Goal: Information Seeking & Learning: Learn about a topic

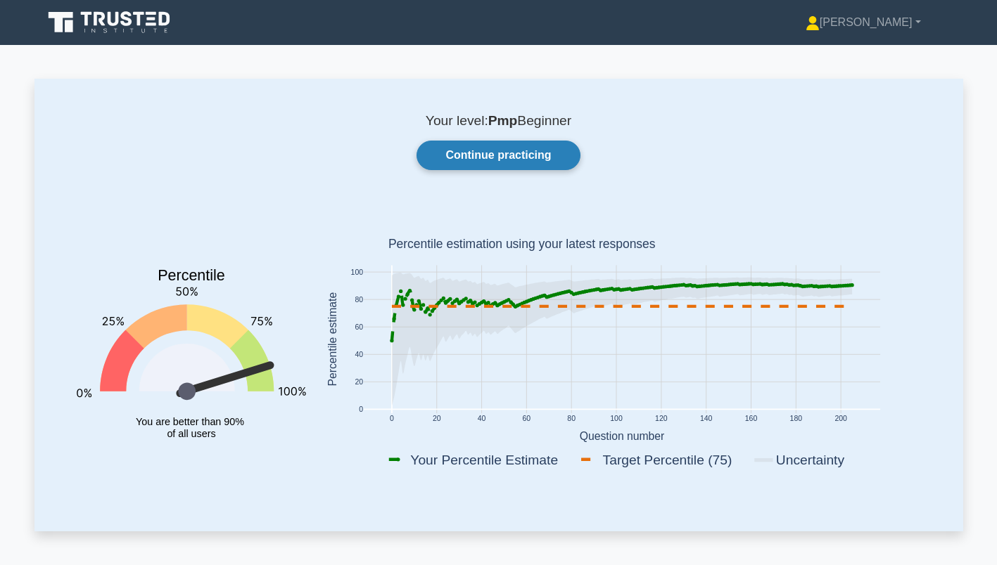
click at [492, 158] on link "Continue practicing" at bounding box center [497, 156] width 163 height 30
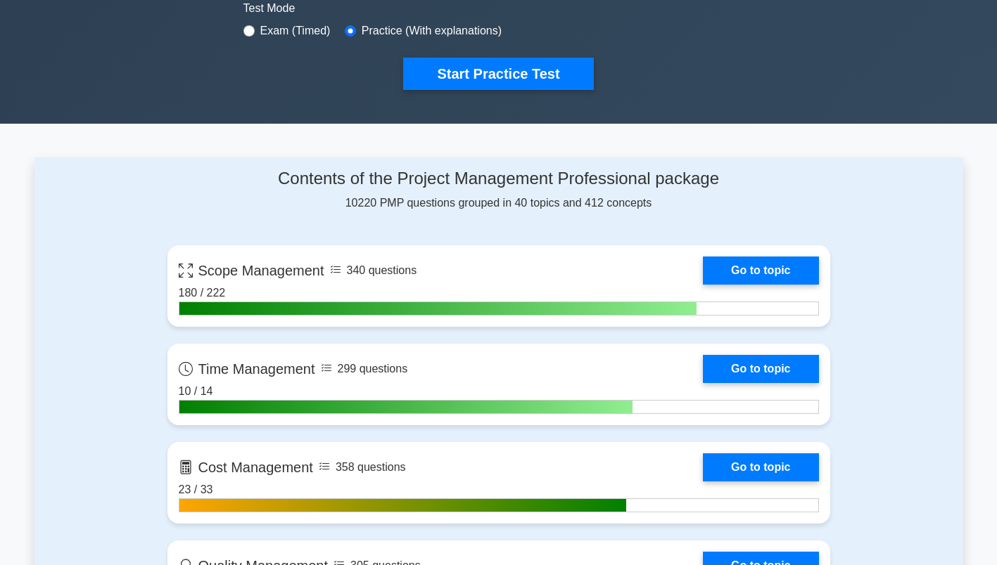
scroll to position [532, 0]
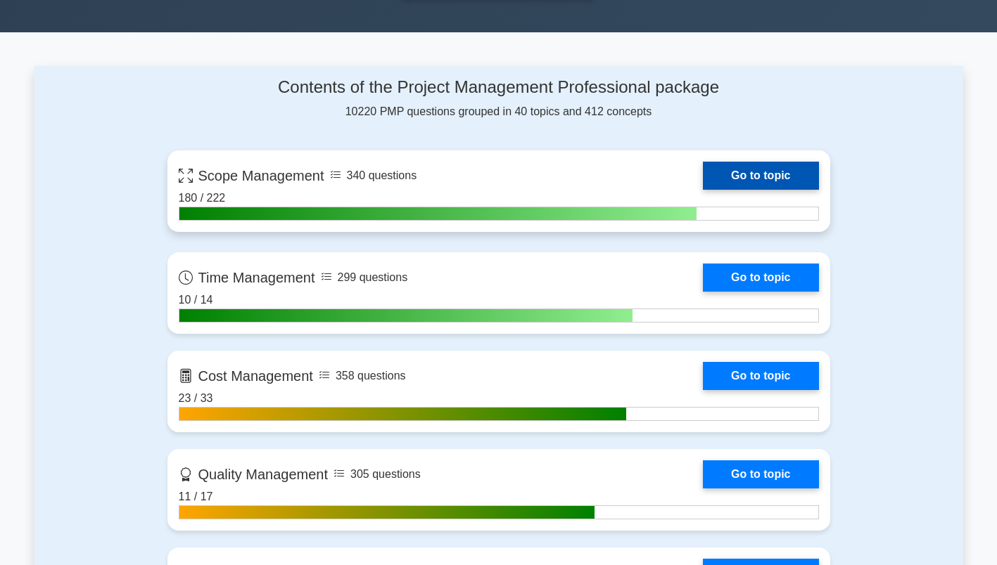
click at [722, 174] on link "Go to topic" at bounding box center [760, 176] width 115 height 28
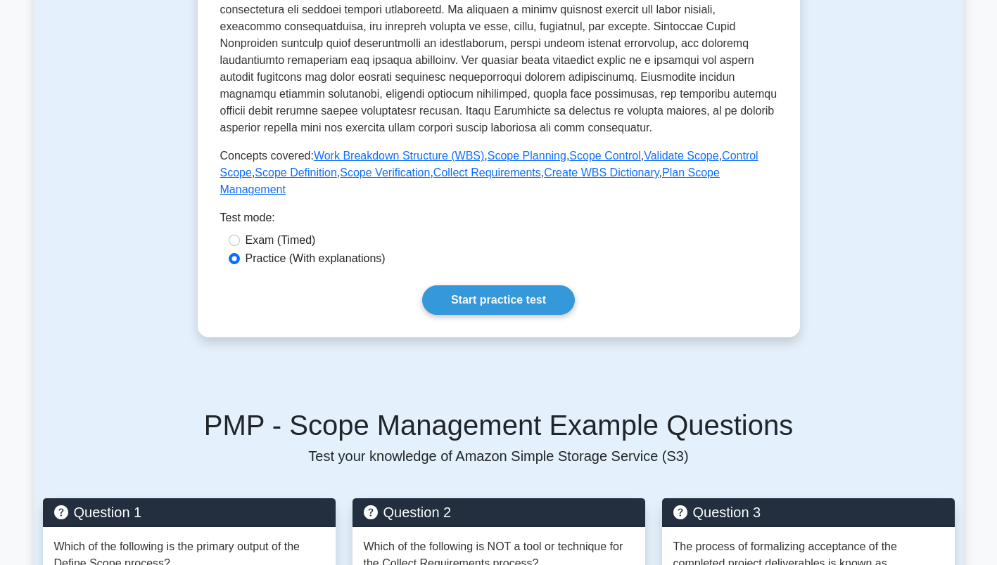
scroll to position [485, 0]
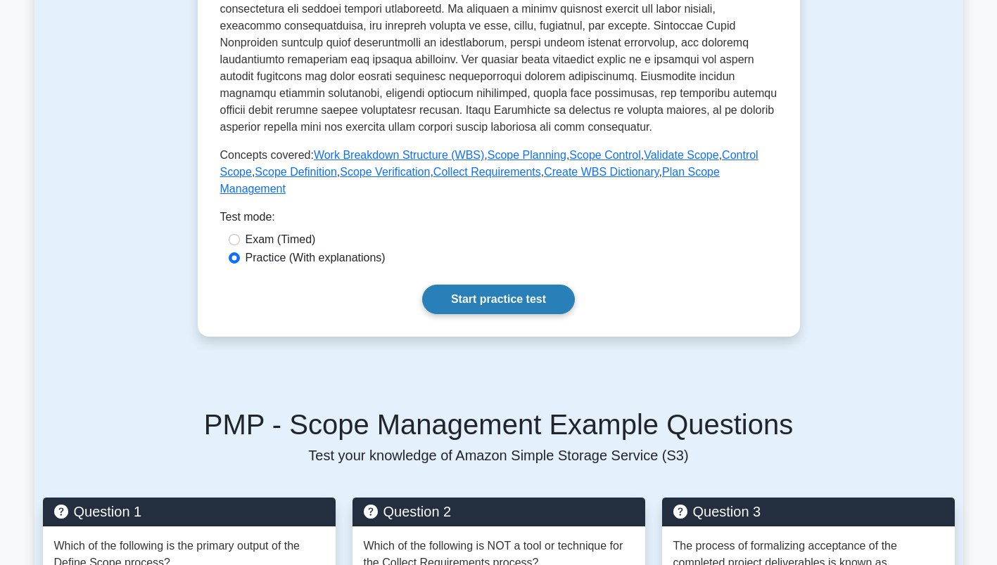
click at [504, 289] on link "Start practice test" at bounding box center [498, 300] width 153 height 30
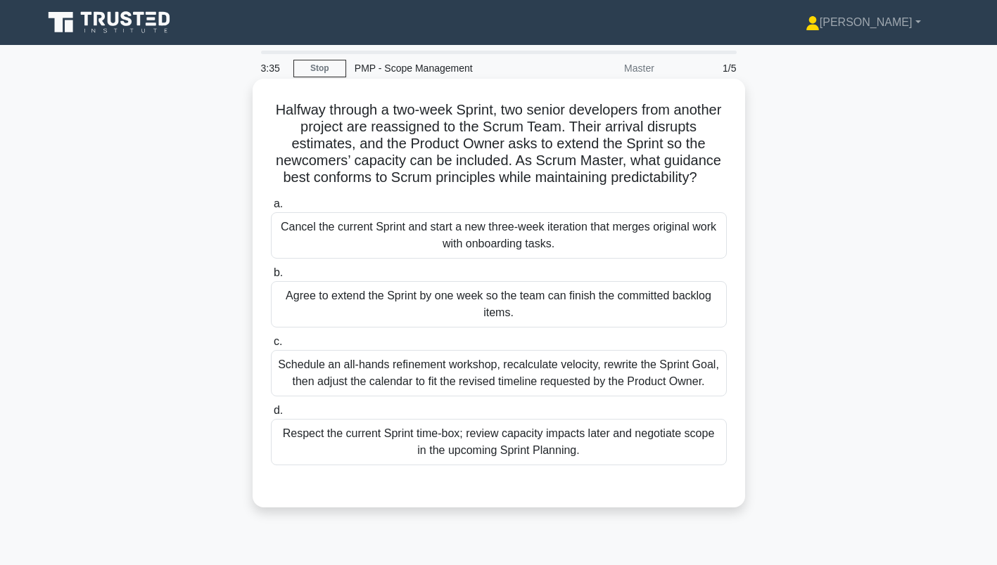
click at [467, 368] on div "Schedule an all-hands refinement workshop, recalculate velocity, rewrite the Sp…" at bounding box center [499, 373] width 456 height 46
click at [271, 347] on input "c. Schedule an all-hands refinement workshop, recalculate velocity, rewrite the…" at bounding box center [271, 342] width 0 height 9
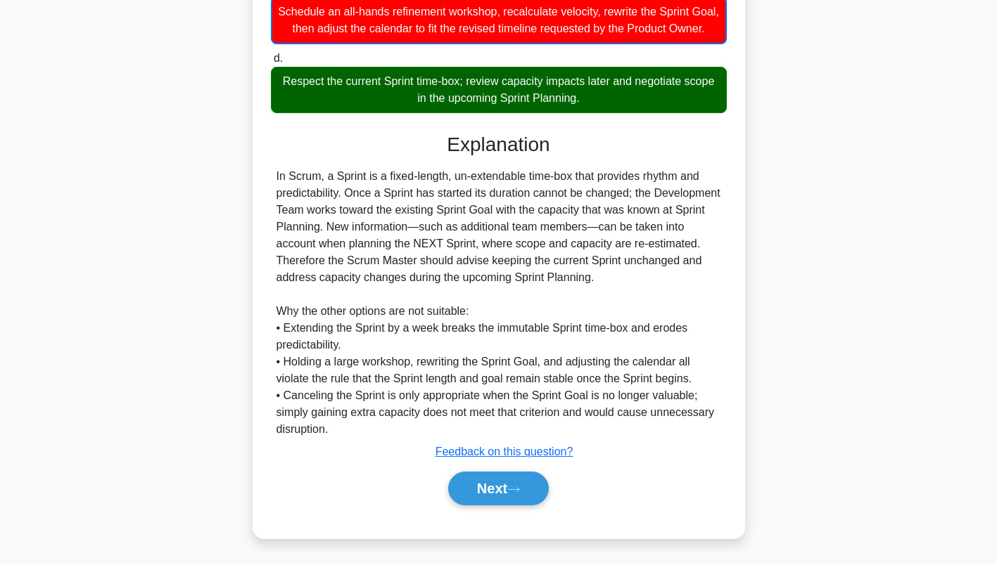
scroll to position [358, 0]
click at [498, 499] on button "Next" at bounding box center [498, 489] width 101 height 34
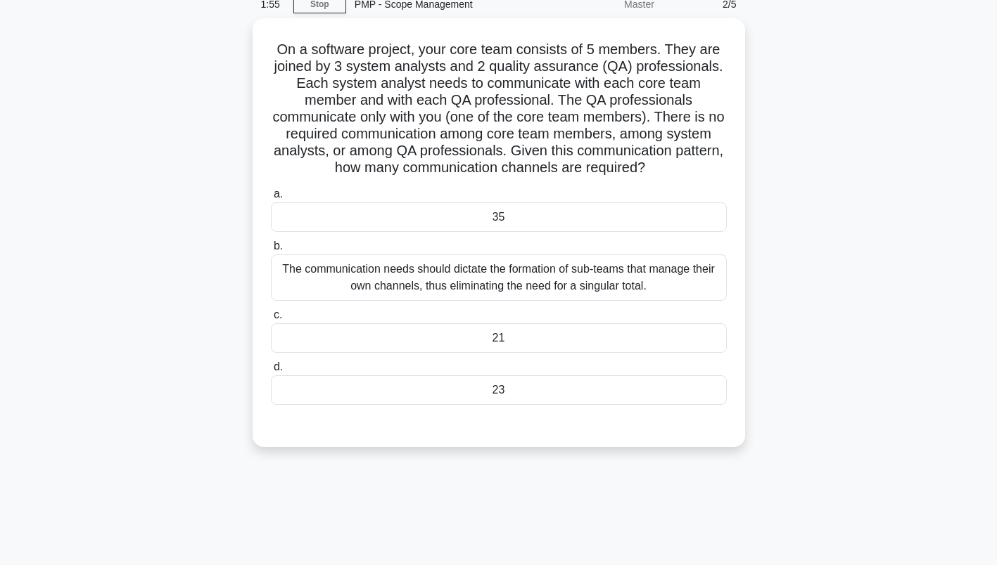
scroll to position [63, 0]
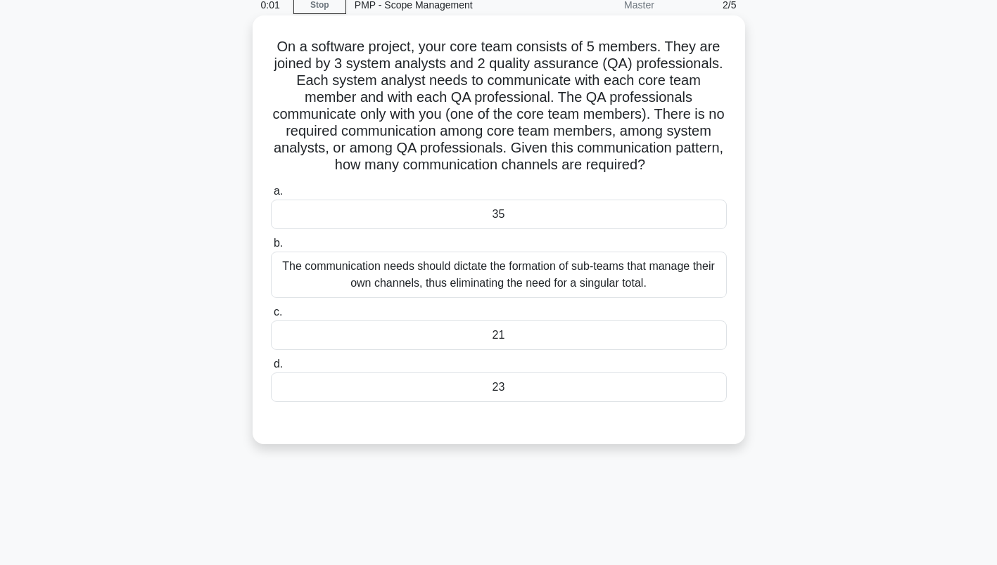
click at [446, 280] on div "The communication needs should dictate the formation of sub-teams that manage t…" at bounding box center [499, 275] width 456 height 46
click at [271, 248] on input "b. The communication needs should dictate the formation of sub-teams that manag…" at bounding box center [271, 243] width 0 height 9
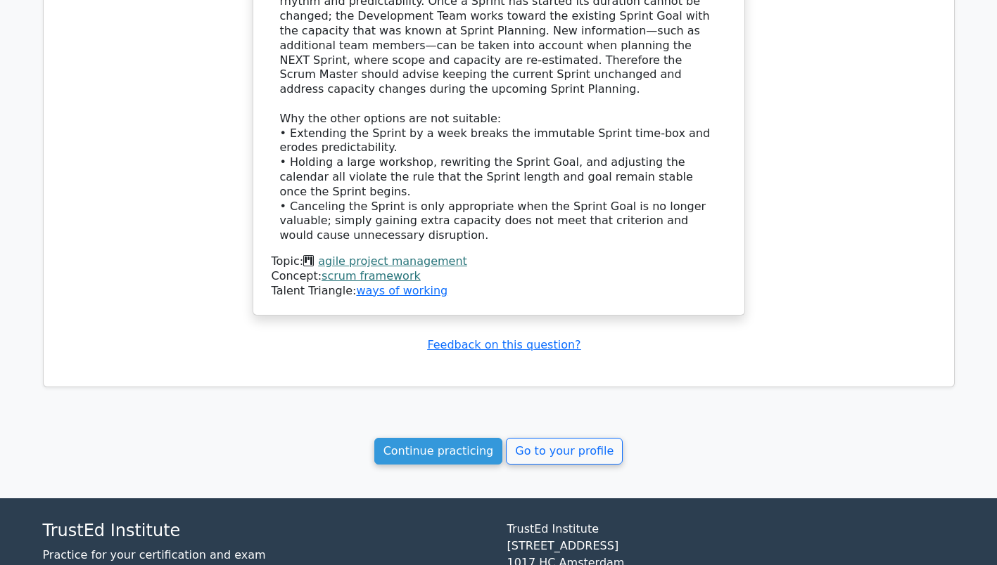
scroll to position [1227, 0]
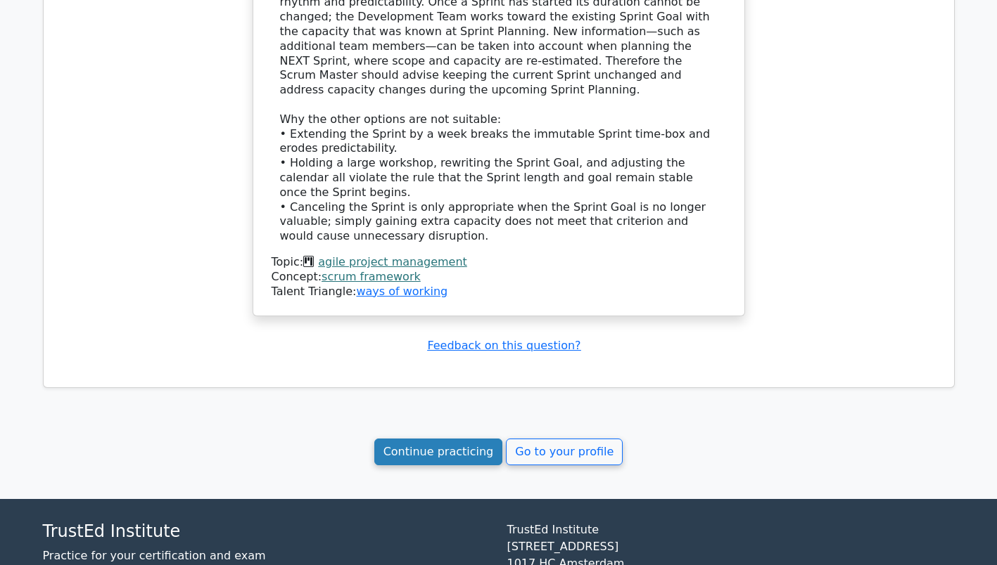
click at [455, 439] on link "Continue practicing" at bounding box center [438, 452] width 129 height 27
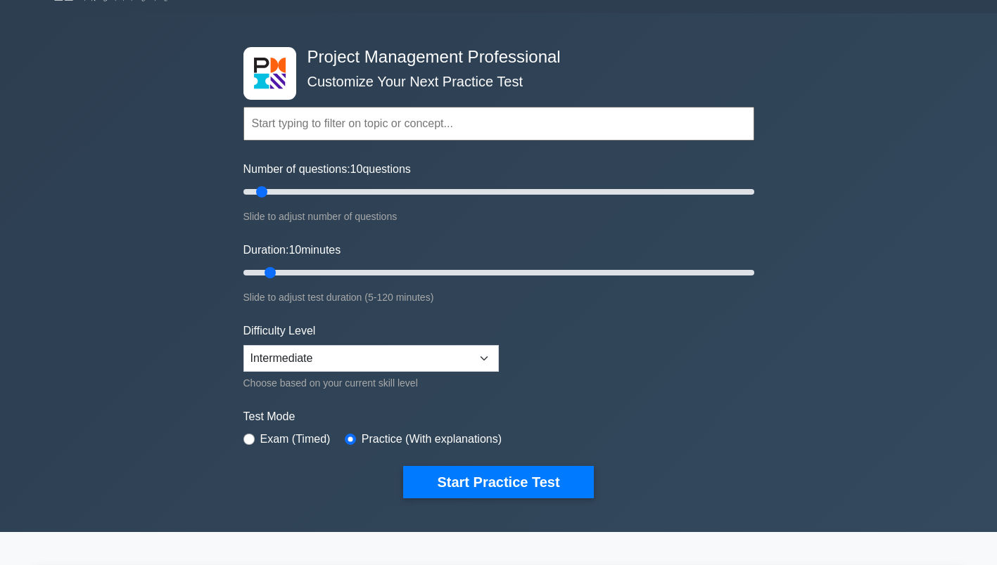
scroll to position [30, 0]
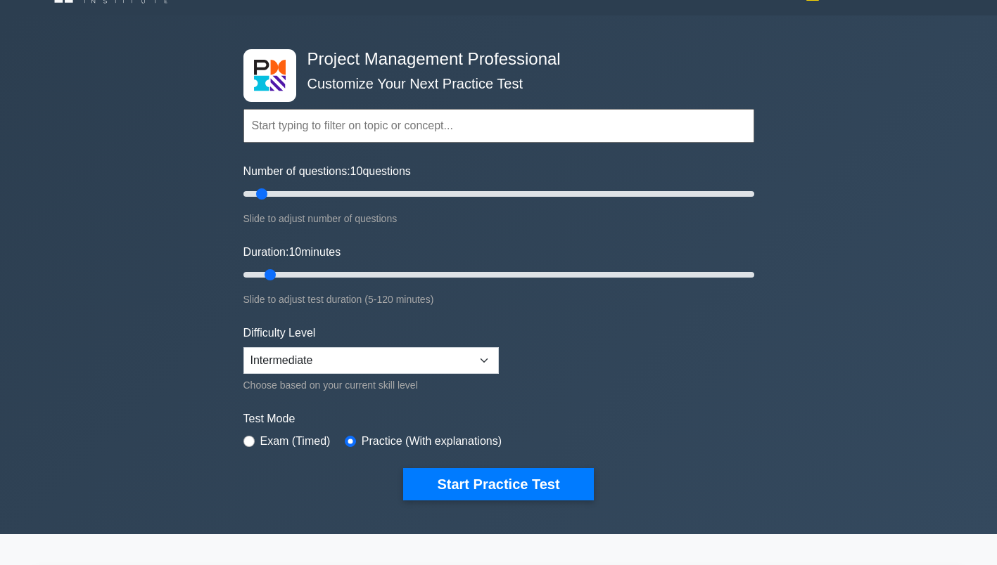
click at [286, 127] on input "text" at bounding box center [498, 126] width 511 height 34
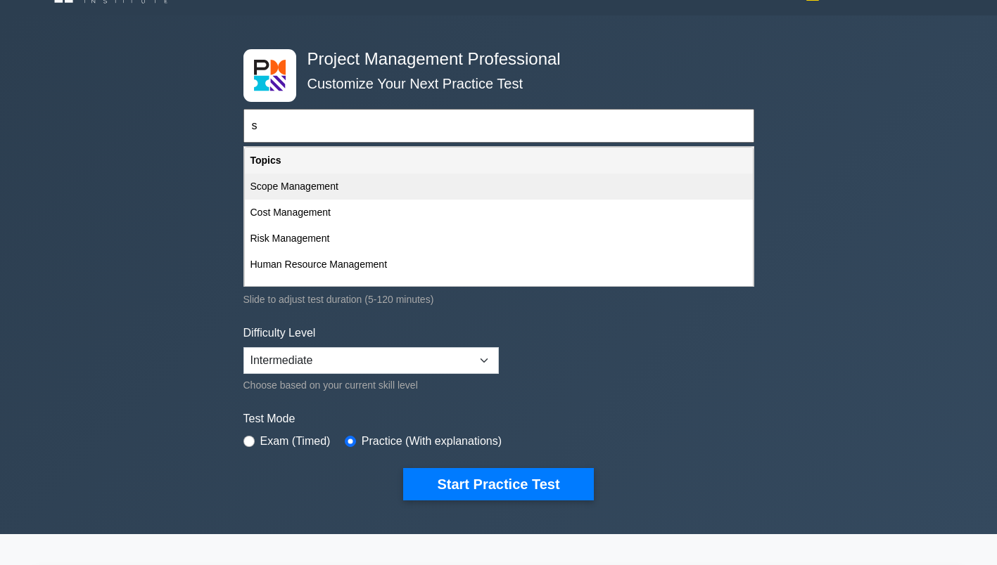
click at [293, 180] on div "Scope Management" at bounding box center [499, 187] width 508 height 26
type input "Scope Management"
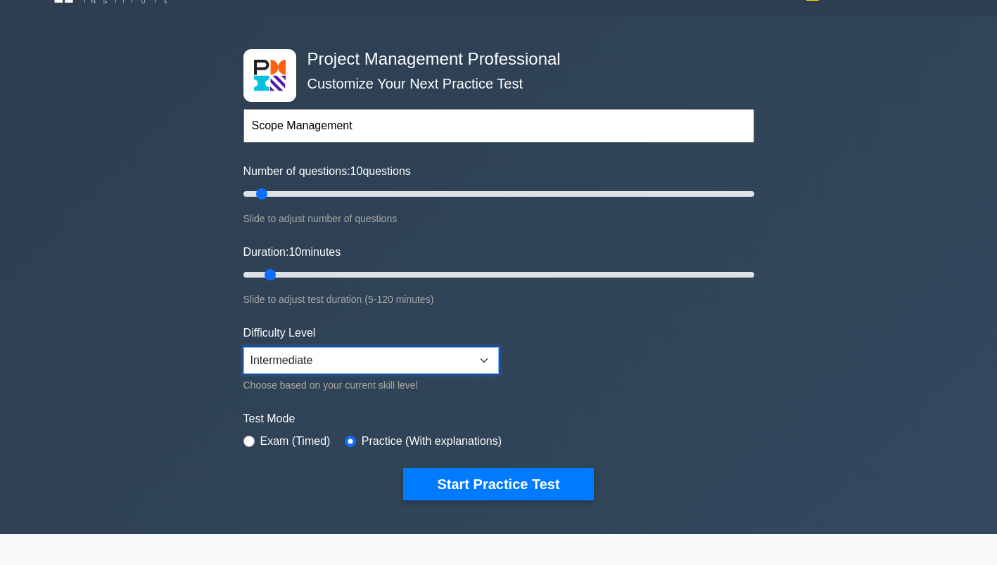
click at [440, 359] on select "Beginner Intermediate Expert" at bounding box center [370, 360] width 255 height 27
select select "expert"
click at [243, 347] on select "Beginner Intermediate Expert" at bounding box center [370, 360] width 255 height 27
type input "25"
click at [326, 271] on input "Duration: 25 minutes" at bounding box center [498, 275] width 511 height 17
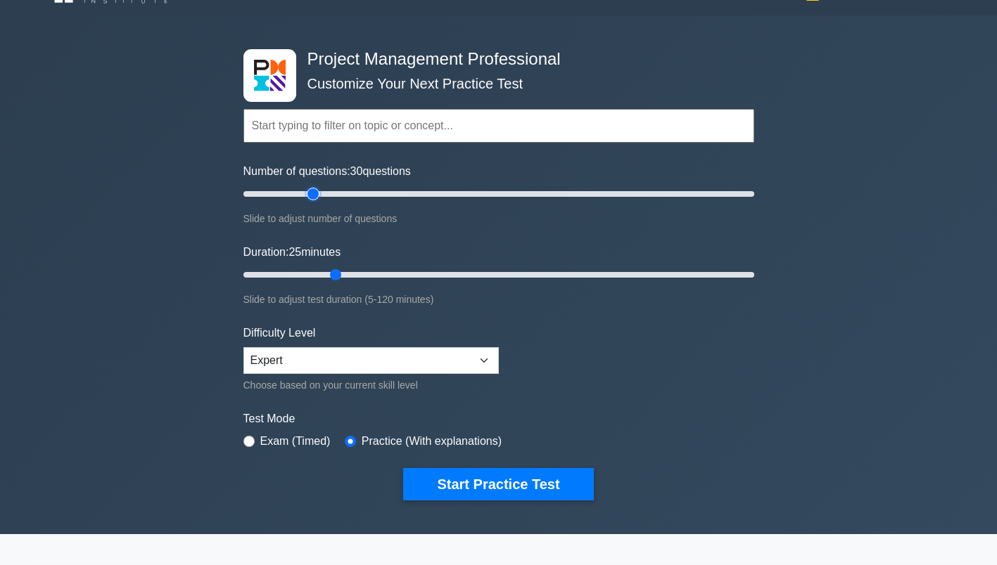
type input "30"
click at [308, 192] on input "Number of questions: 30 questions" at bounding box center [498, 194] width 511 height 17
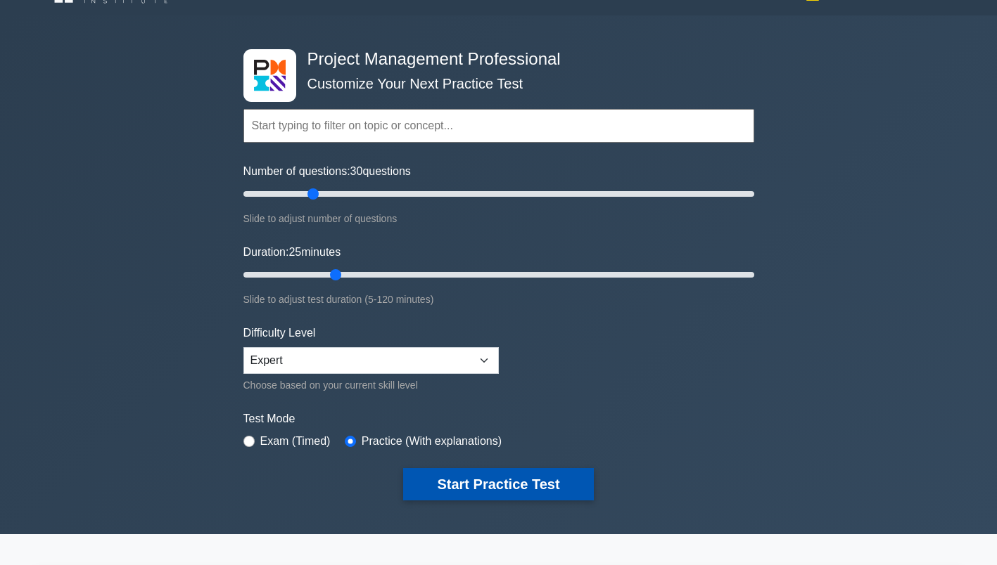
click at [458, 481] on button "Start Practice Test" at bounding box center [498, 484] width 190 height 32
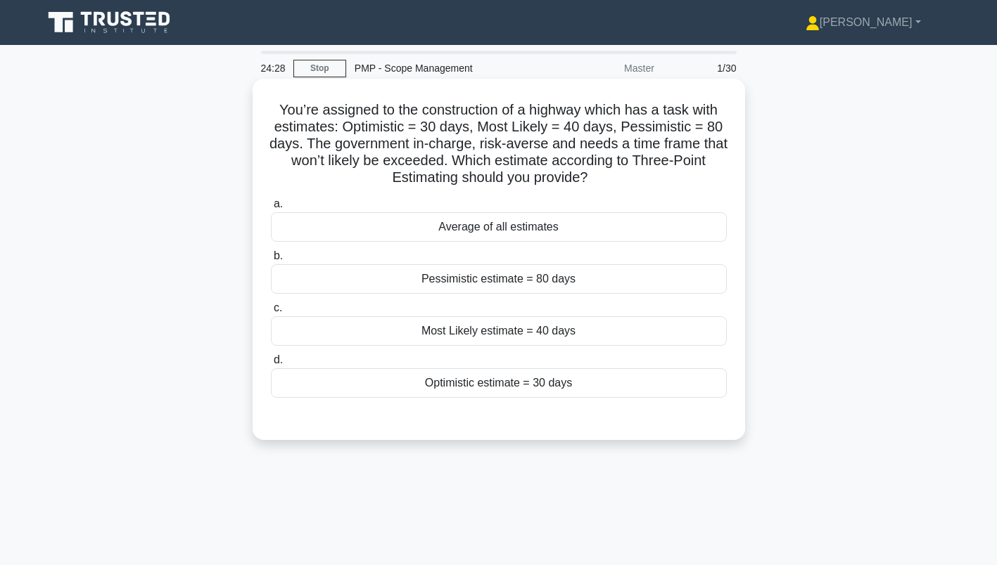
click at [492, 231] on div "Average of all estimates" at bounding box center [499, 227] width 456 height 30
click at [271, 209] on input "a. Average of all estimates" at bounding box center [271, 204] width 0 height 9
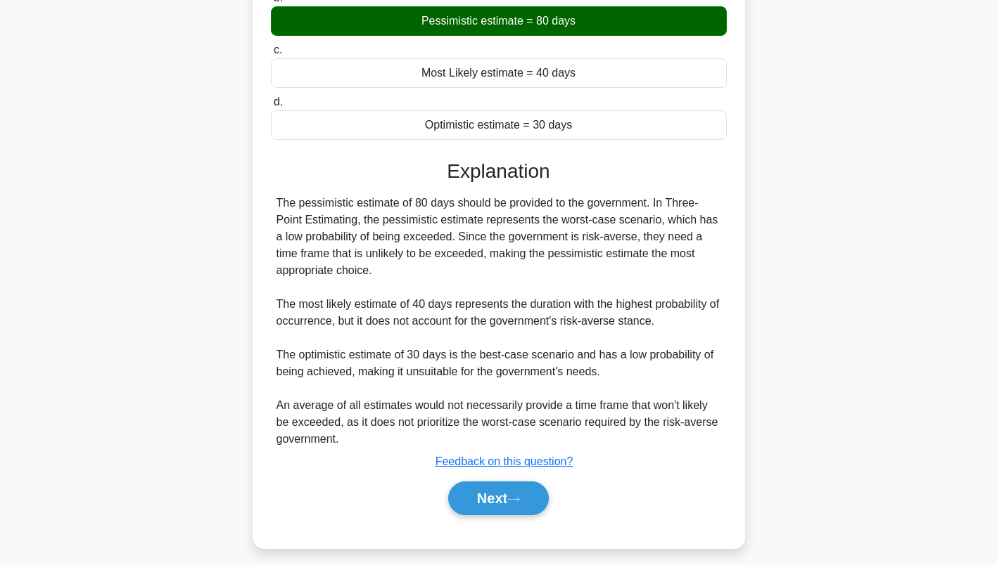
scroll to position [270, 0]
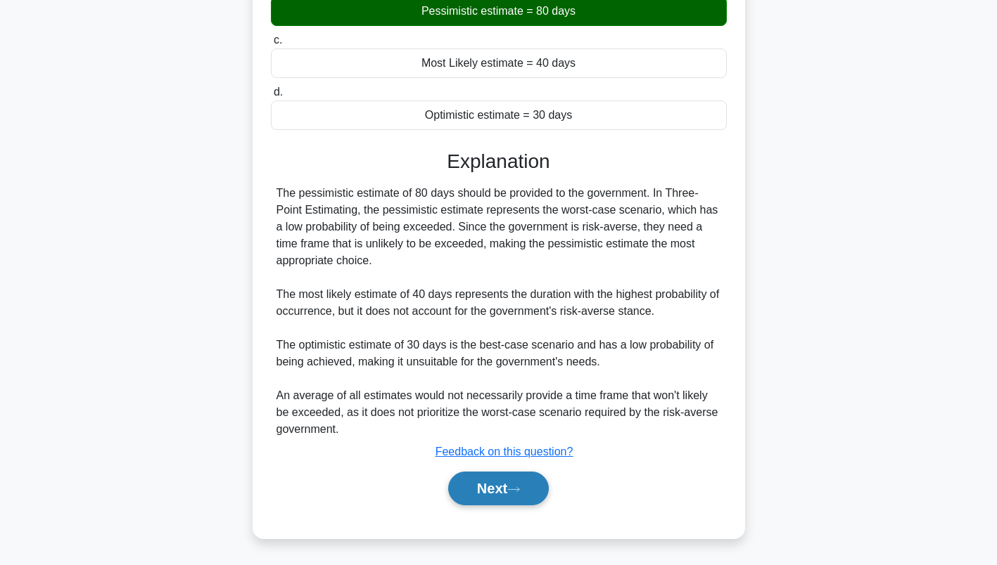
click at [518, 485] on button "Next" at bounding box center [498, 489] width 101 height 34
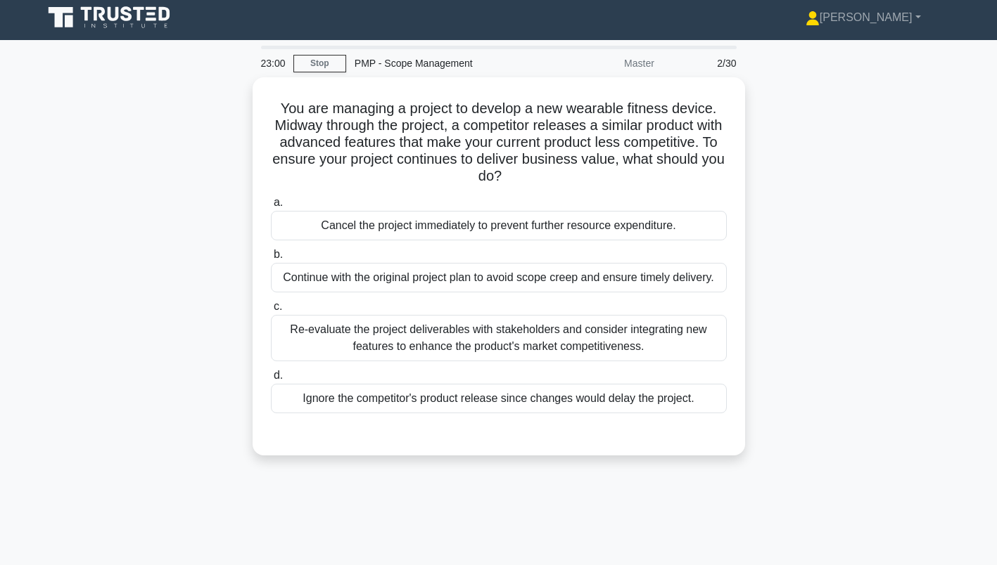
scroll to position [4, 0]
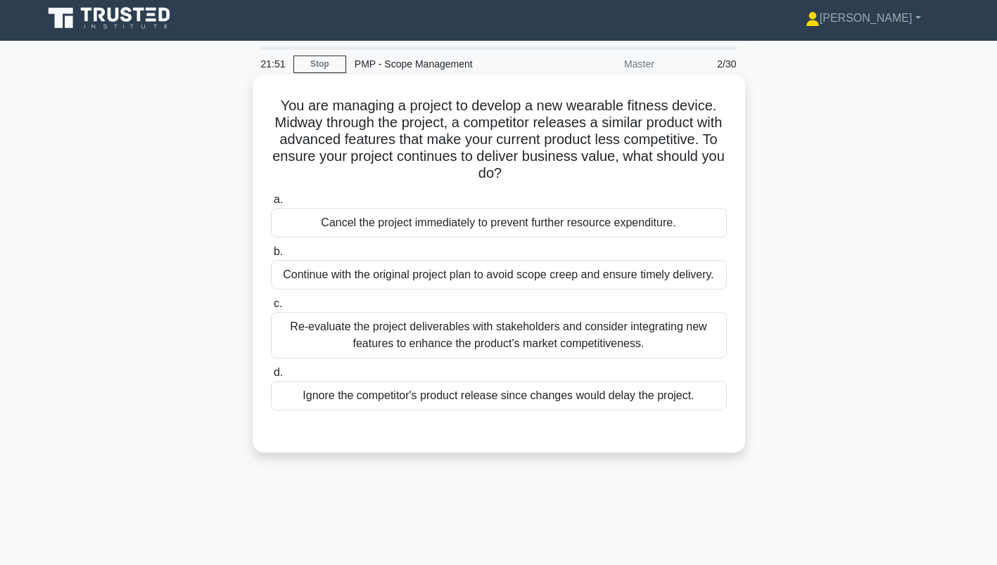
click at [449, 330] on div "Re-evaluate the project deliverables with stakeholders and consider integrating…" at bounding box center [499, 335] width 456 height 46
click at [271, 309] on input "c. Re-evaluate the project deliverables with stakeholders and consider integrat…" at bounding box center [271, 304] width 0 height 9
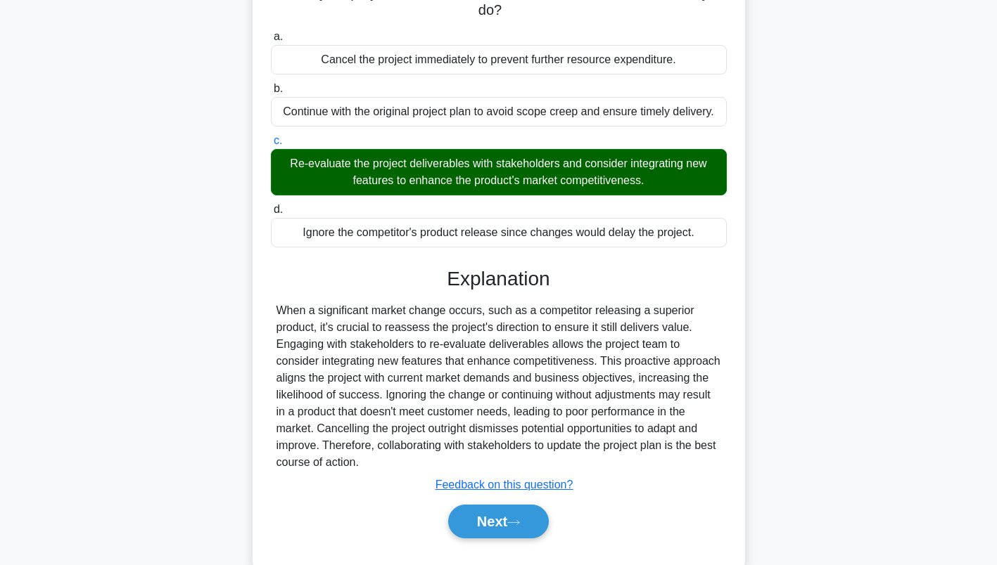
scroll to position [201, 0]
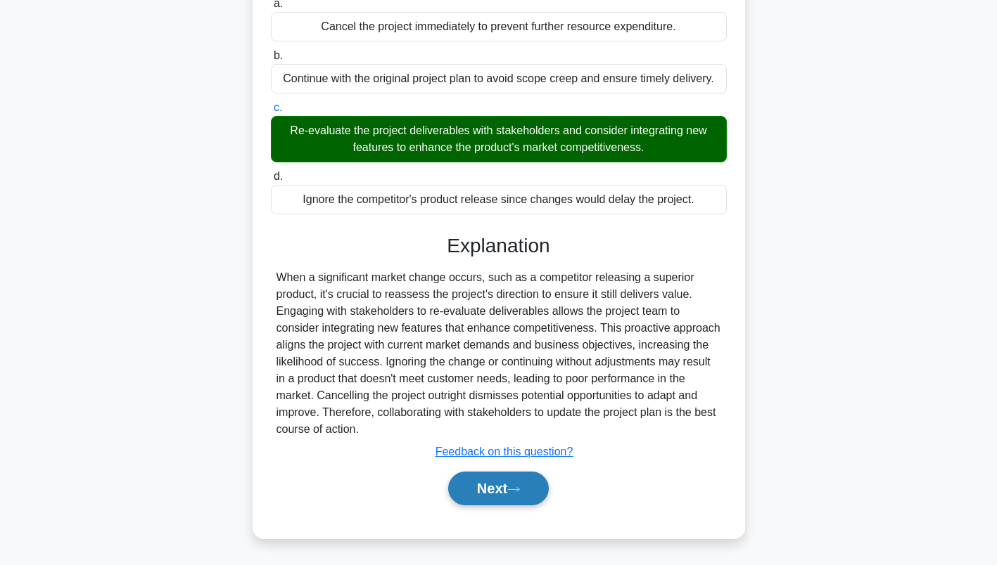
click at [504, 494] on button "Next" at bounding box center [498, 489] width 101 height 34
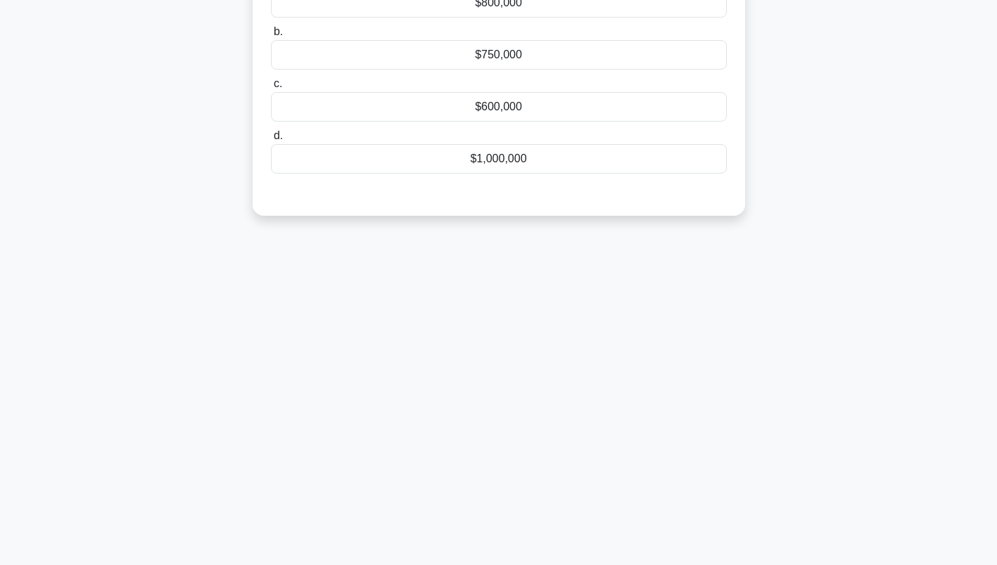
scroll to position [0, 0]
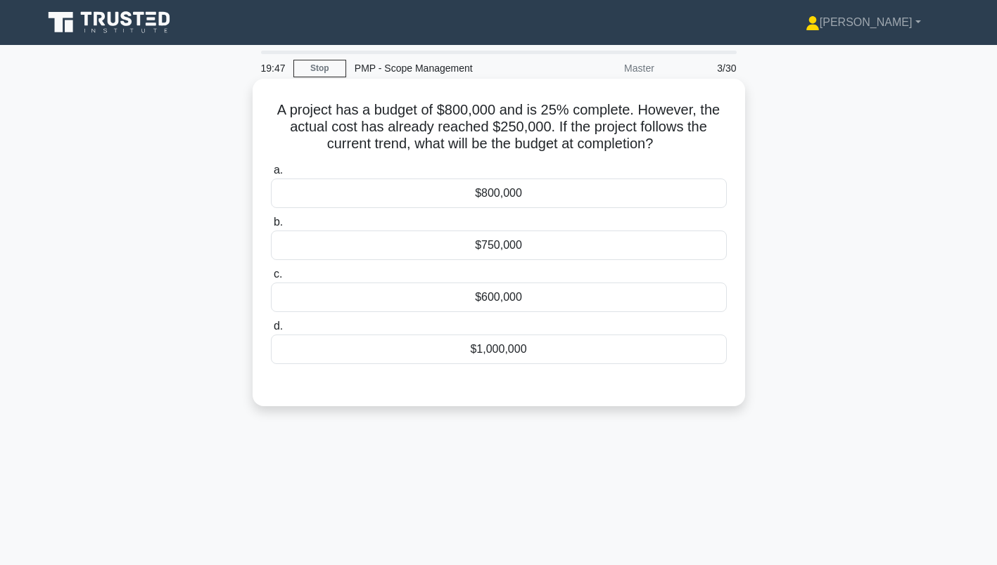
click at [429, 352] on div "$1,000,000" at bounding box center [499, 350] width 456 height 30
click at [271, 331] on input "d. $1,000,000" at bounding box center [271, 326] width 0 height 9
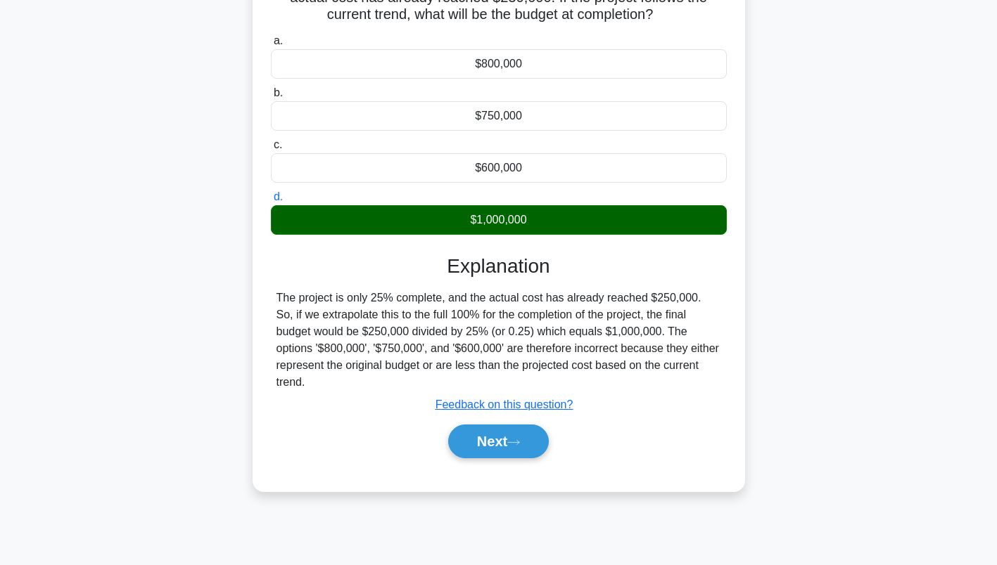
scroll to position [130, 0]
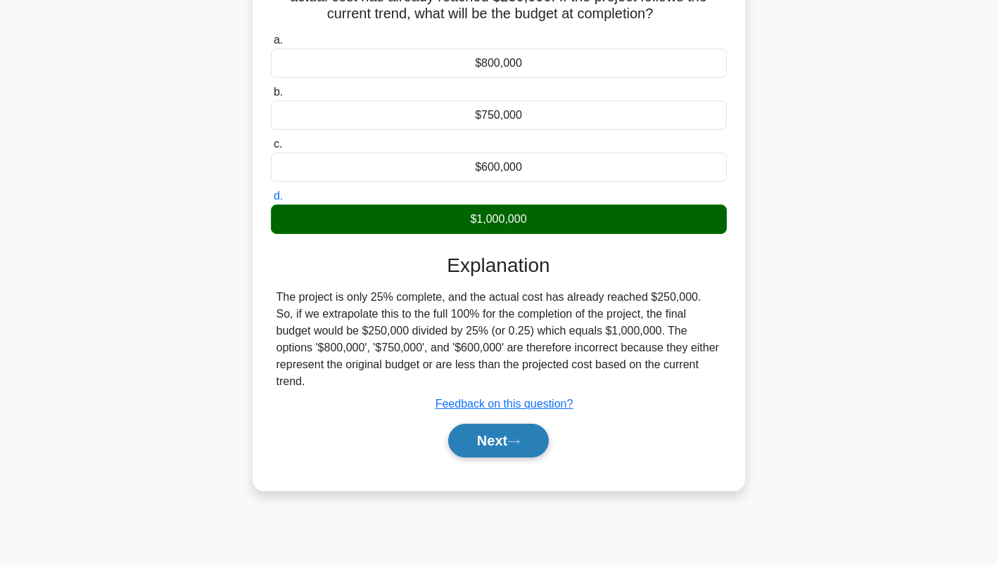
click at [504, 444] on button "Next" at bounding box center [498, 441] width 101 height 34
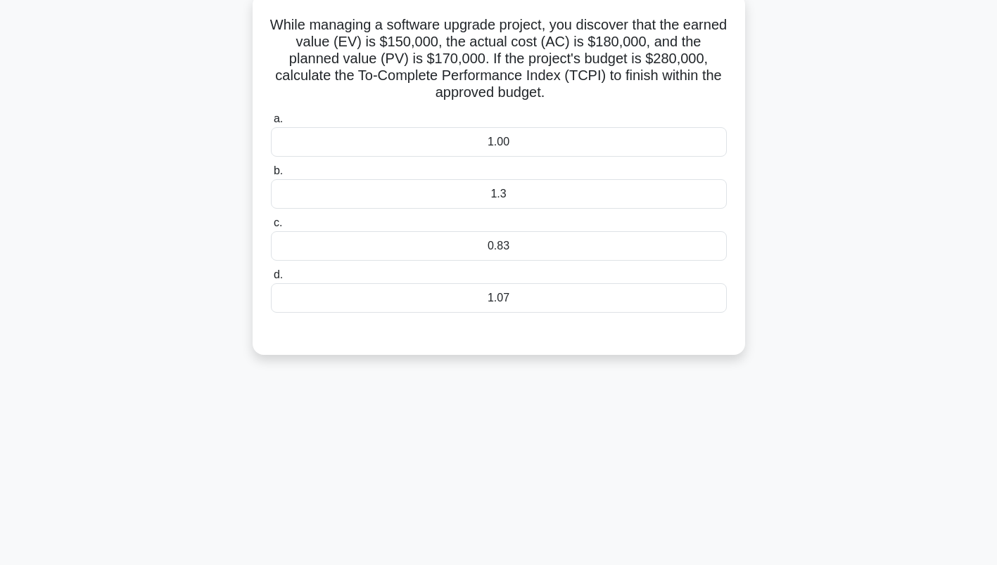
scroll to position [0, 0]
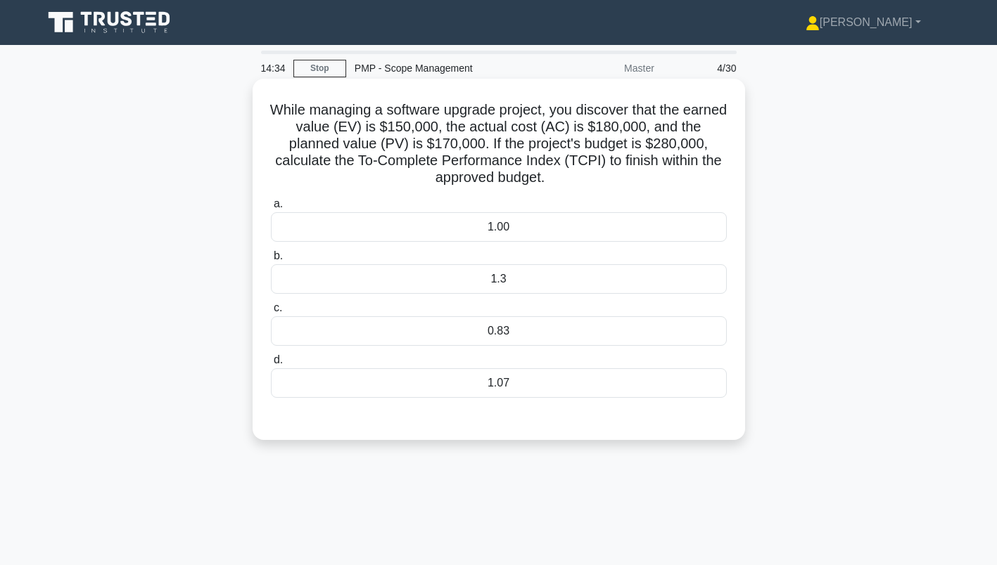
click at [622, 281] on div "1.3" at bounding box center [499, 279] width 456 height 30
click at [271, 261] on input "b. 1.3" at bounding box center [271, 256] width 0 height 9
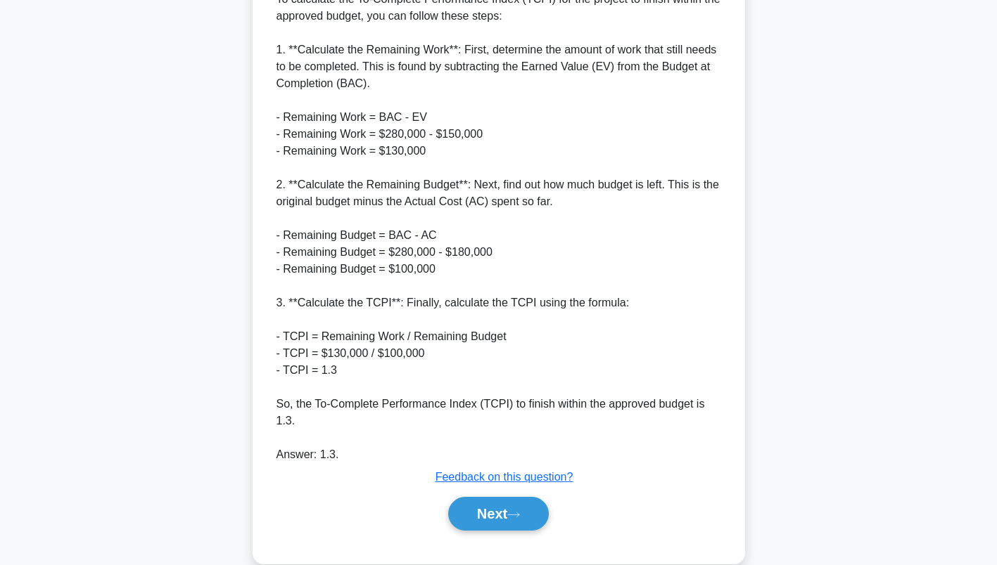
scroll to position [466, 0]
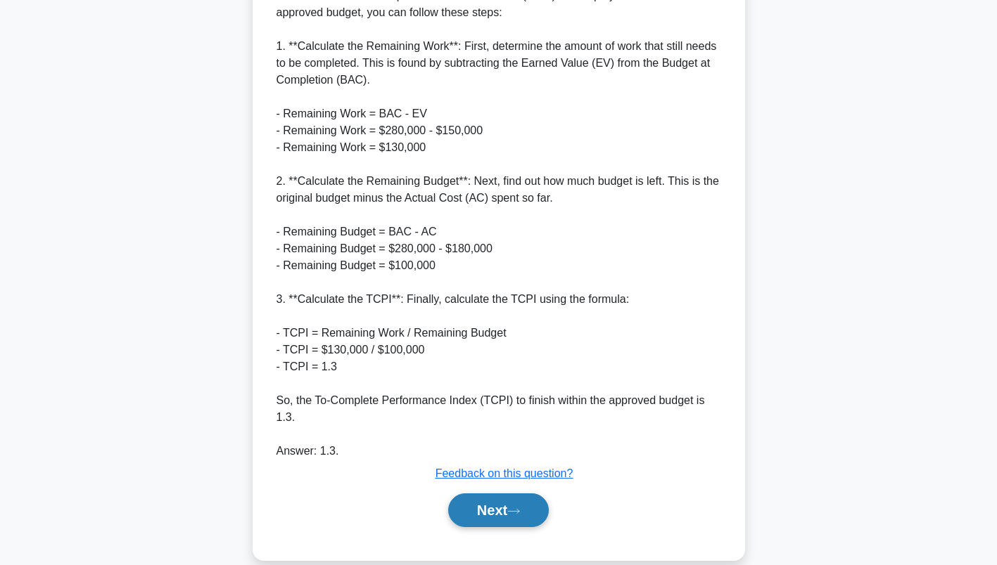
click at [516, 508] on icon at bounding box center [513, 512] width 13 height 8
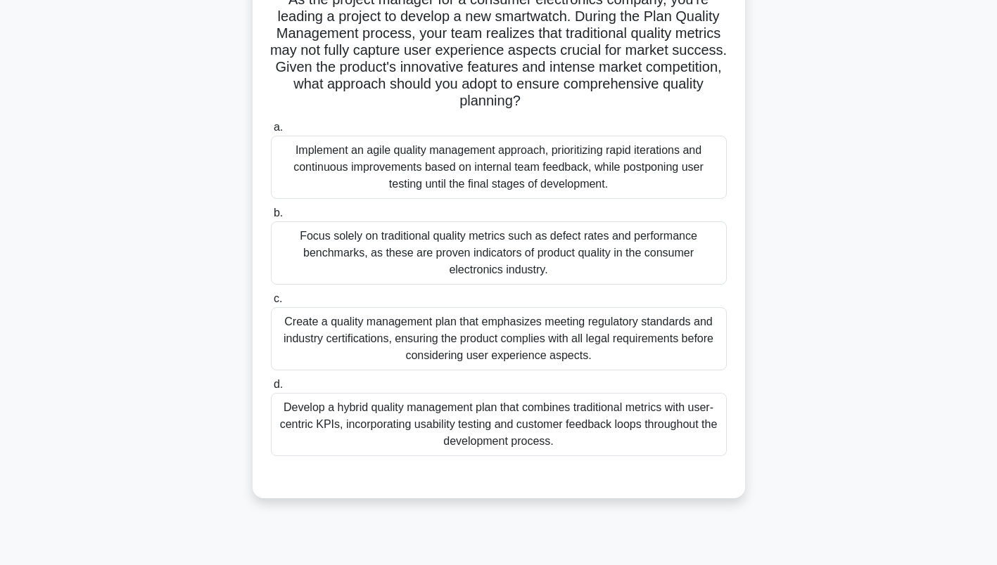
scroll to position [115, 0]
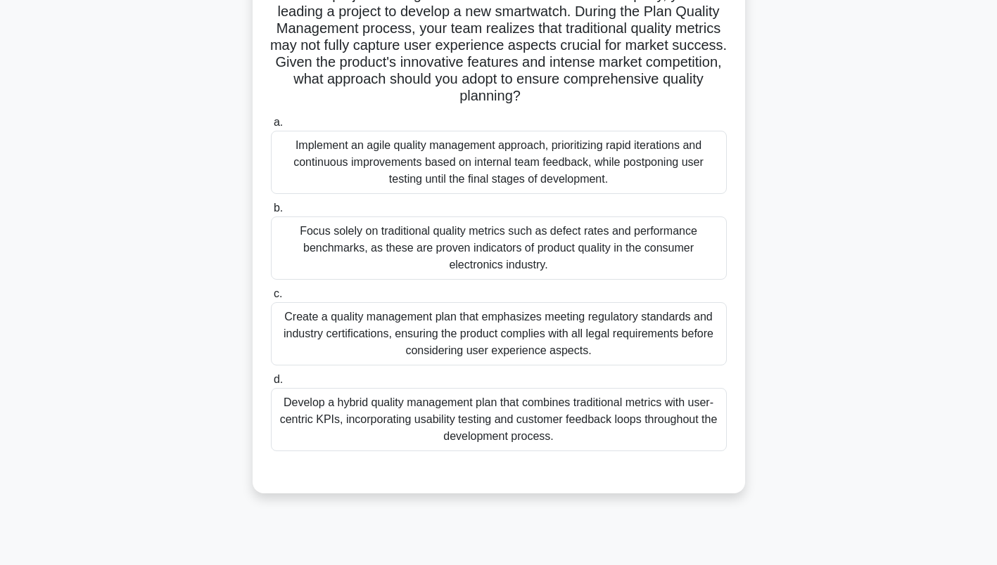
click at [643, 420] on div "Develop a hybrid quality management plan that combines traditional metrics with…" at bounding box center [499, 419] width 456 height 63
click at [271, 385] on input "d. Develop a hybrid quality management plan that combines traditional metrics w…" at bounding box center [271, 380] width 0 height 9
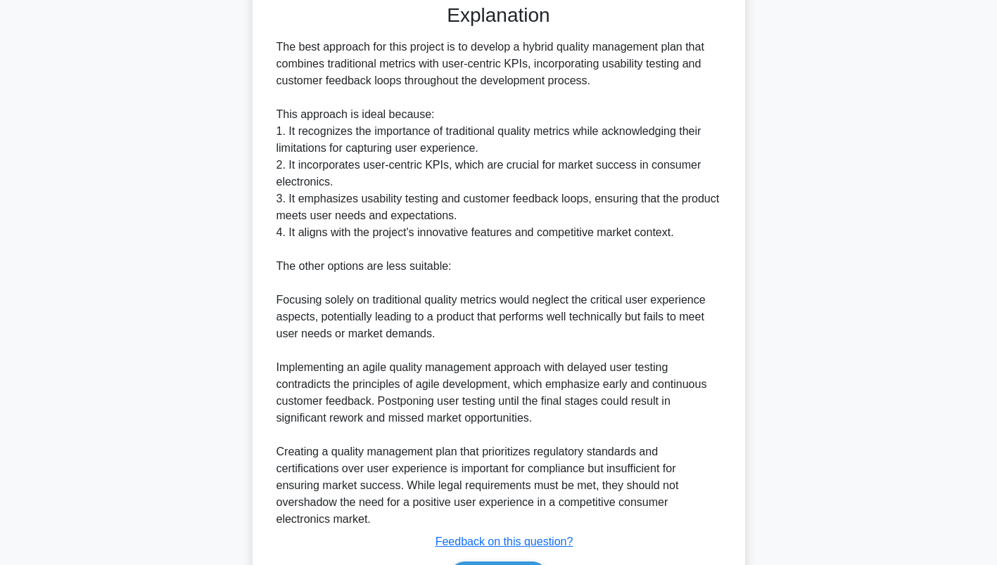
scroll to position [674, 0]
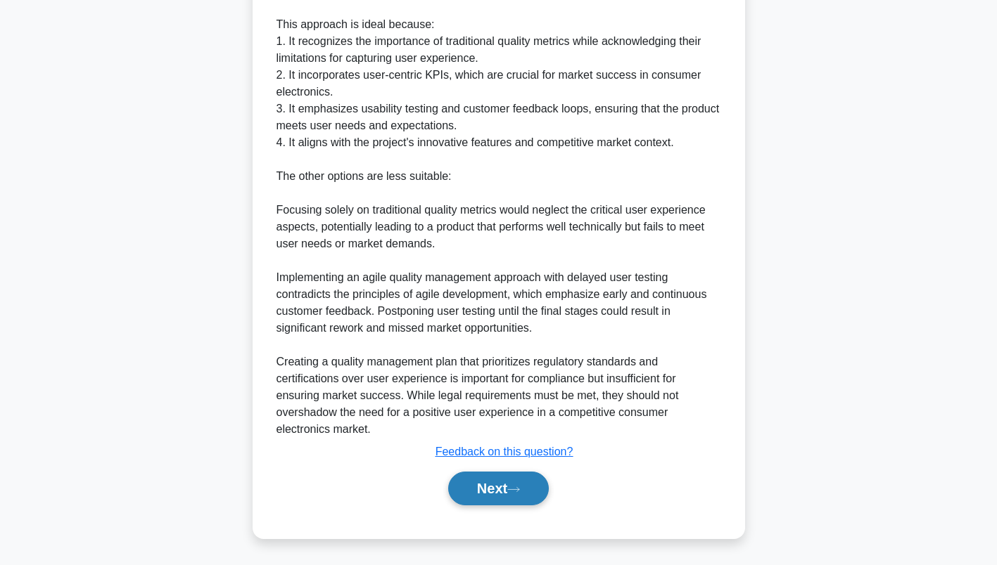
click at [516, 484] on button "Next" at bounding box center [498, 489] width 101 height 34
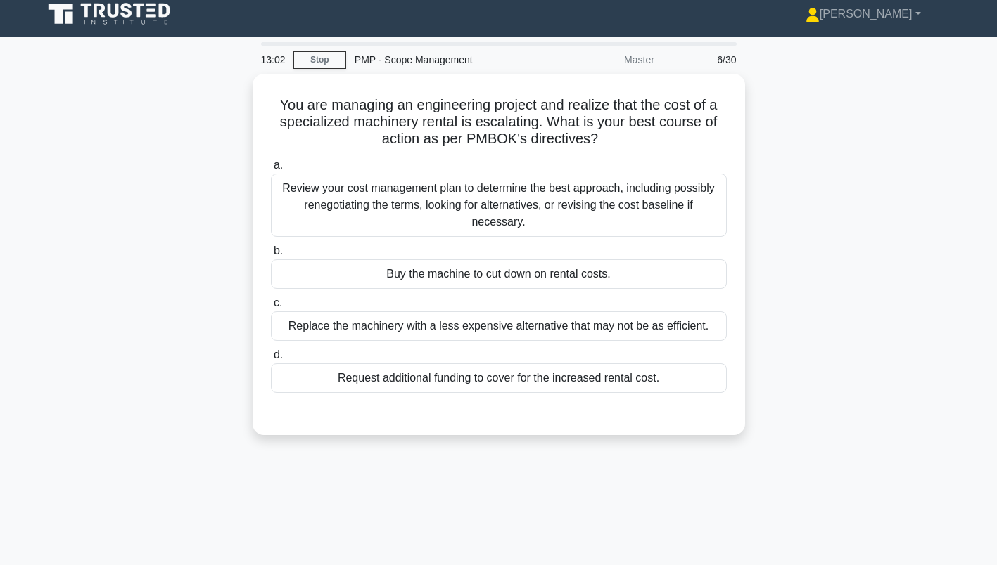
scroll to position [0, 0]
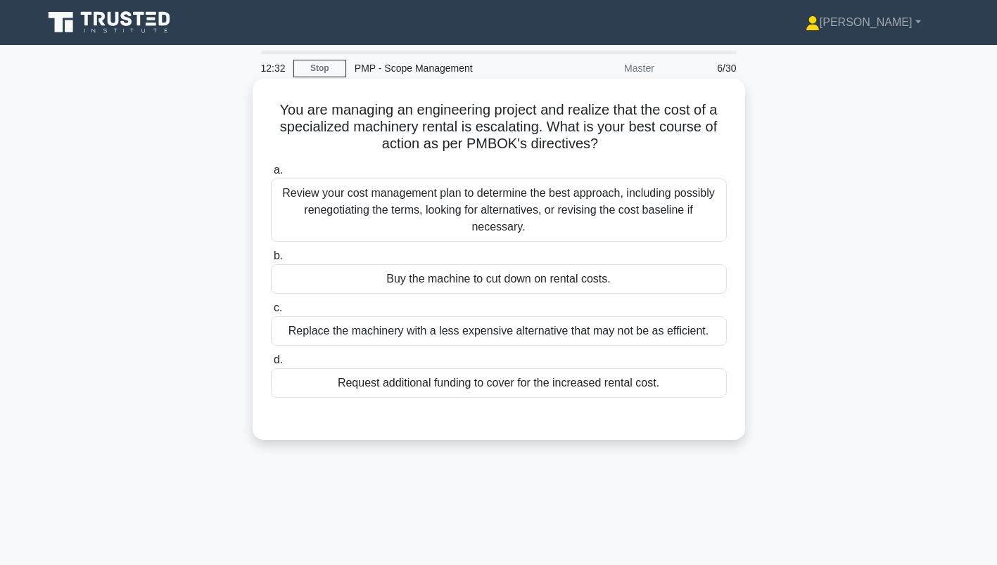
click at [656, 222] on div "Review your cost management plan to determine the best approach, including poss…" at bounding box center [499, 210] width 456 height 63
click at [271, 175] on input "a. Review your cost management plan to determine the best approach, including p…" at bounding box center [271, 170] width 0 height 9
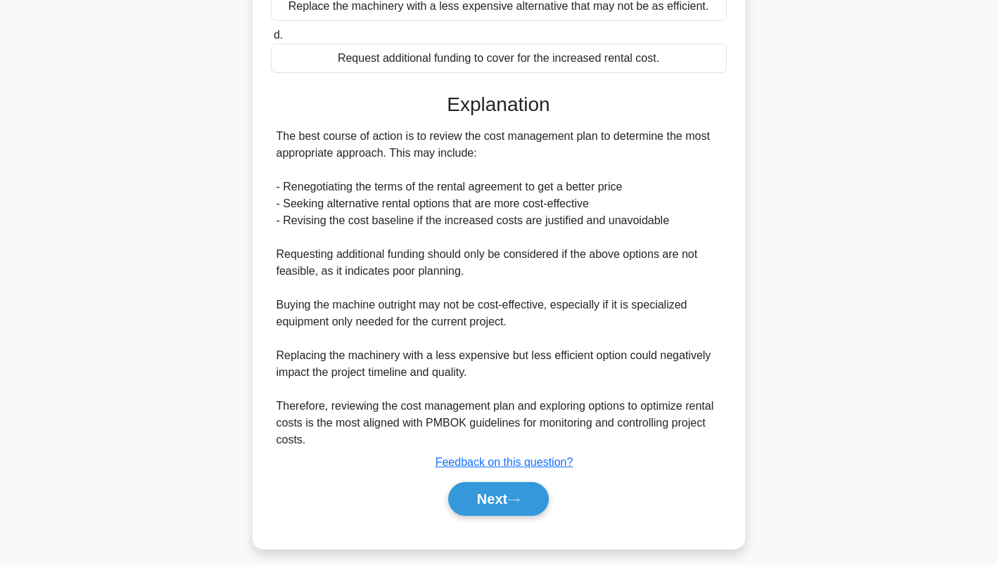
scroll to position [331, 0]
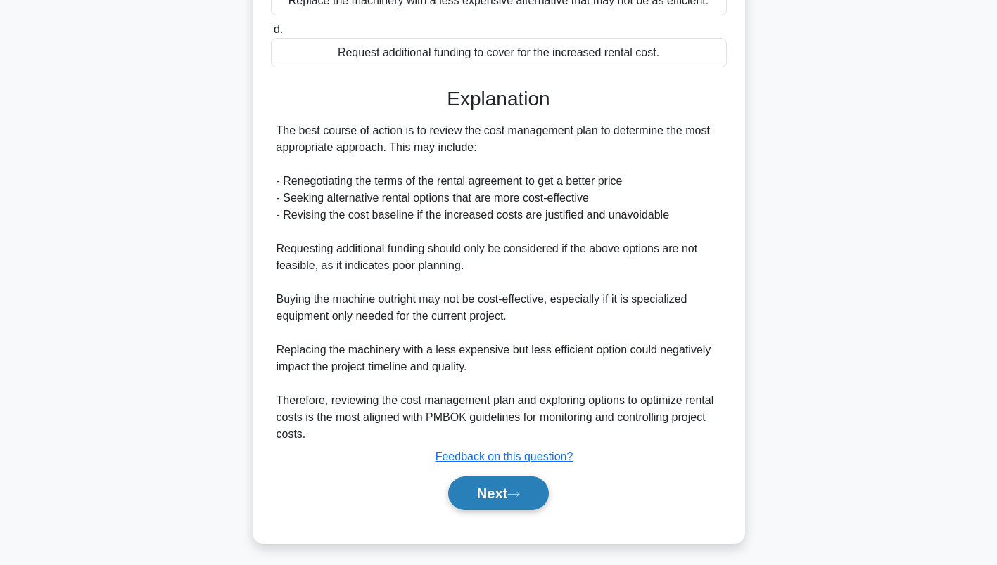
click at [517, 487] on button "Next" at bounding box center [498, 494] width 101 height 34
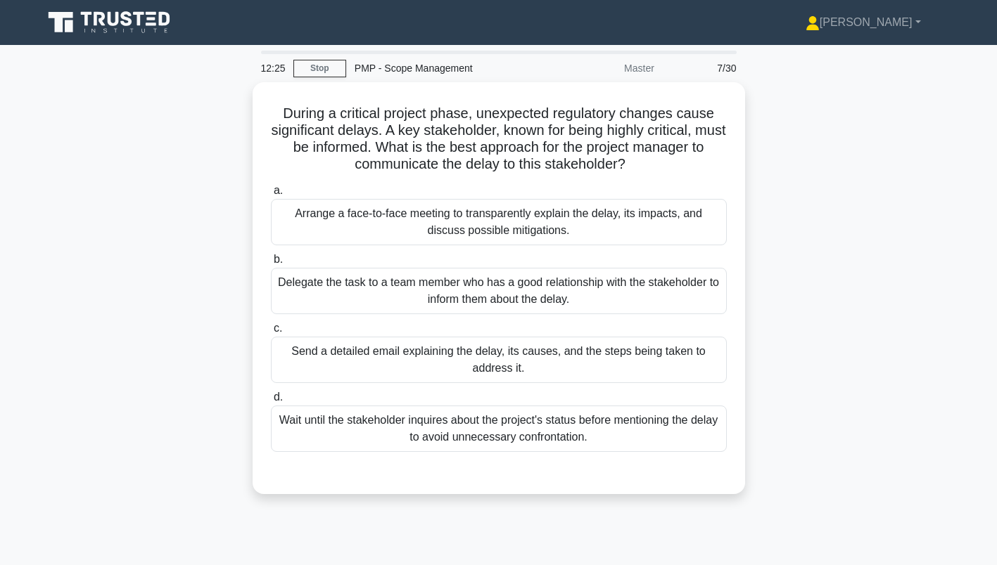
scroll to position [1, 0]
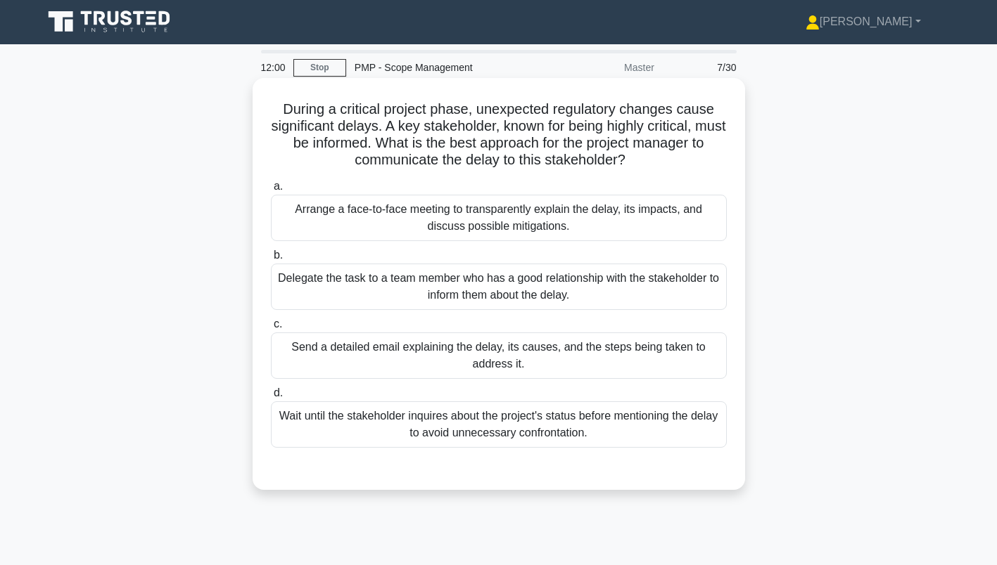
click at [319, 260] on label "b. Delegate the task to a team member who has a good relationship with the stak…" at bounding box center [499, 278] width 456 height 63
click at [271, 260] on input "b. Delegate the task to a team member who has a good relationship with the stak…" at bounding box center [271, 255] width 0 height 9
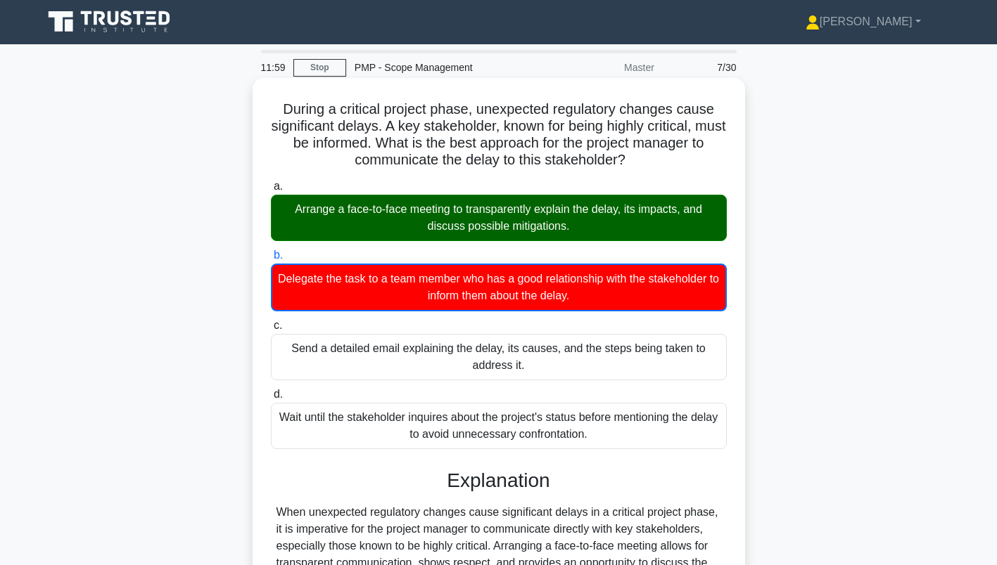
click at [322, 222] on div "Arrange a face-to-face meeting to transparently explain the delay, its impacts,…" at bounding box center [499, 218] width 456 height 46
click at [271, 191] on input "a. Arrange a face-to-face meeting to transparently explain the delay, its impac…" at bounding box center [271, 186] width 0 height 9
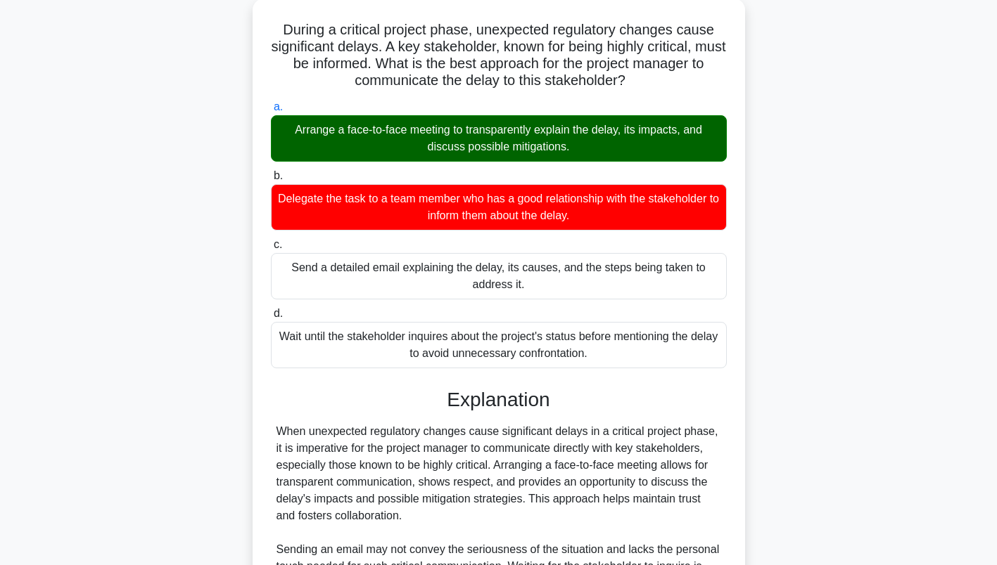
scroll to position [269, 0]
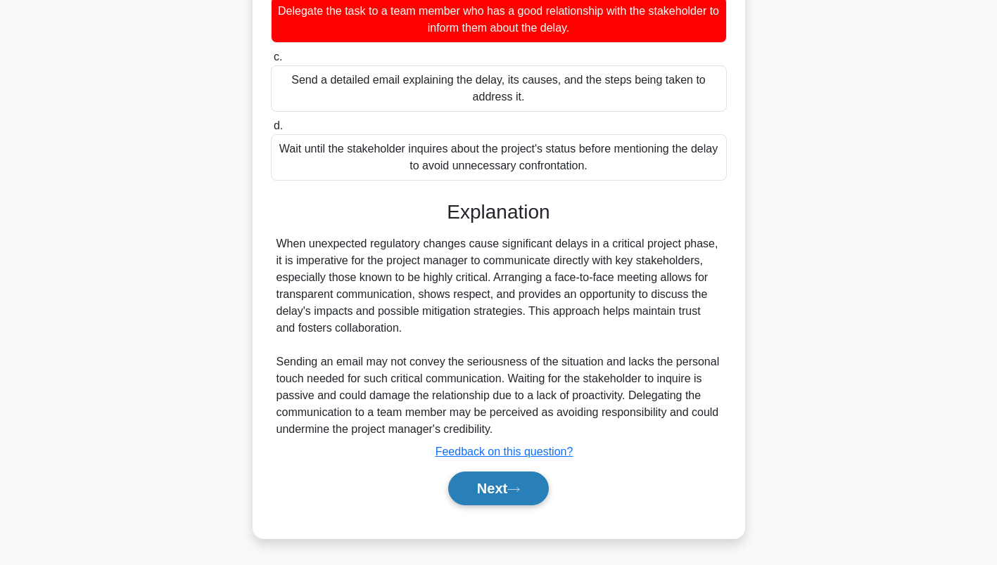
click at [512, 482] on button "Next" at bounding box center [498, 489] width 101 height 34
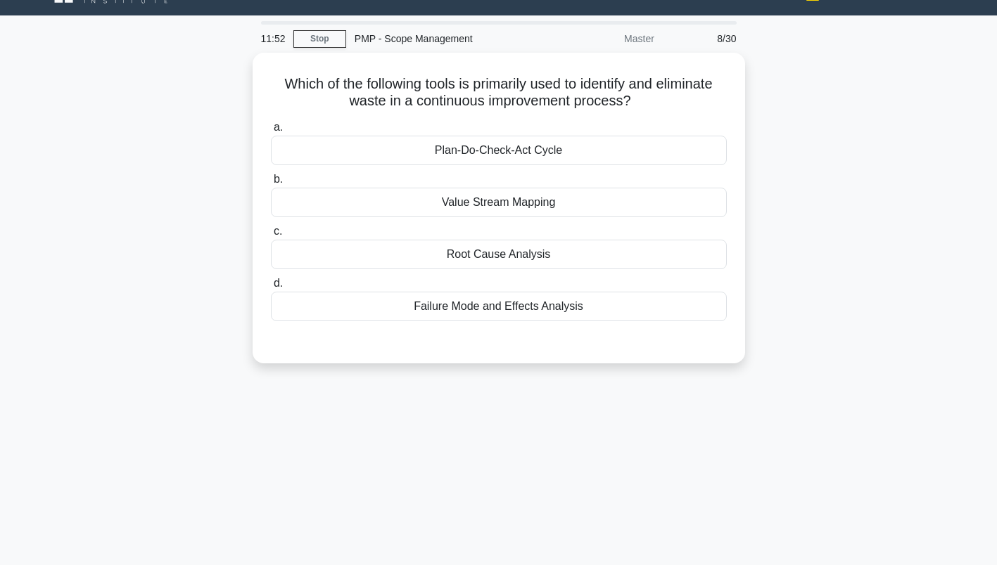
scroll to position [23, 0]
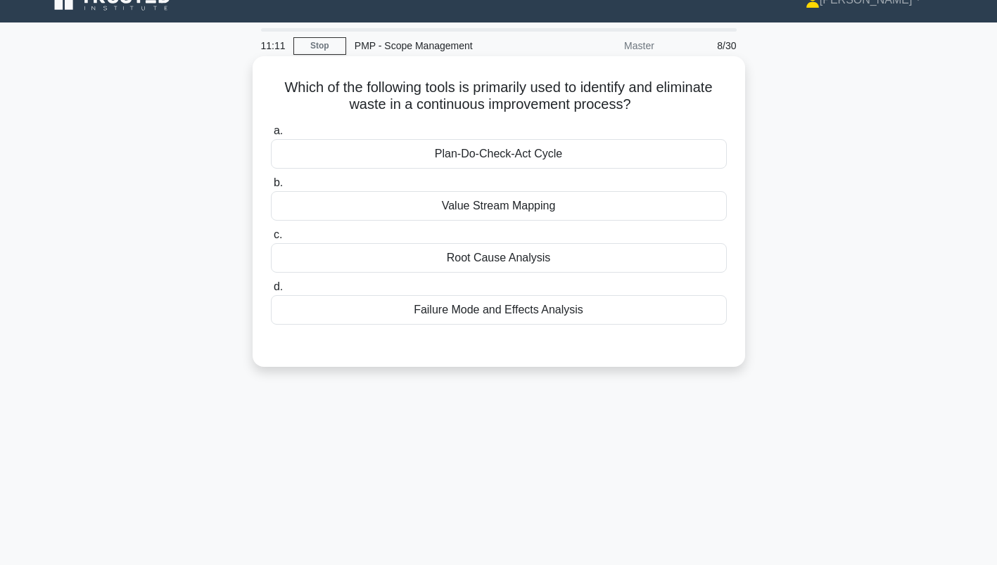
click at [599, 213] on div "Value Stream Mapping" at bounding box center [499, 206] width 456 height 30
click at [271, 188] on input "b. Value Stream Mapping" at bounding box center [271, 183] width 0 height 9
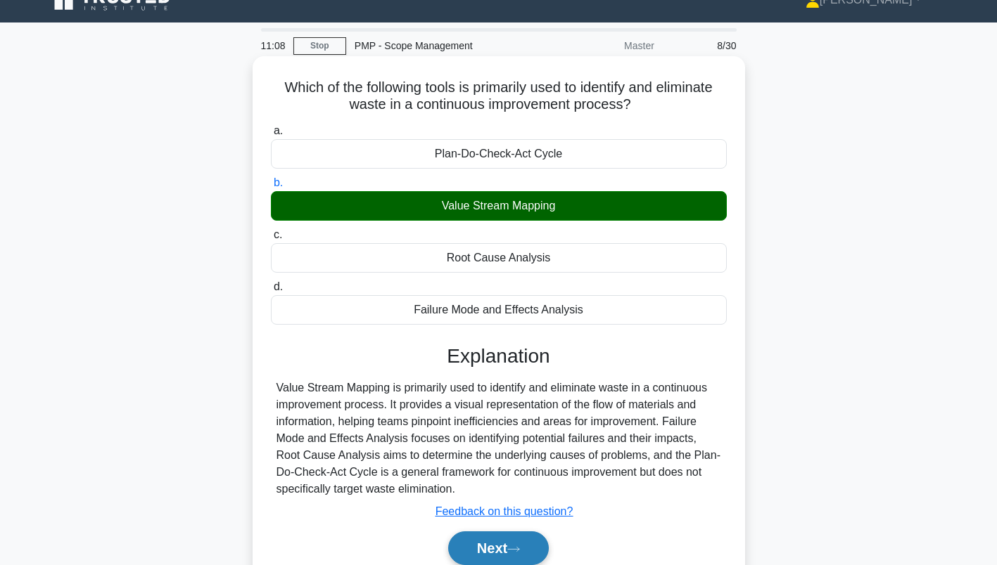
click at [504, 537] on button "Next" at bounding box center [498, 549] width 101 height 34
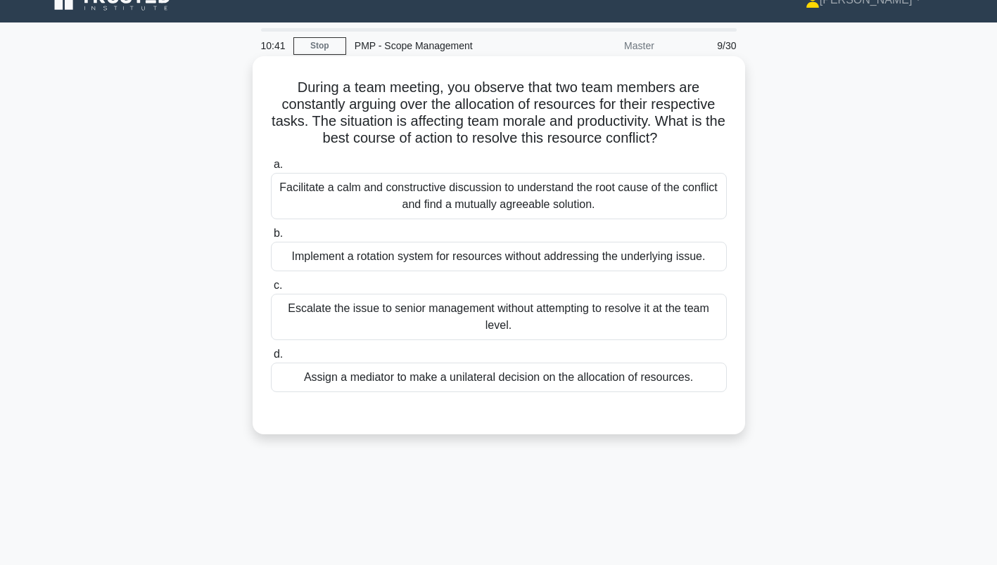
click at [636, 196] on div "Facilitate a calm and constructive discussion to understand the root cause of t…" at bounding box center [499, 196] width 456 height 46
click at [271, 170] on input "a. Facilitate a calm and constructive discussion to understand the root cause o…" at bounding box center [271, 164] width 0 height 9
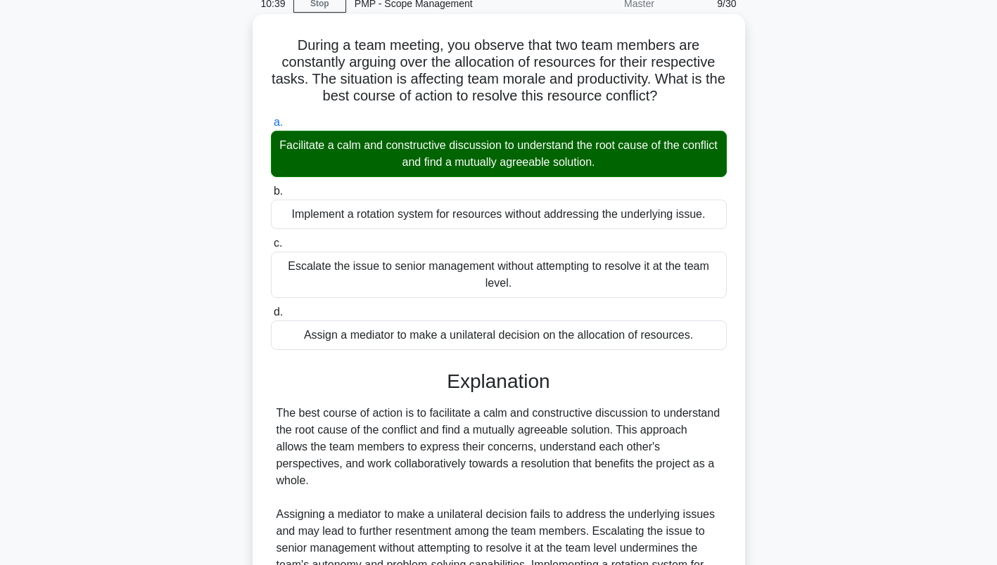
scroll to position [235, 0]
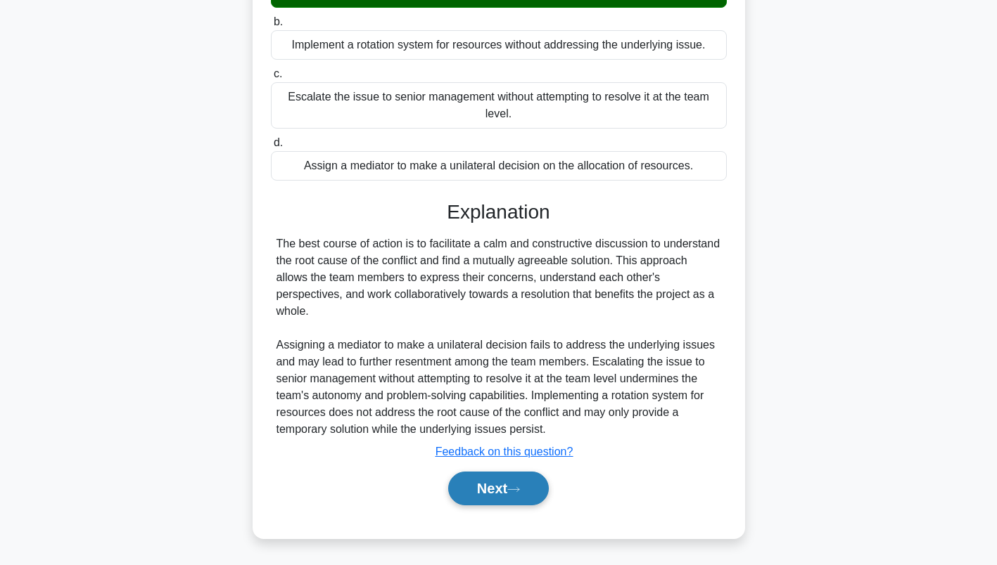
click at [515, 483] on button "Next" at bounding box center [498, 489] width 101 height 34
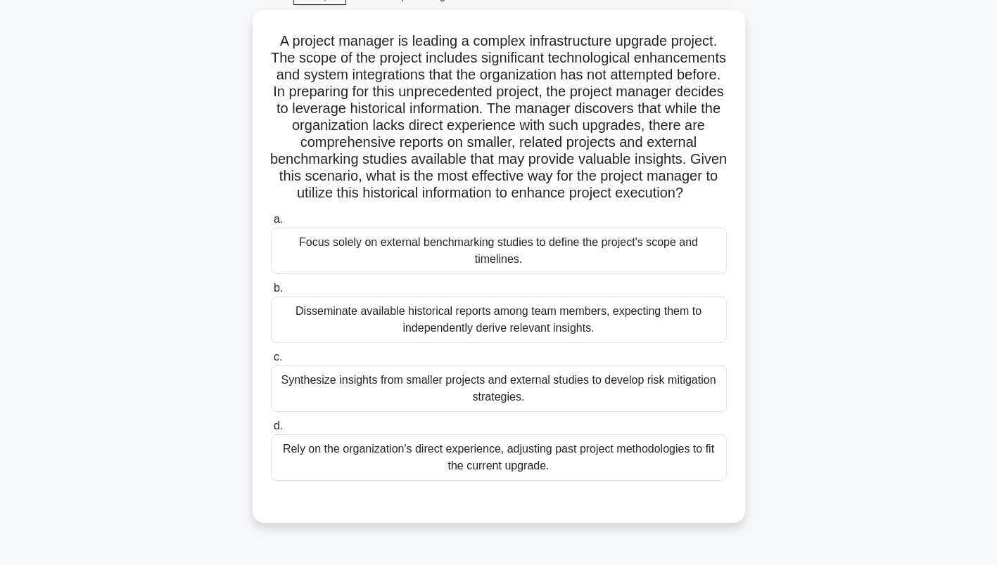
scroll to position [72, 0]
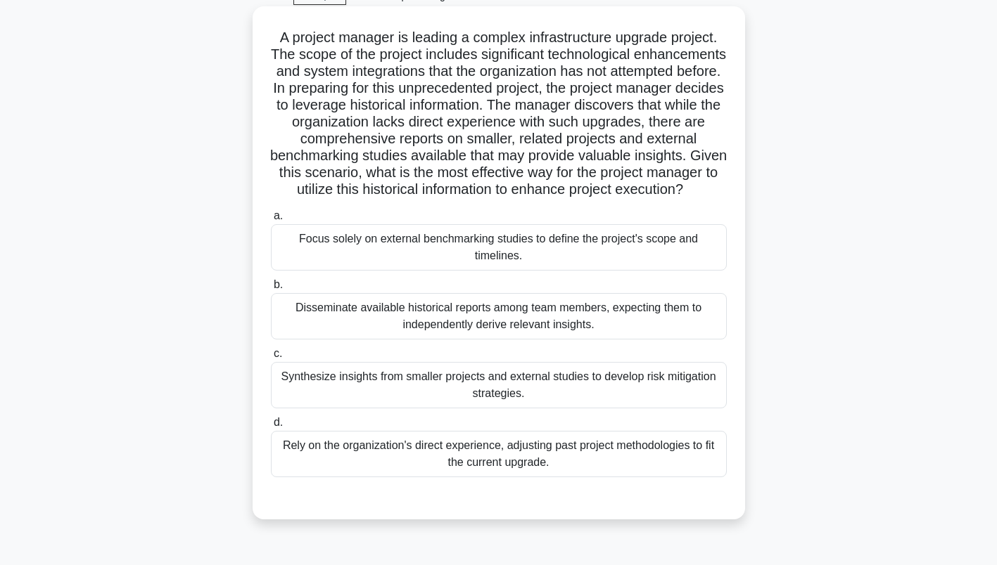
click at [656, 401] on div "Synthesize insights from smaller projects and external studies to develop risk …" at bounding box center [499, 385] width 456 height 46
click at [271, 359] on input "c. Synthesize insights from smaller projects and external studies to develop ri…" at bounding box center [271, 354] width 0 height 9
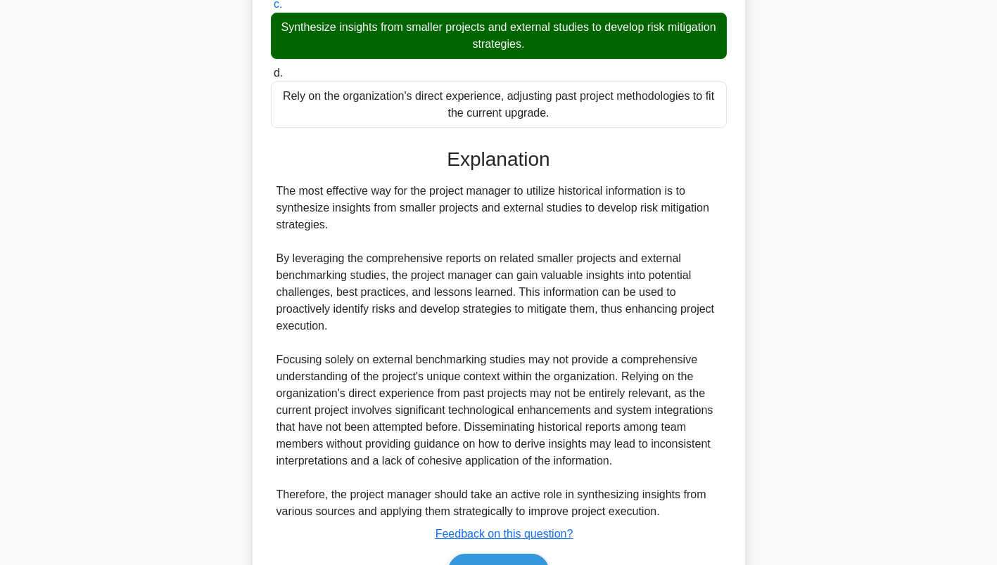
scroll to position [522, 0]
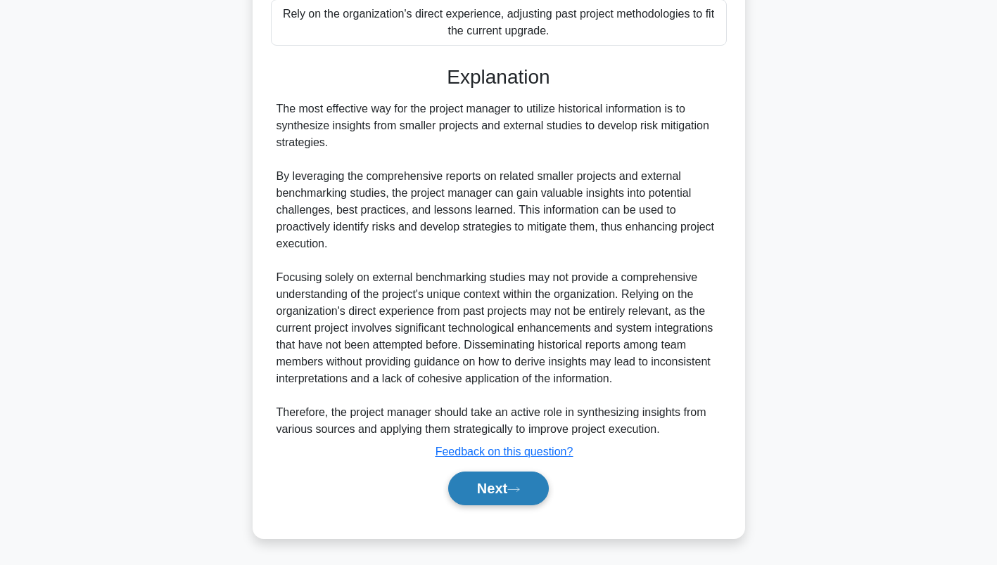
click at [522, 482] on button "Next" at bounding box center [498, 489] width 101 height 34
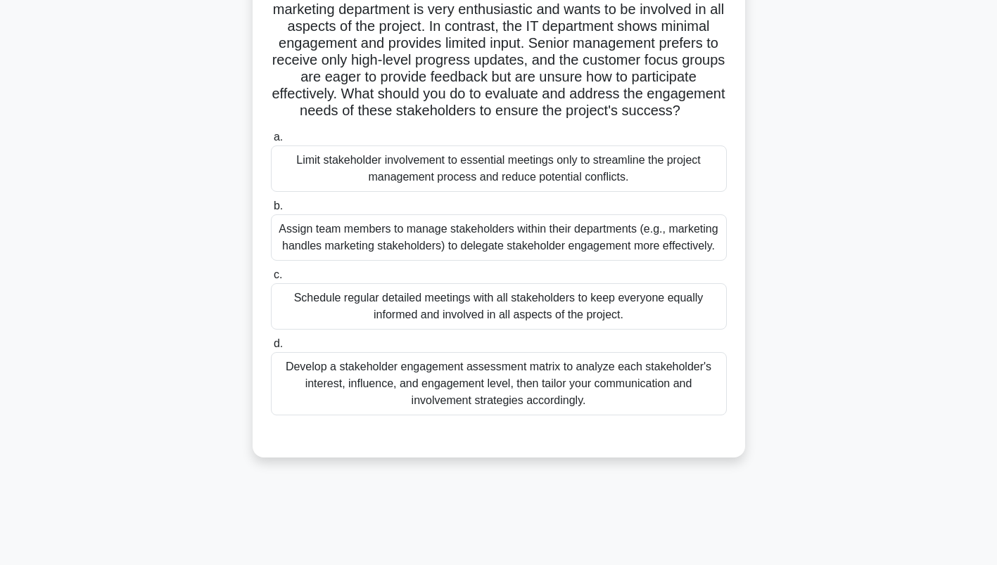
scroll to position [194, 0]
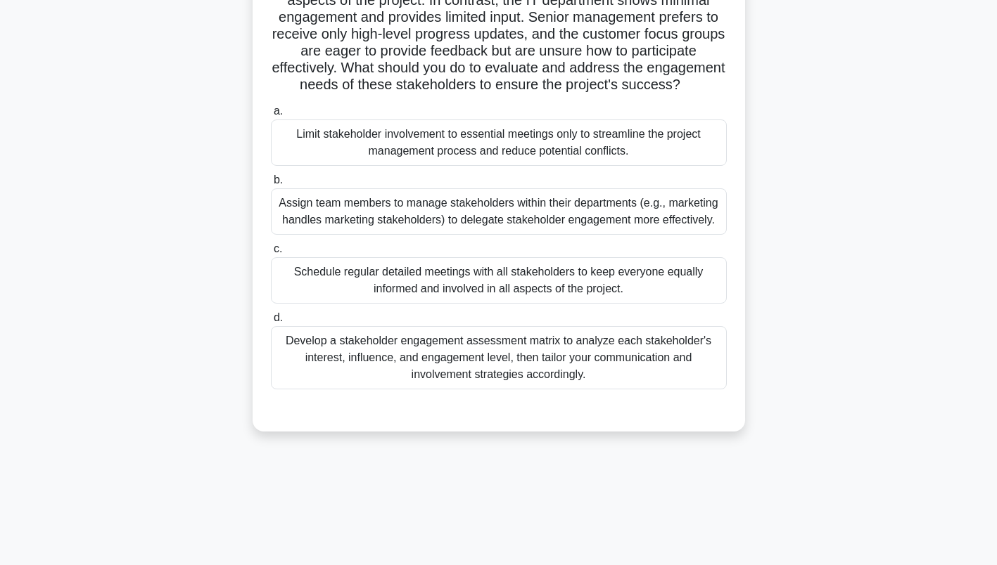
click at [600, 380] on div "Develop a stakeholder engagement assessment matrix to analyze each stakeholder'…" at bounding box center [499, 357] width 456 height 63
click at [271, 323] on input "d. Develop a stakeholder engagement assessment matrix to analyze each stakehold…" at bounding box center [271, 318] width 0 height 9
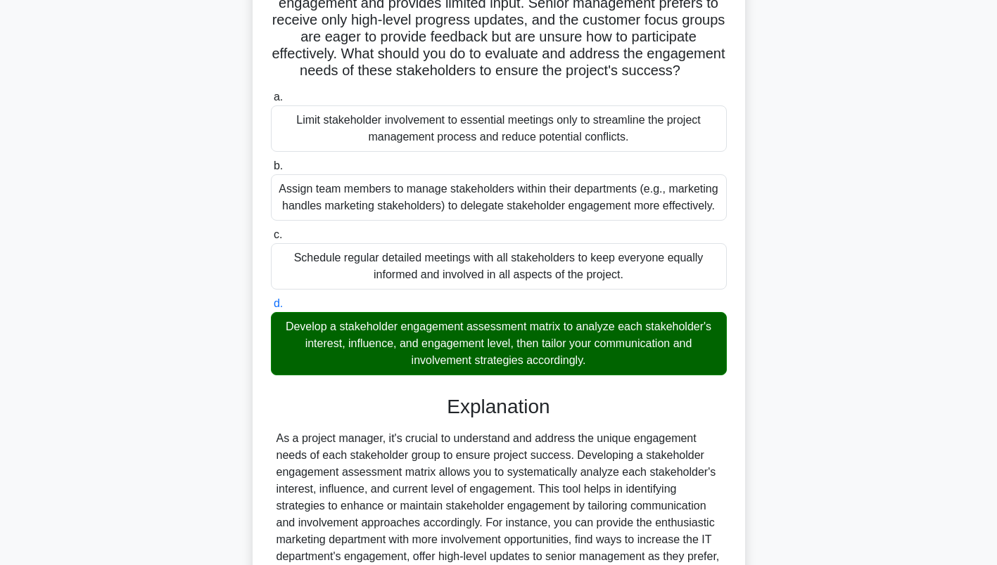
scroll to position [404, 0]
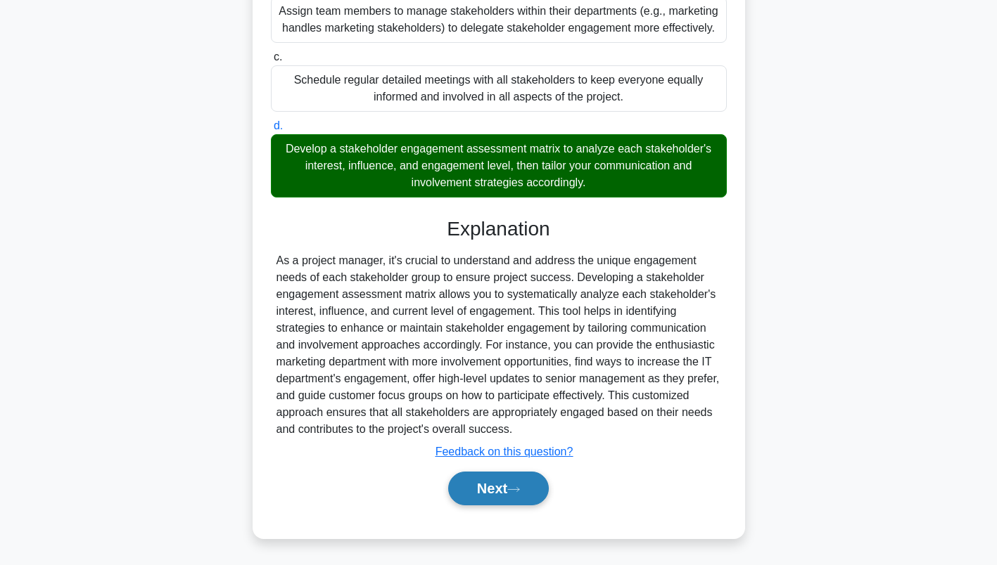
click at [504, 488] on button "Next" at bounding box center [498, 489] width 101 height 34
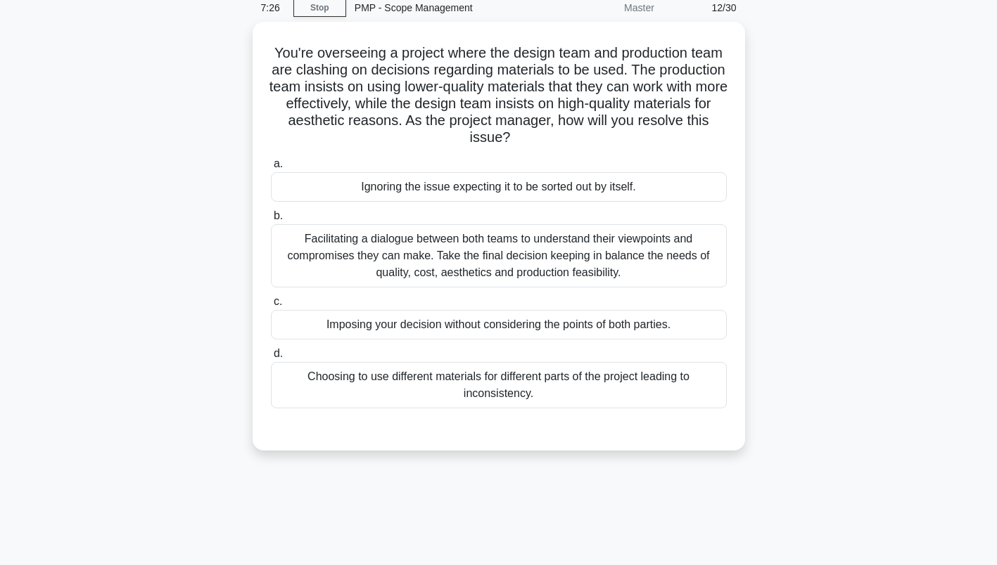
scroll to position [51, 0]
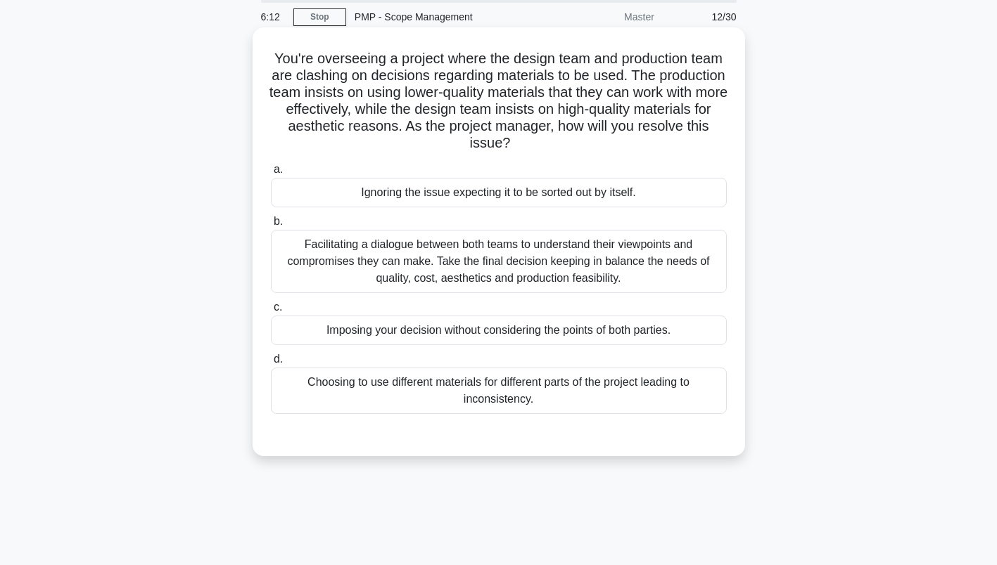
click at [638, 258] on div "Facilitating a dialogue between both teams to understand their viewpoints and c…" at bounding box center [499, 261] width 456 height 63
click at [271, 226] on input "b. Facilitating a dialogue between both teams to understand their viewpoints an…" at bounding box center [271, 221] width 0 height 9
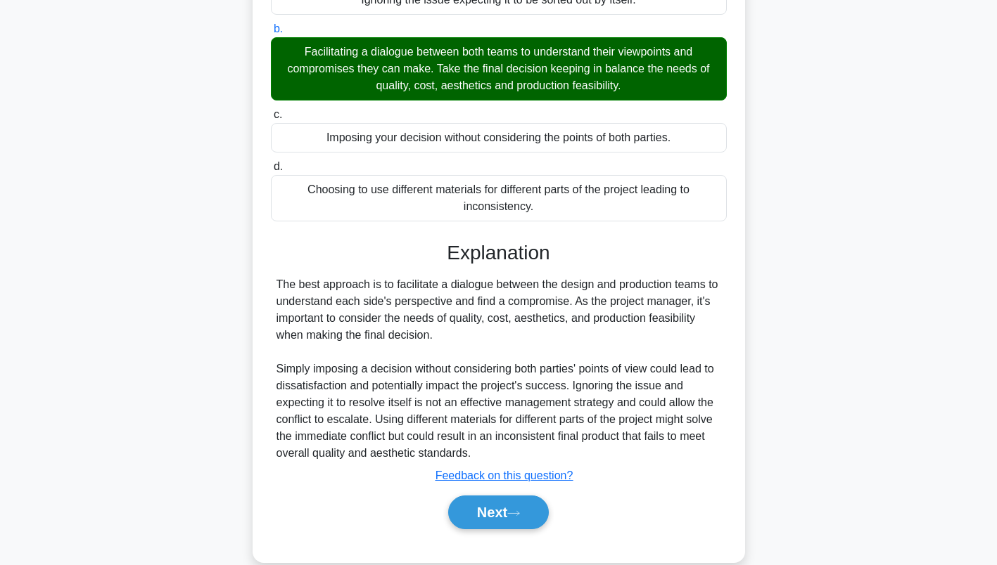
scroll to position [269, 0]
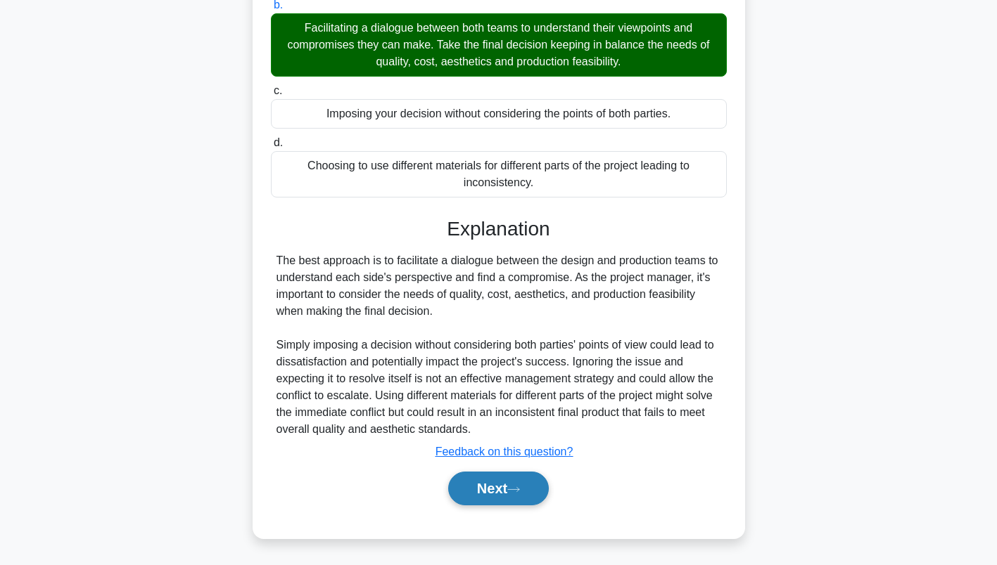
click at [514, 487] on icon at bounding box center [513, 490] width 13 height 8
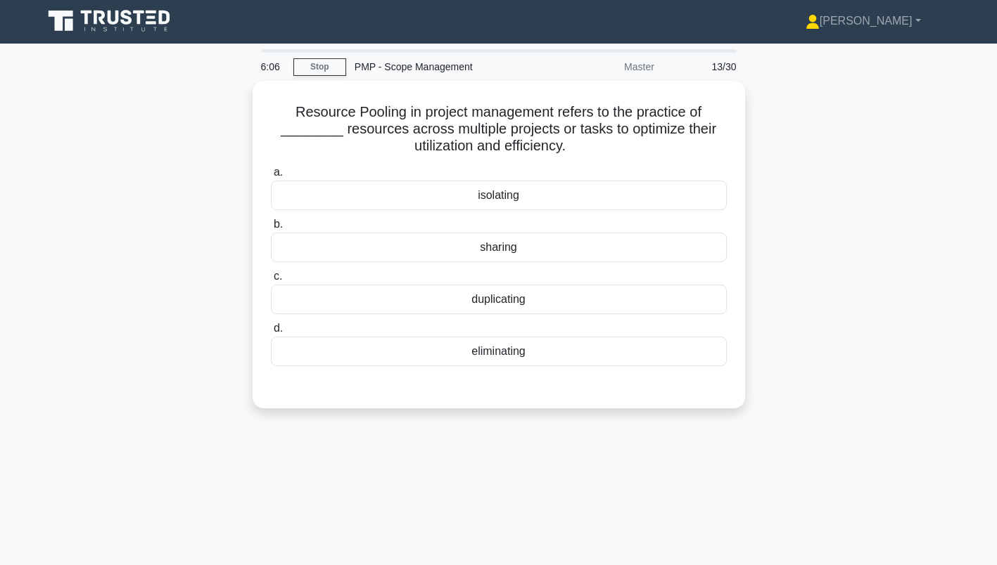
scroll to position [0, 0]
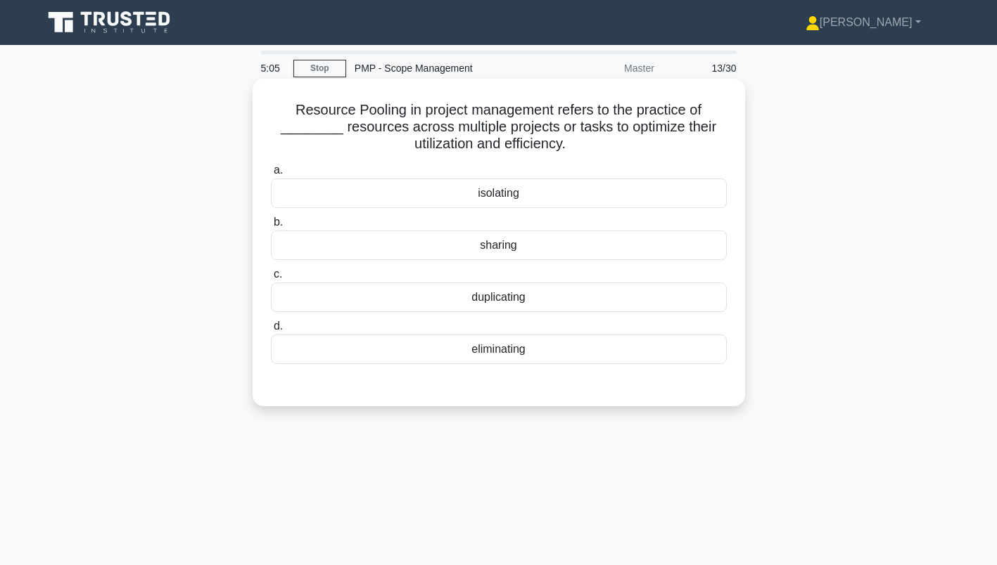
click at [620, 356] on div "eliminating" at bounding box center [499, 350] width 456 height 30
click at [271, 331] on input "d. eliminating" at bounding box center [271, 326] width 0 height 9
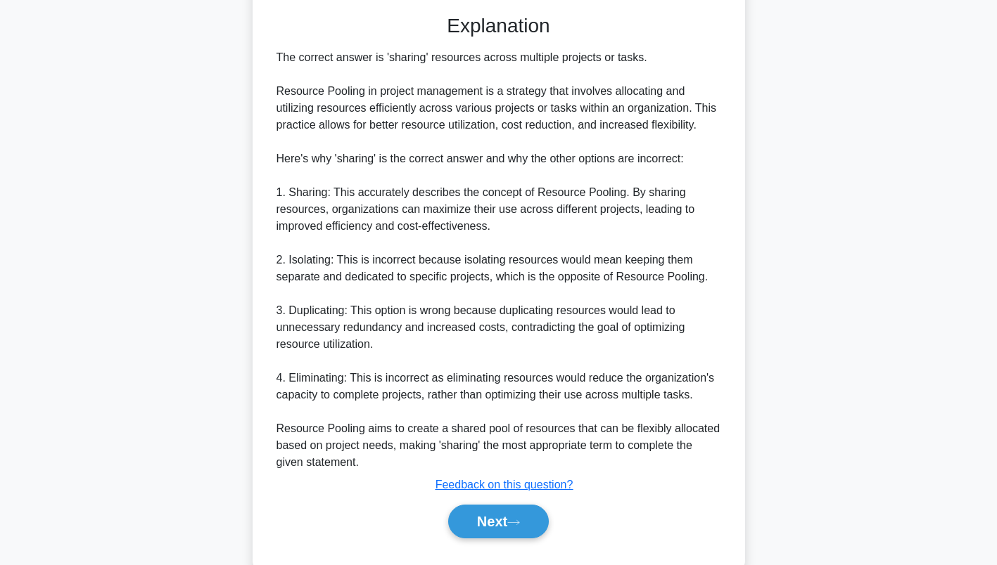
scroll to position [405, 0]
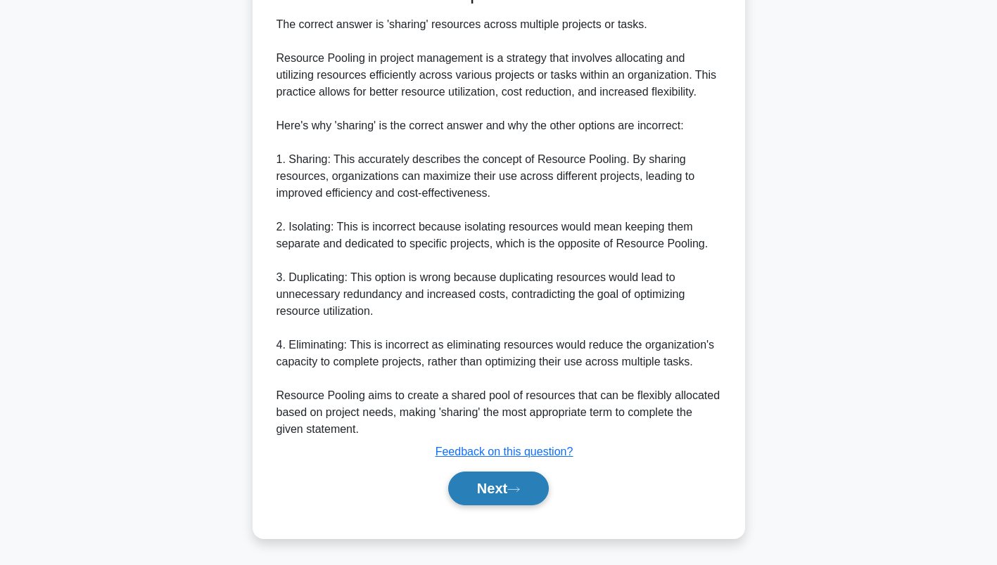
click at [520, 500] on button "Next" at bounding box center [498, 489] width 101 height 34
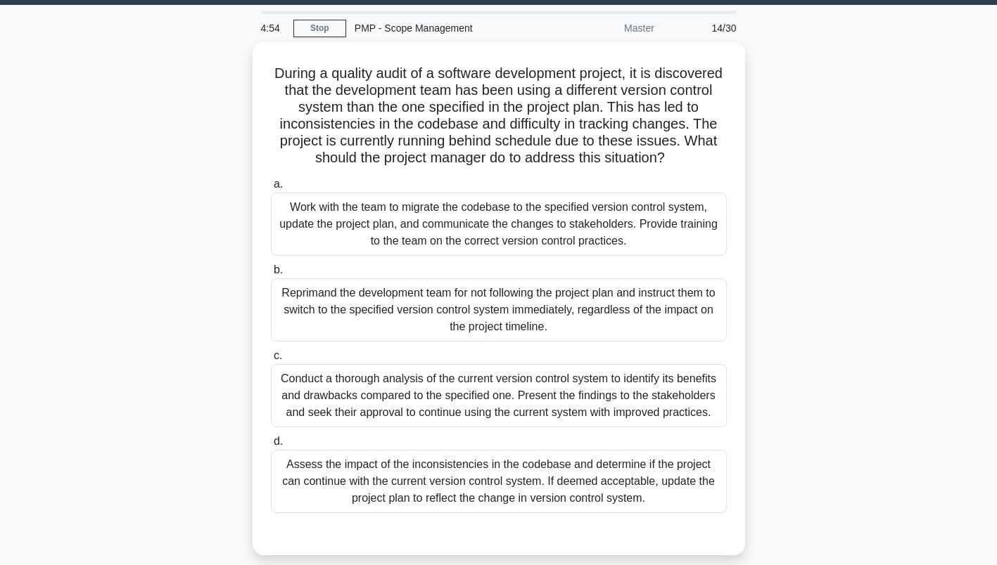
scroll to position [41, 0]
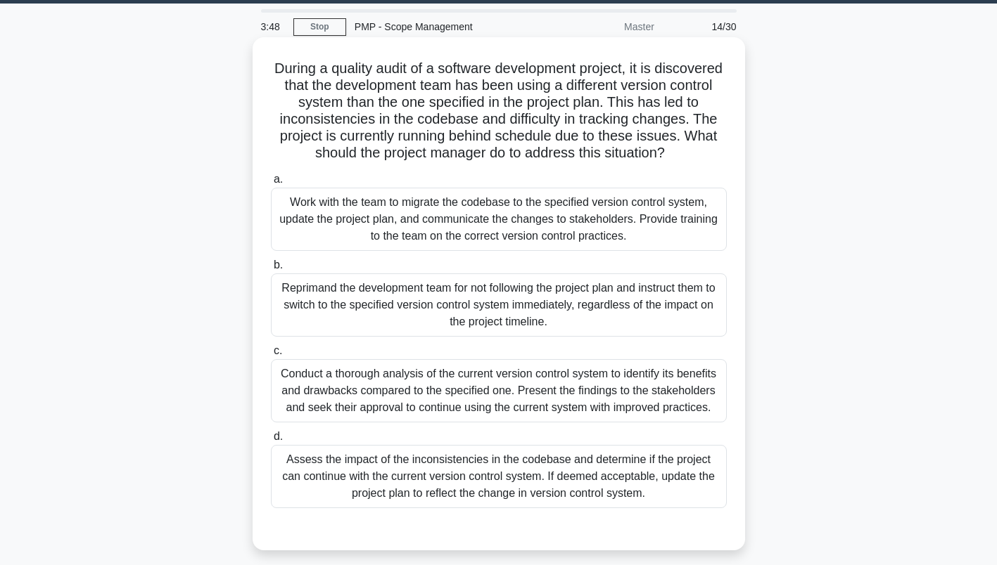
click at [656, 397] on div "Conduct a thorough analysis of the current version control system to identify i…" at bounding box center [499, 390] width 456 height 63
click at [271, 356] on input "c. Conduct a thorough analysis of the current version control system to identif…" at bounding box center [271, 351] width 0 height 9
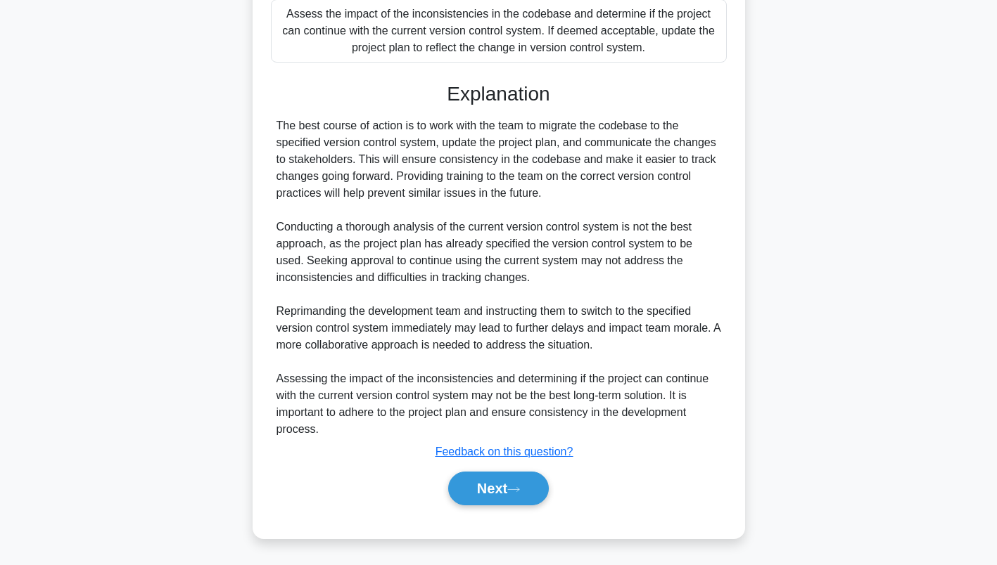
scroll to position [523, 0]
click at [502, 486] on button "Next" at bounding box center [498, 489] width 101 height 34
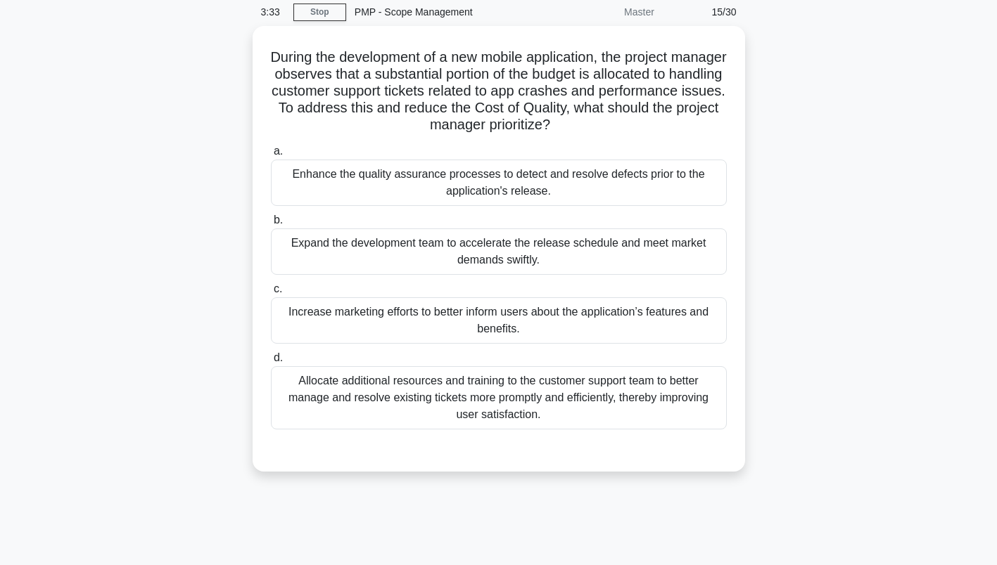
scroll to position [0, 0]
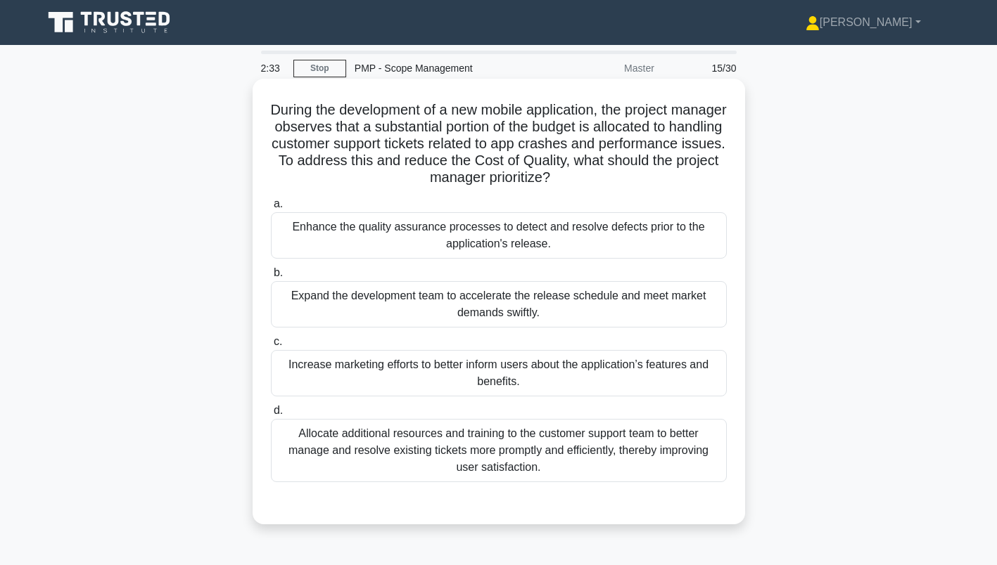
click at [627, 246] on div "Enhance the quality assurance processes to detect and resolve defects prior to …" at bounding box center [499, 235] width 456 height 46
click at [271, 209] on input "a. Enhance the quality assurance processes to detect and resolve defects prior …" at bounding box center [271, 204] width 0 height 9
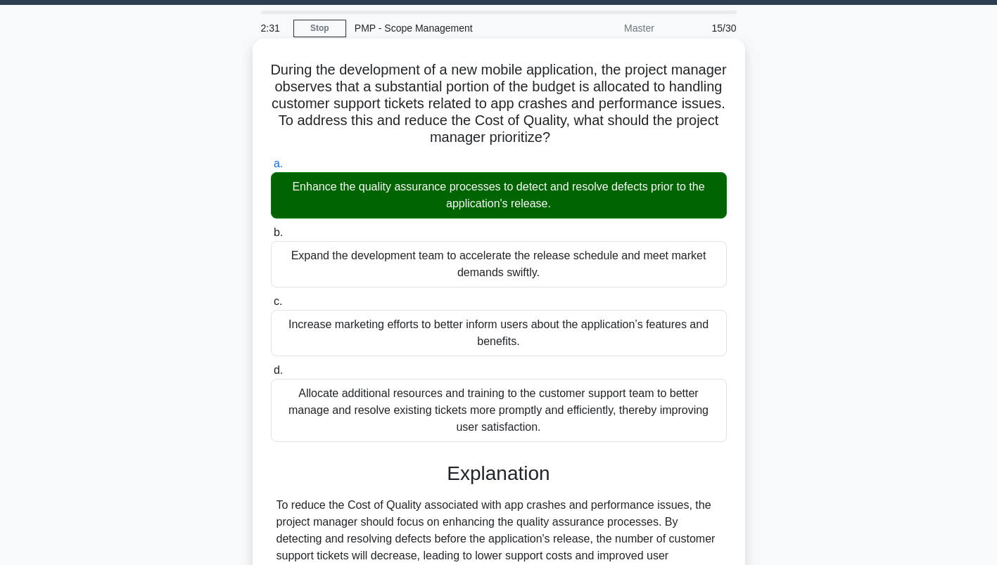
scroll to position [194, 0]
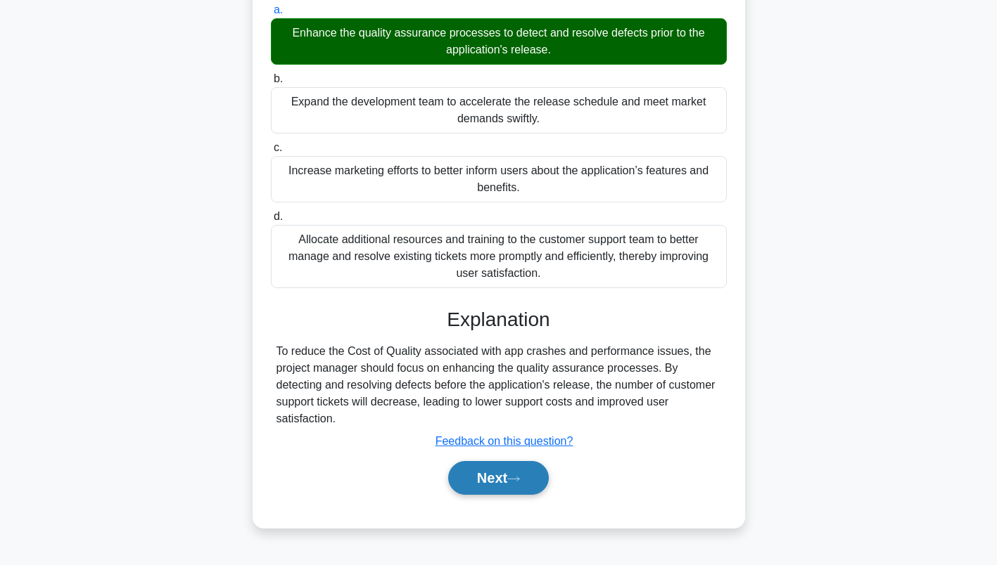
click at [506, 474] on button "Next" at bounding box center [498, 478] width 101 height 34
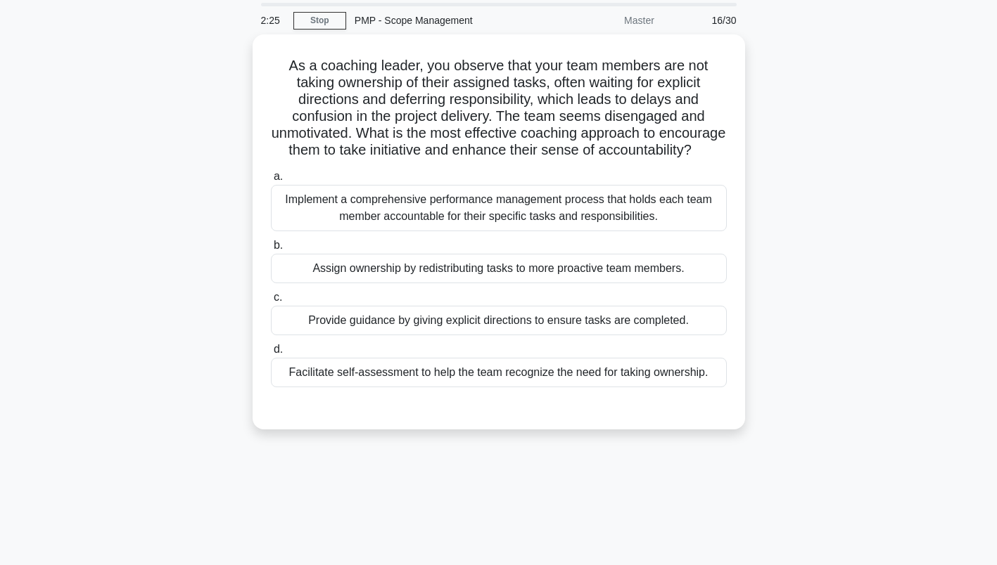
scroll to position [46, 0]
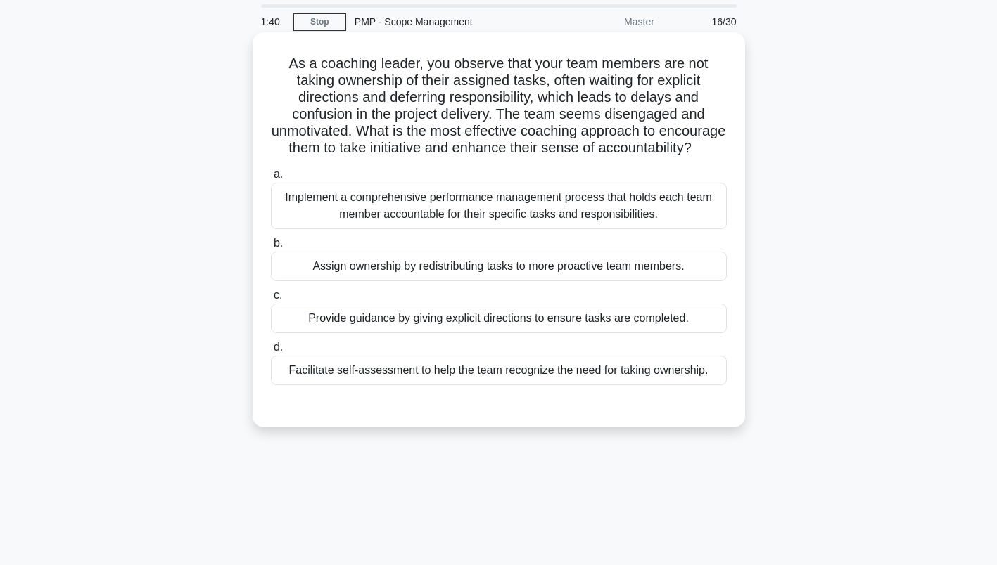
click at [654, 229] on div "Implement a comprehensive performance management process that holds each team m…" at bounding box center [499, 206] width 456 height 46
click at [271, 179] on input "a. Implement a comprehensive performance management process that holds each tea…" at bounding box center [271, 174] width 0 height 9
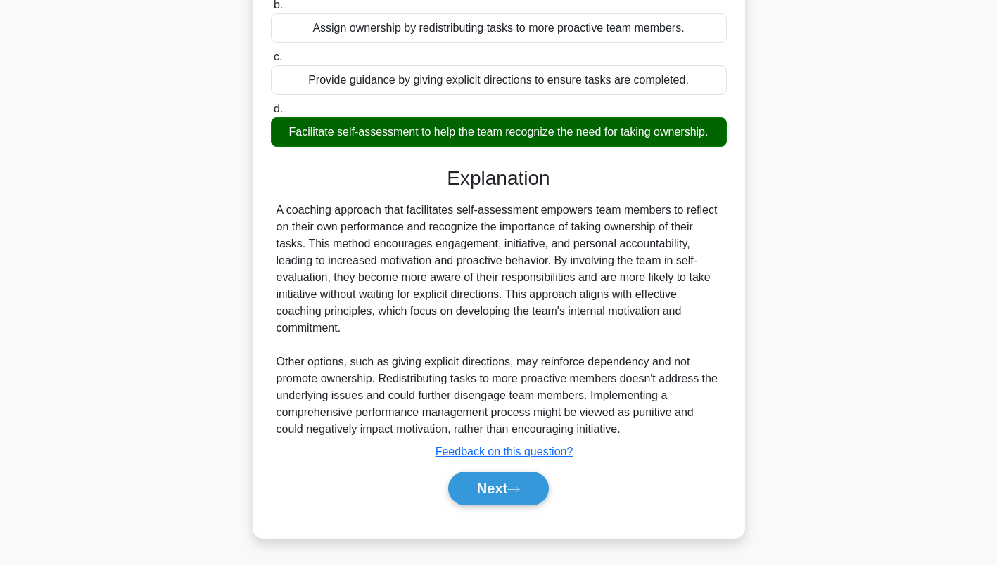
scroll to position [304, 0]
click at [520, 488] on icon at bounding box center [513, 490] width 13 height 8
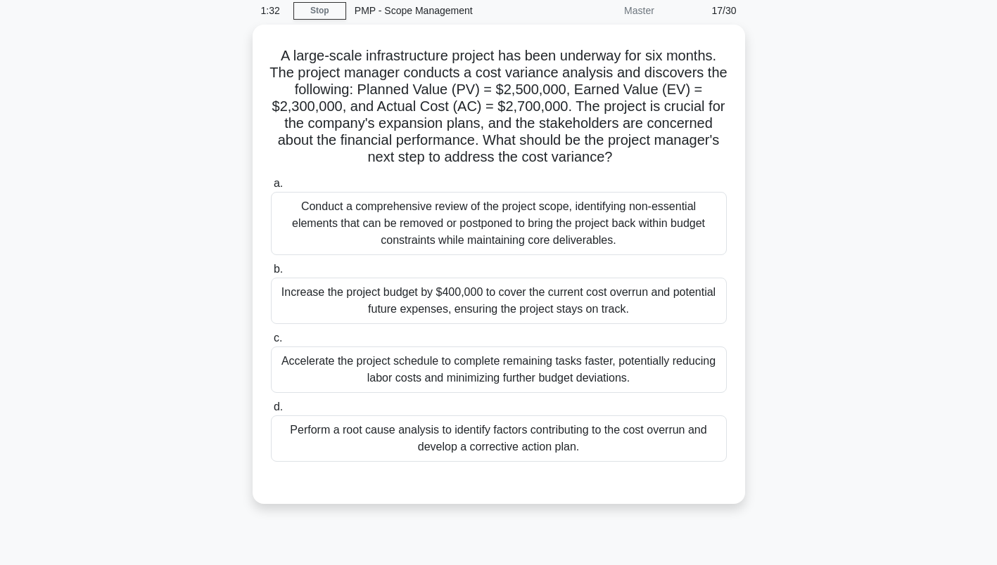
scroll to position [56, 0]
click at [610, 435] on div "Perform a root cause analysis to identify factors contributing to the cost over…" at bounding box center [499, 437] width 456 height 46
click at [271, 411] on input "d. Perform a root cause analysis to identify factors contributing to the cost o…" at bounding box center [271, 406] width 0 height 9
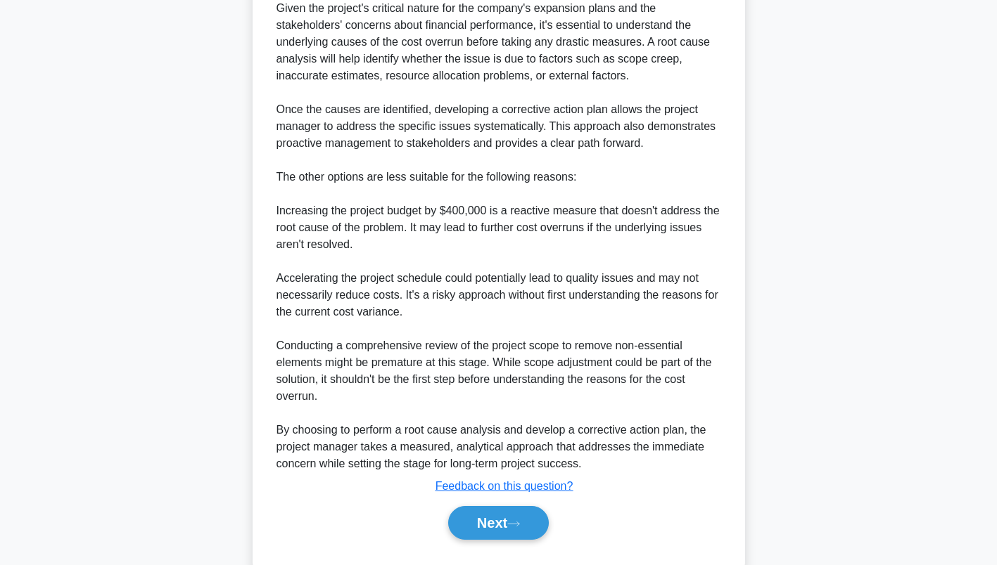
scroll to position [691, 0]
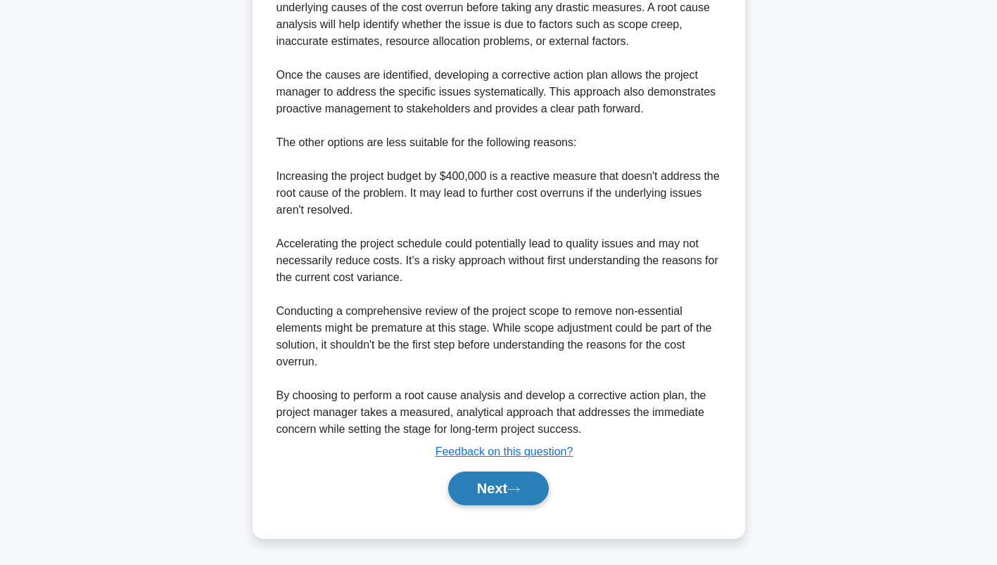
click at [506, 490] on button "Next" at bounding box center [498, 489] width 101 height 34
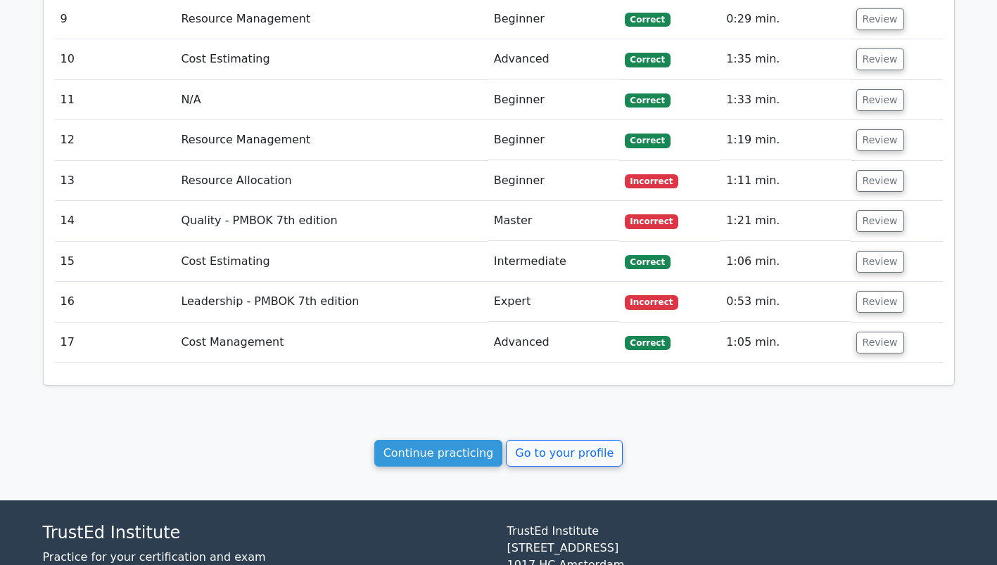
scroll to position [2035, 0]
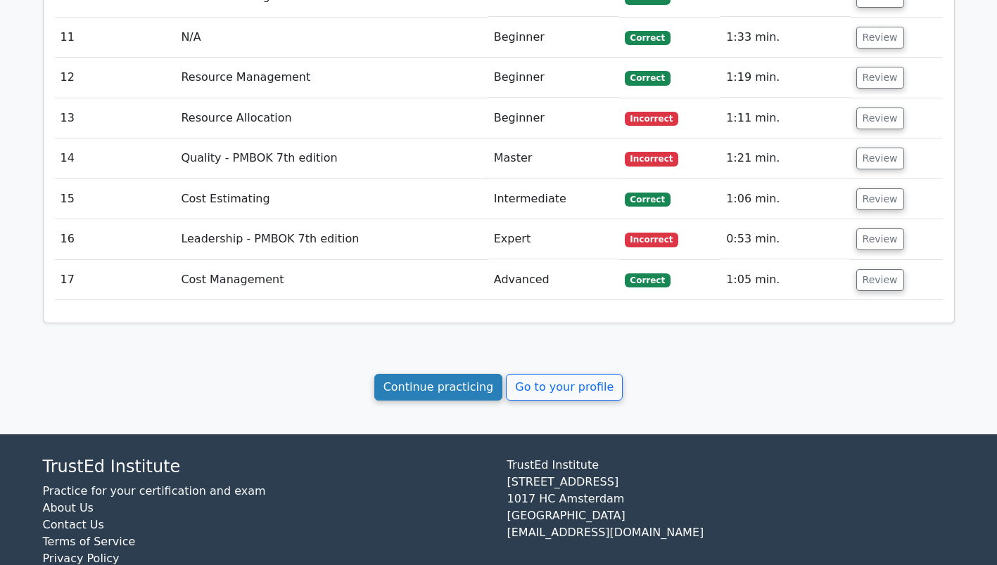
click at [419, 374] on link "Continue practicing" at bounding box center [438, 387] width 129 height 27
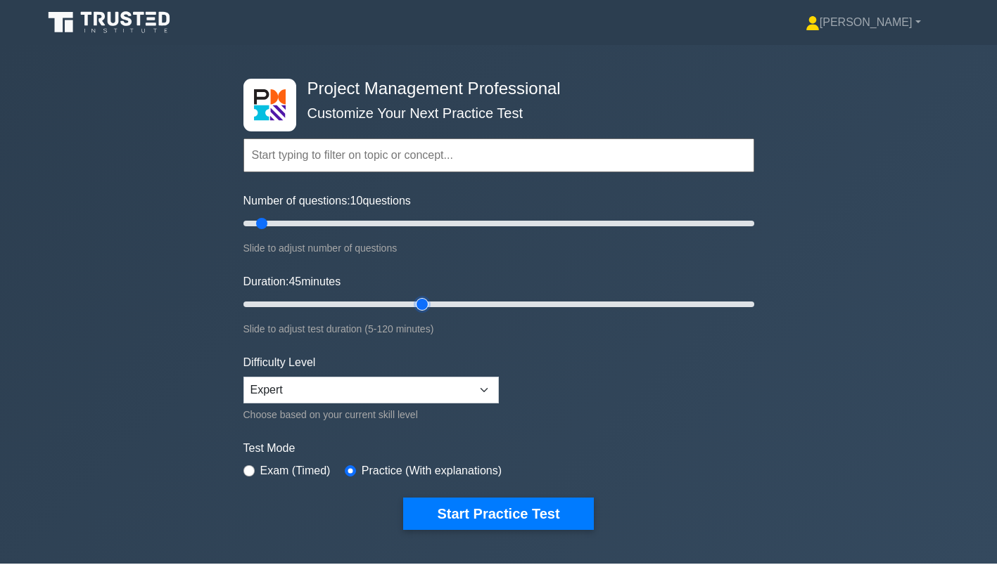
type input "45"
click at [426, 302] on input "Duration: 45 minutes" at bounding box center [498, 304] width 511 height 17
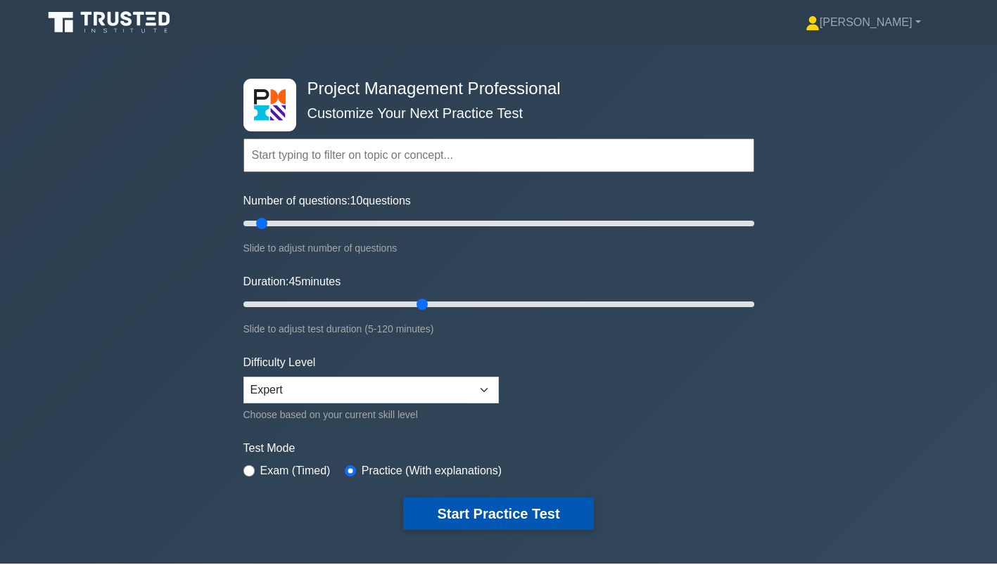
click at [523, 518] on button "Start Practice Test" at bounding box center [498, 514] width 190 height 32
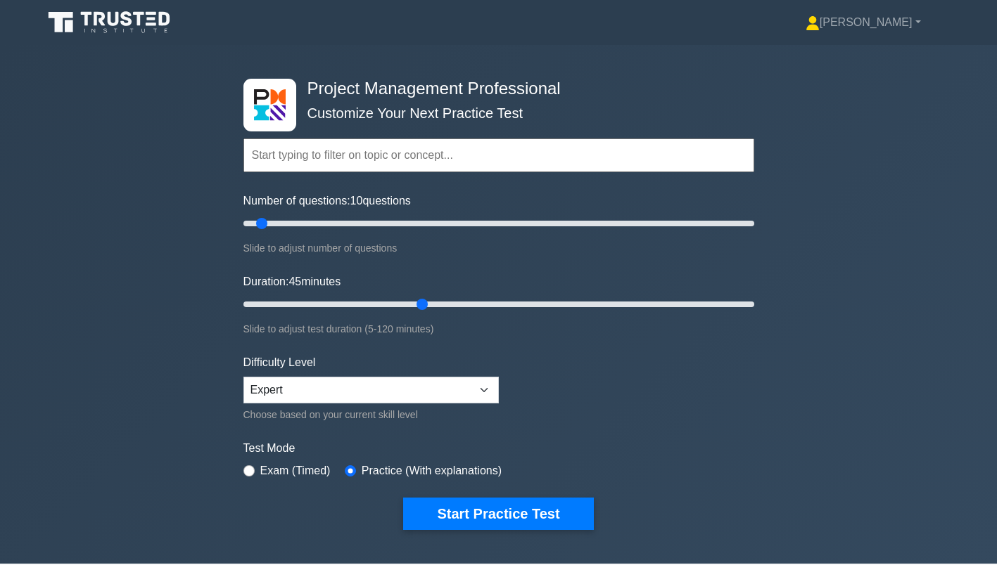
click at [307, 149] on input "text" at bounding box center [498, 156] width 511 height 34
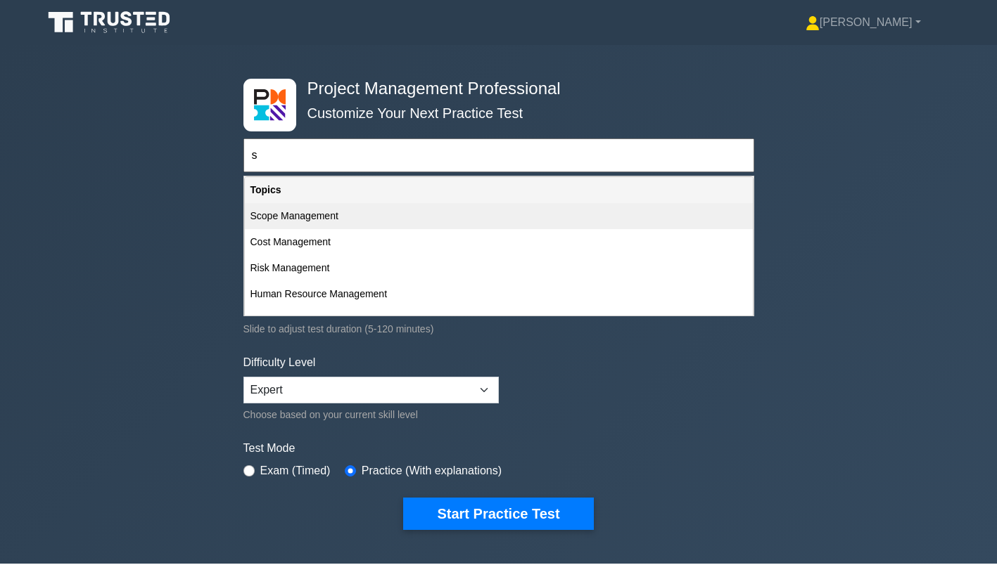
click at [302, 227] on div "Scope Management" at bounding box center [499, 216] width 508 height 26
type input "Scope Management"
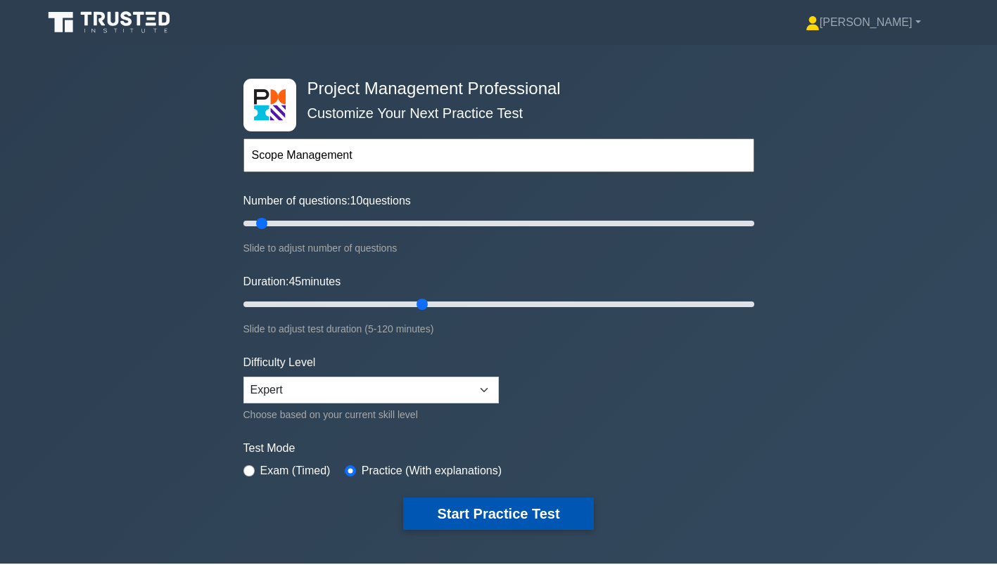
click at [539, 512] on button "Start Practice Test" at bounding box center [498, 514] width 190 height 32
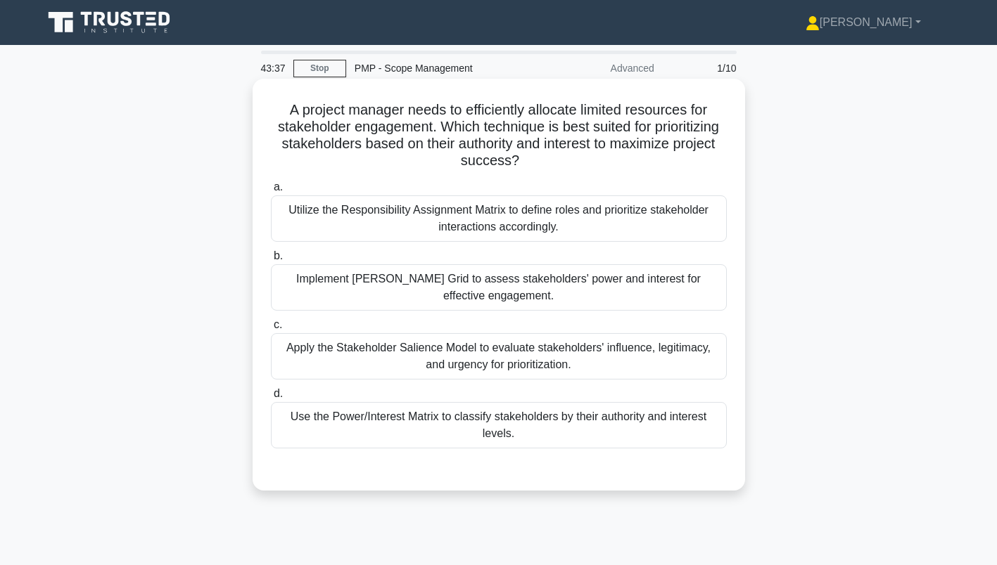
click at [404, 351] on div "Apply the Stakeholder Salience Model to evaluate stakeholders' influence, legit…" at bounding box center [499, 356] width 456 height 46
click at [271, 330] on input "c. Apply the Stakeholder Salience Model to evaluate stakeholders' influence, le…" at bounding box center [271, 325] width 0 height 9
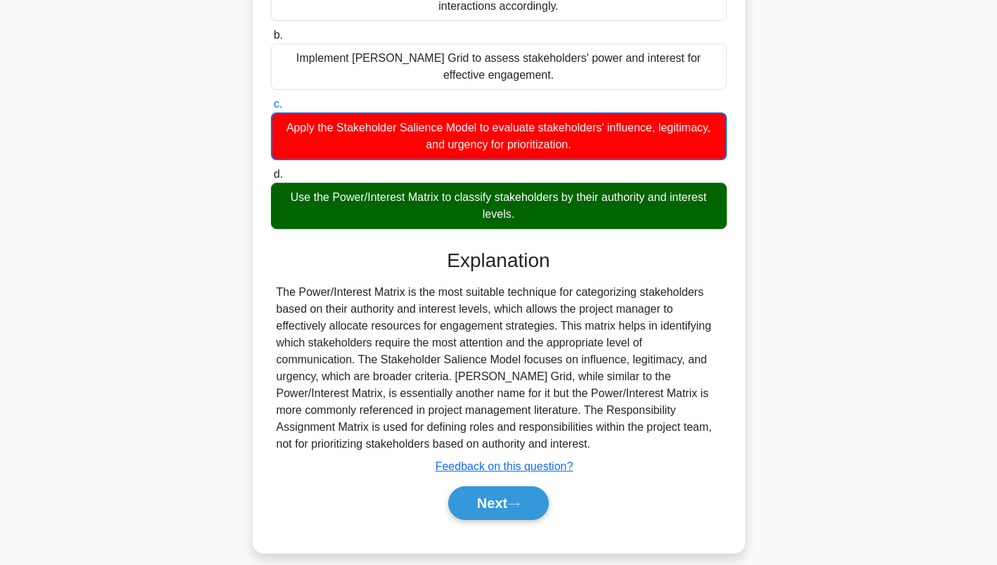
scroll to position [236, 0]
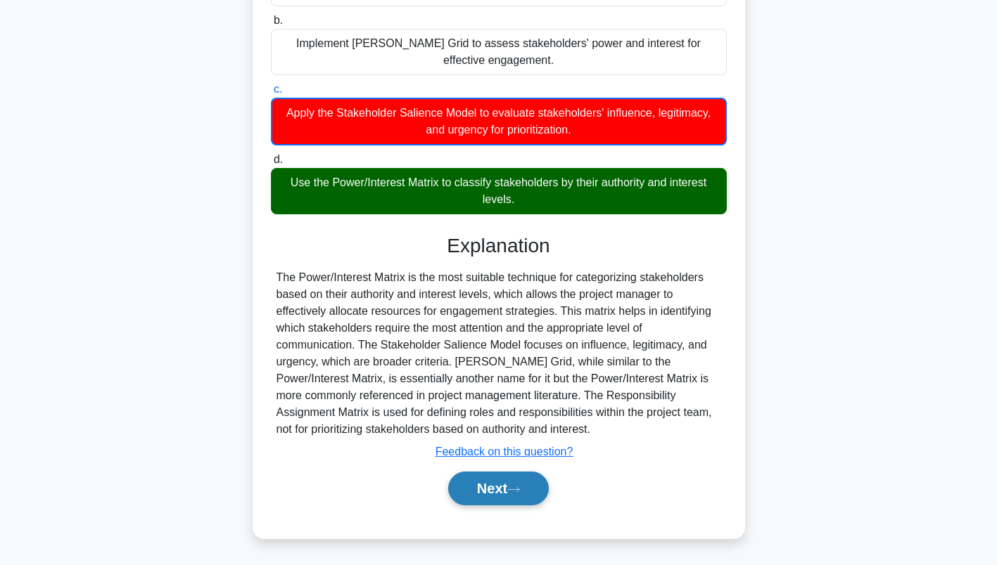
click at [501, 493] on button "Next" at bounding box center [498, 489] width 101 height 34
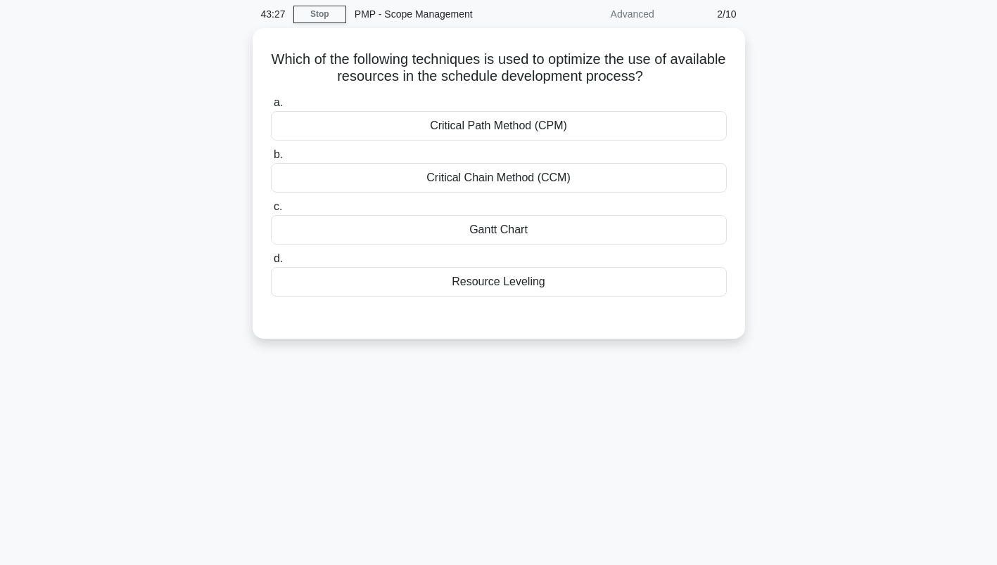
scroll to position [53, 0]
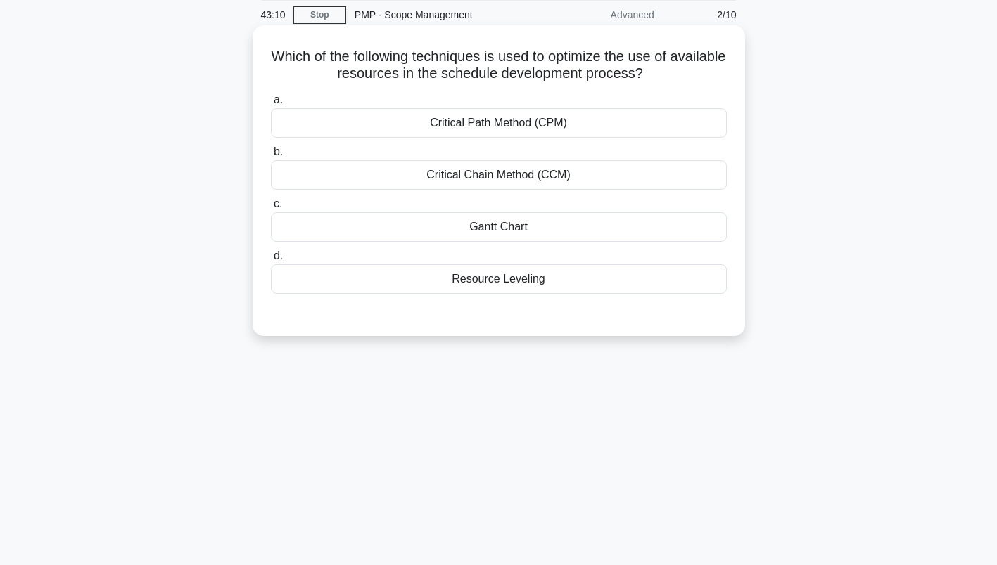
click at [535, 277] on div "Resource Leveling" at bounding box center [499, 279] width 456 height 30
click at [271, 261] on input "d. Resource Leveling" at bounding box center [271, 256] width 0 height 9
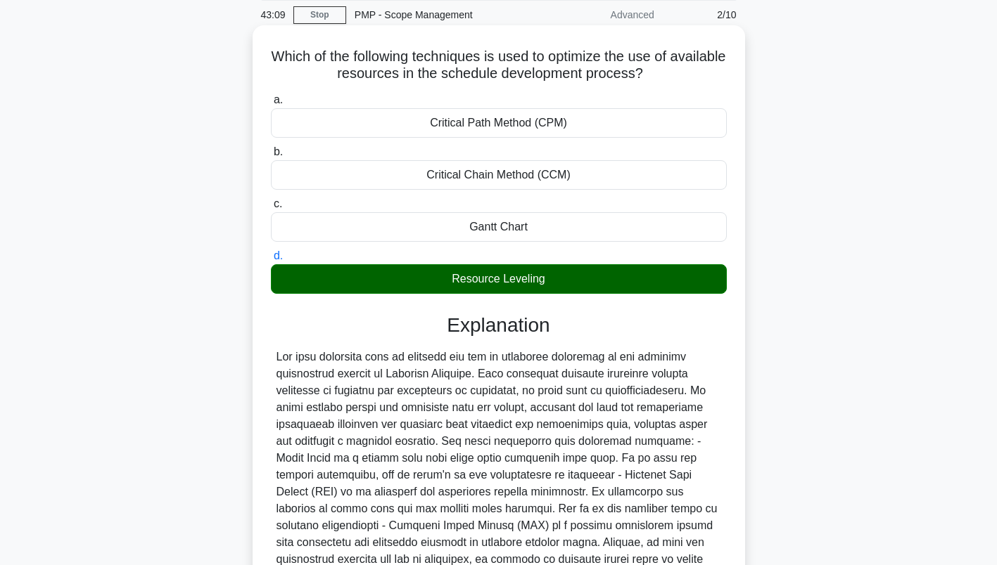
scroll to position [201, 0]
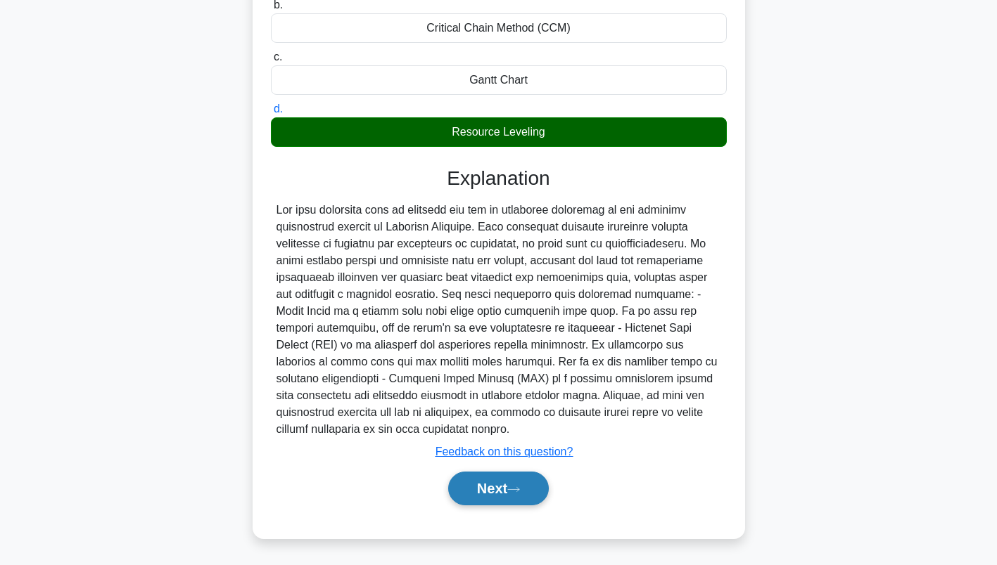
click at [506, 489] on button "Next" at bounding box center [498, 489] width 101 height 34
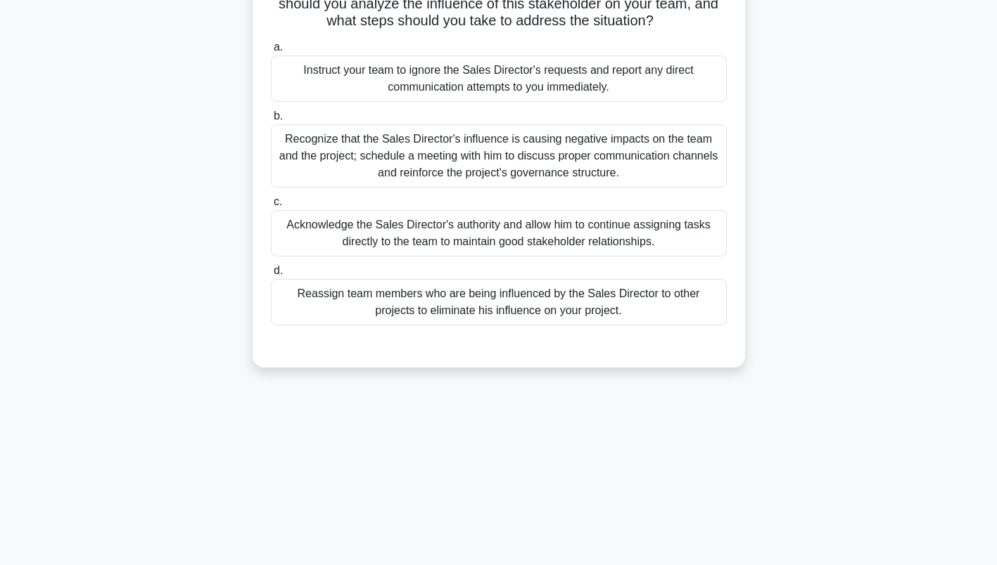
scroll to position [0, 0]
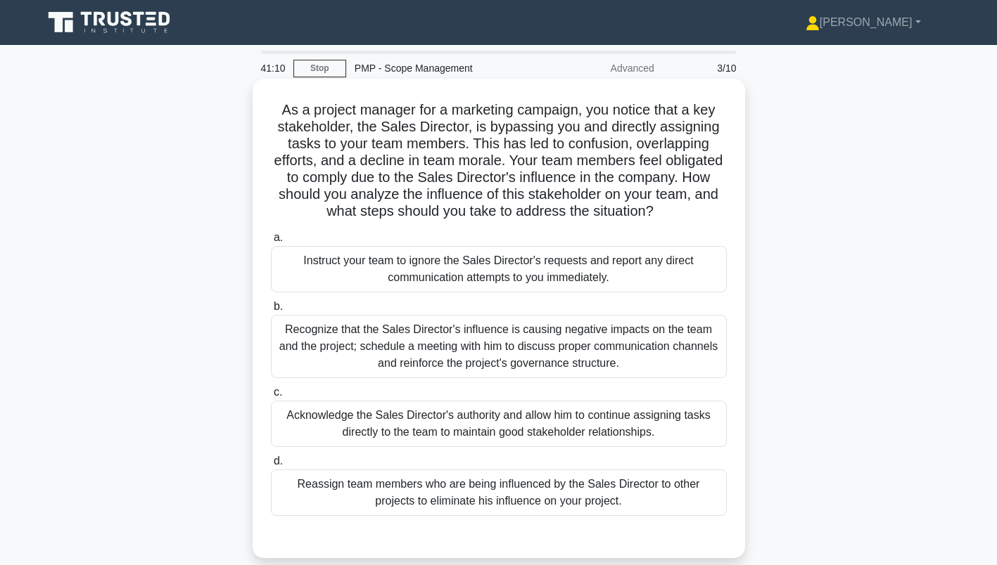
click at [360, 340] on div "Recognize that the Sales Director's influence is causing negative impacts on th…" at bounding box center [499, 346] width 456 height 63
click at [271, 312] on input "b. Recognize that the Sales Director's influence is causing negative impacts on…" at bounding box center [271, 306] width 0 height 9
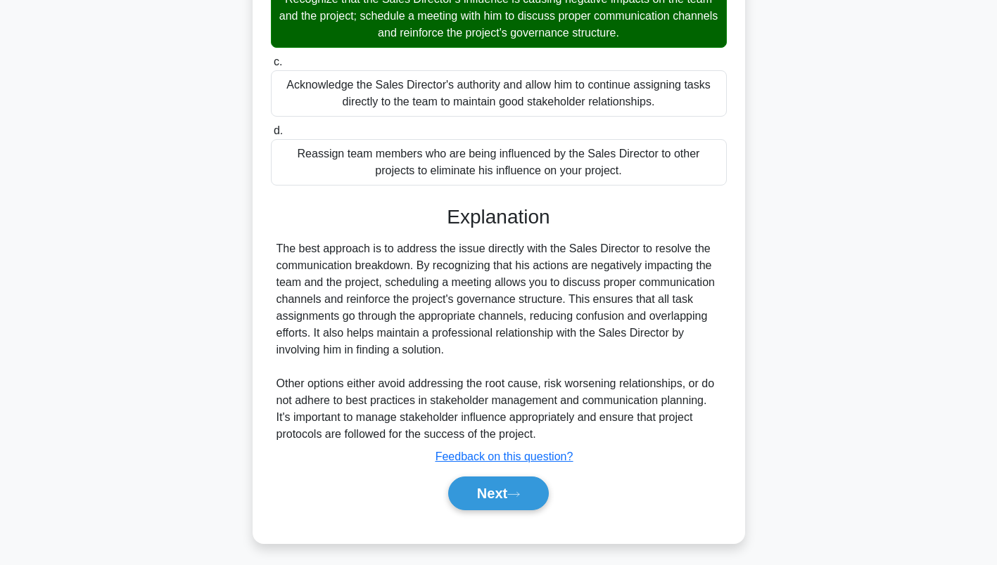
scroll to position [336, 0]
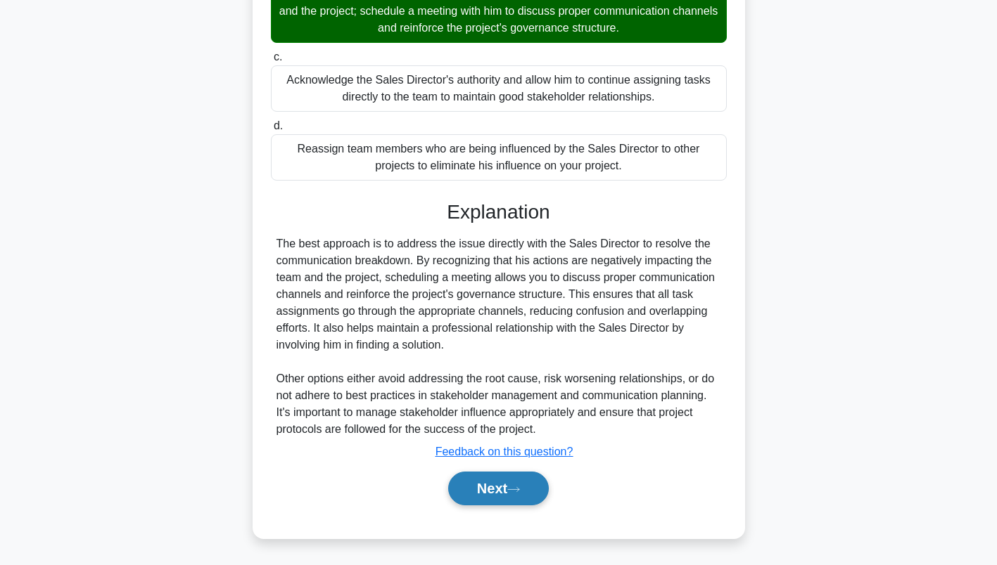
click at [520, 485] on button "Next" at bounding box center [498, 489] width 101 height 34
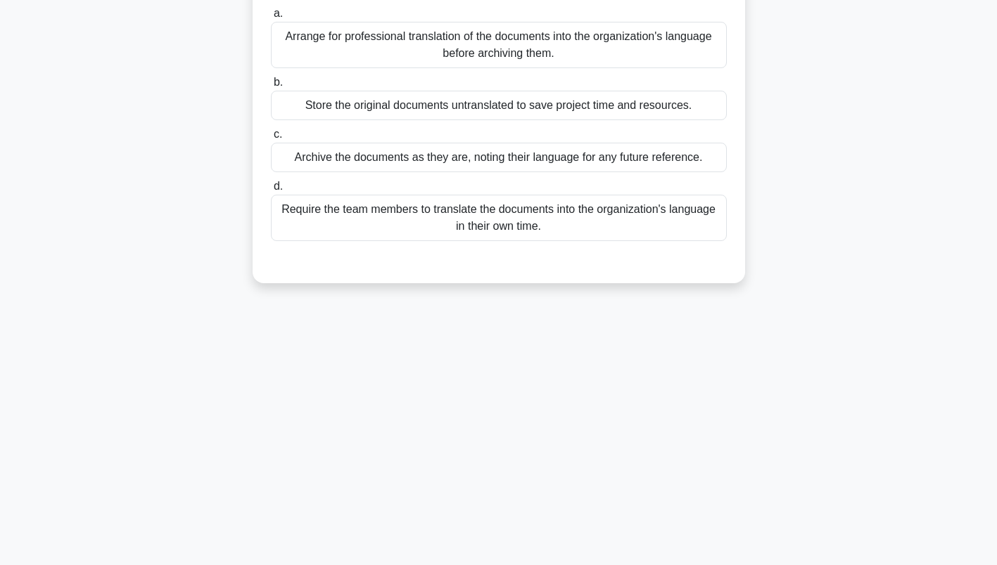
scroll to position [0, 0]
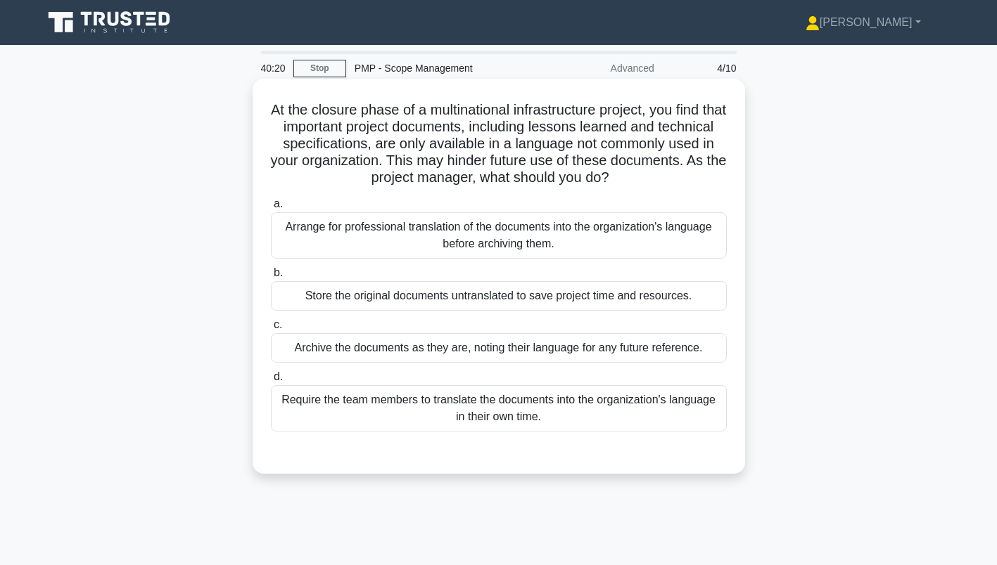
click at [517, 250] on div "Arrange for professional translation of the documents into the organization's l…" at bounding box center [499, 235] width 456 height 46
click at [271, 209] on input "a. Arrange for professional translation of the documents into the organization'…" at bounding box center [271, 204] width 0 height 9
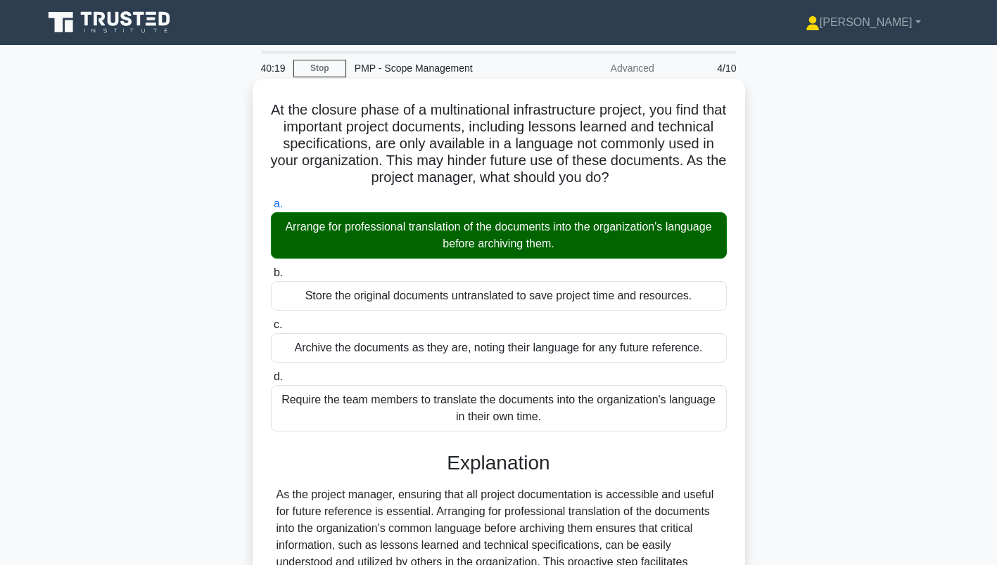
scroll to position [194, 0]
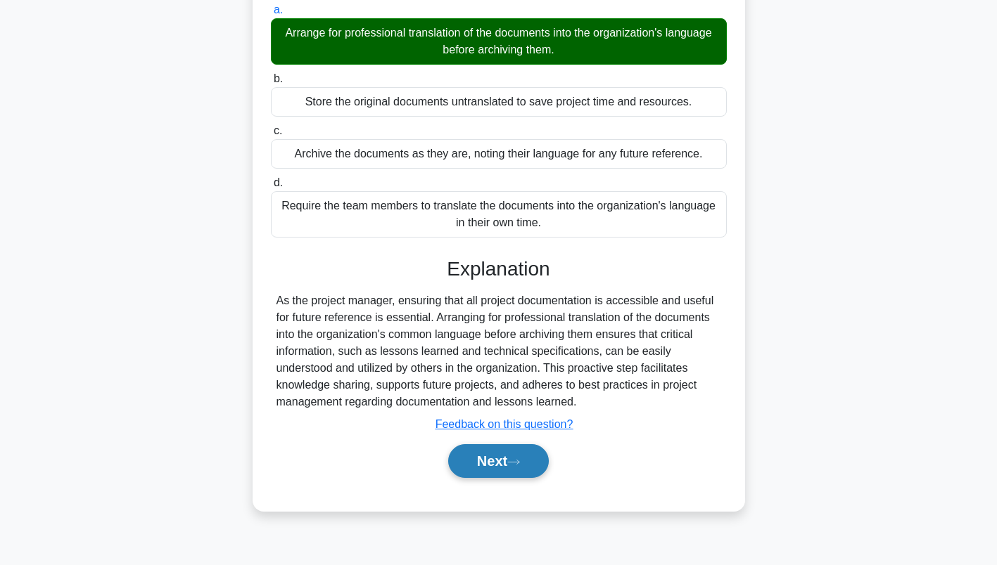
click at [507, 463] on button "Next" at bounding box center [498, 462] width 101 height 34
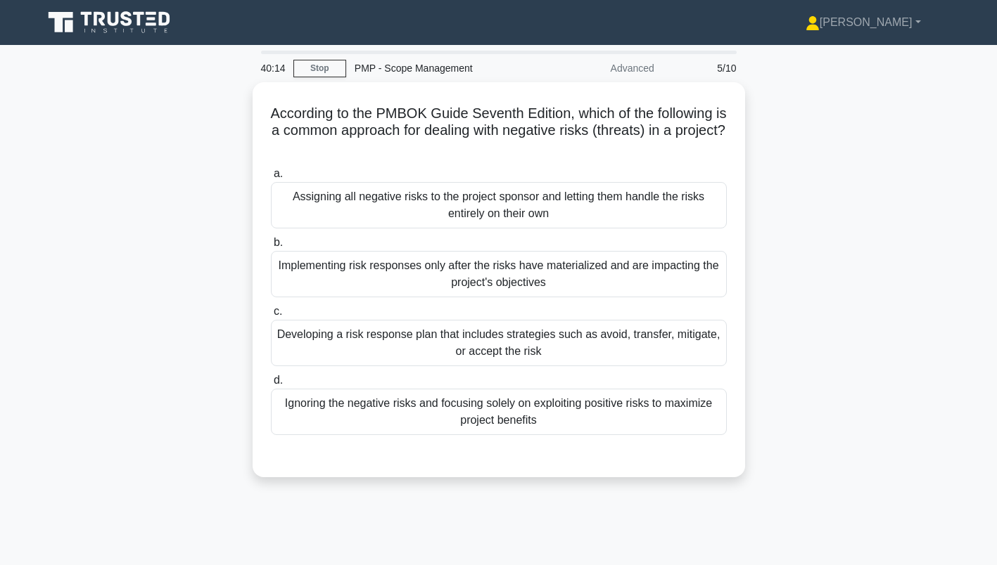
scroll to position [0, 0]
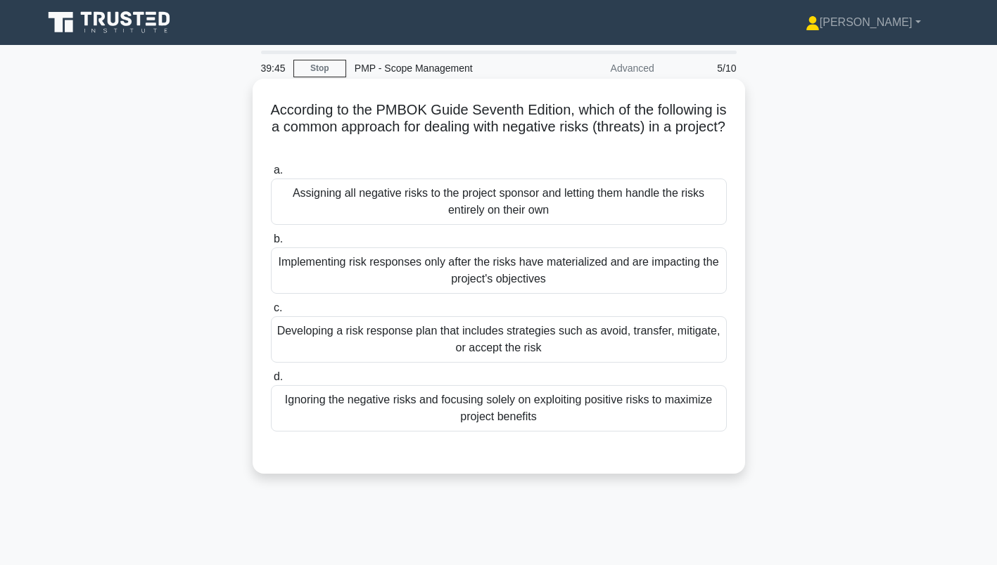
click at [608, 354] on div "Developing a risk response plan that includes strategies such as avoid, transfe…" at bounding box center [499, 340] width 456 height 46
click at [271, 313] on input "c. Developing a risk response plan that includes strategies such as avoid, tran…" at bounding box center [271, 308] width 0 height 9
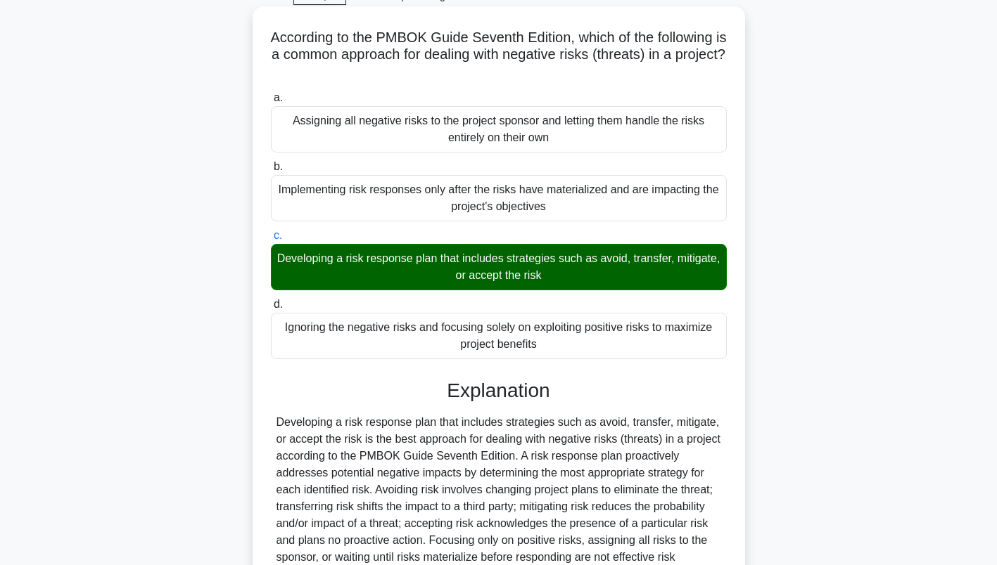
scroll to position [235, 0]
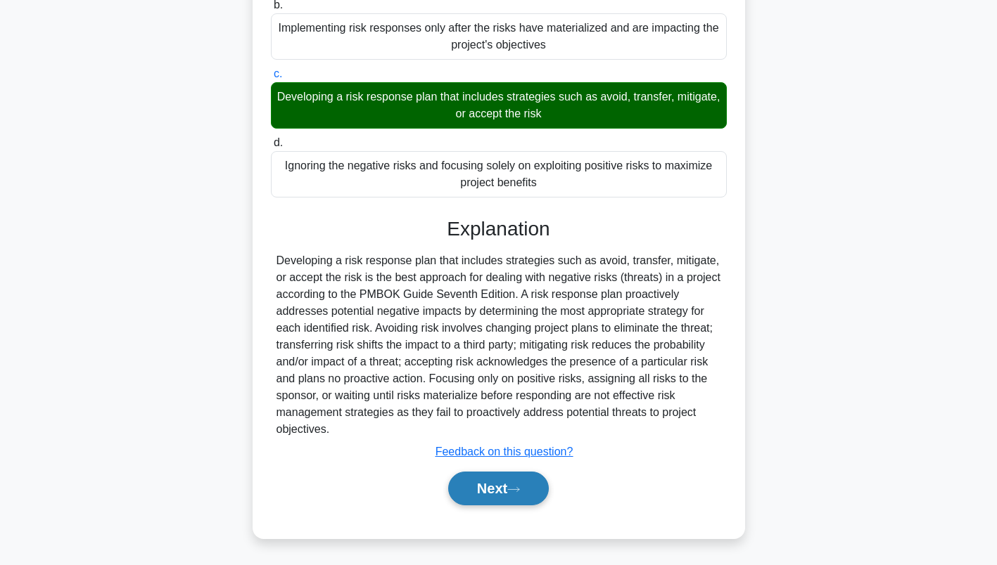
click at [507, 485] on button "Next" at bounding box center [498, 489] width 101 height 34
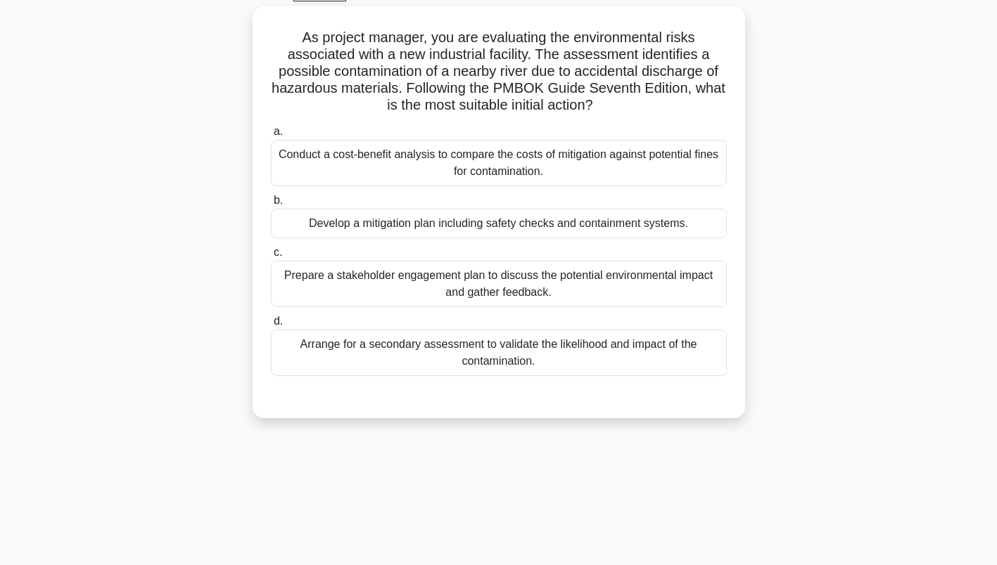
scroll to position [0, 0]
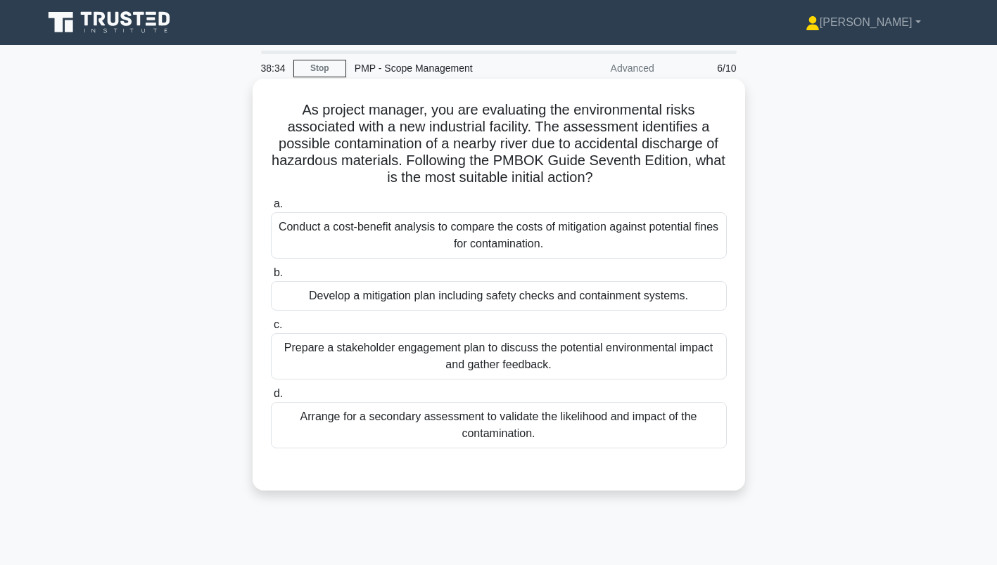
click at [586, 296] on div "Develop a mitigation plan including safety checks and containment systems." at bounding box center [499, 296] width 456 height 30
click at [271, 278] on input "b. Develop a mitigation plan including safety checks and containment systems." at bounding box center [271, 273] width 0 height 9
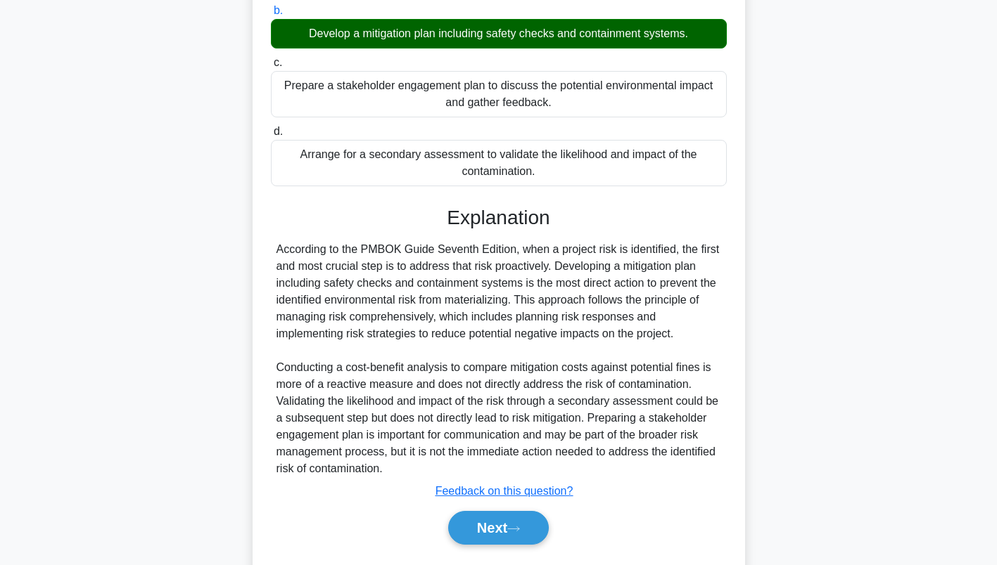
scroll to position [302, 0]
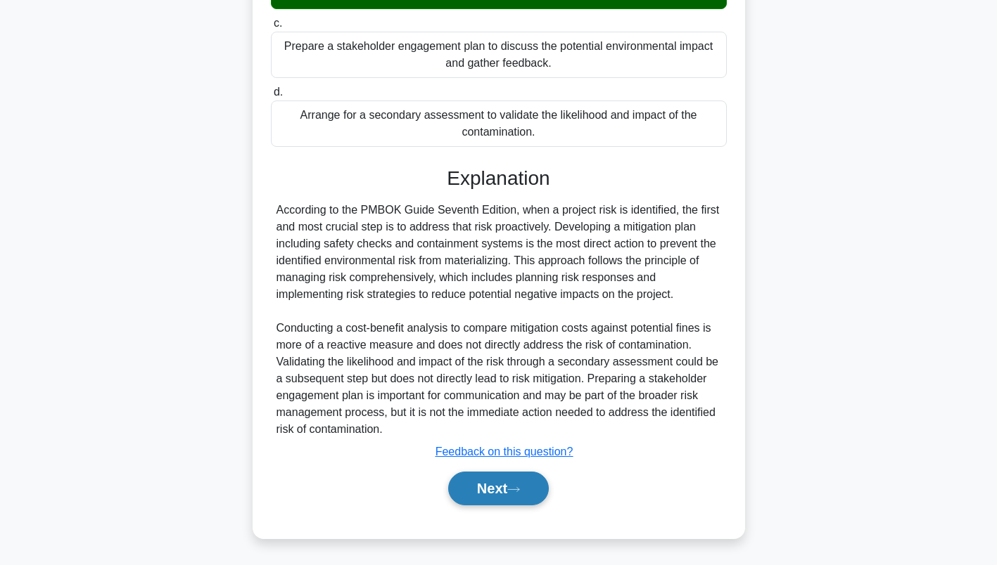
click at [509, 490] on button "Next" at bounding box center [498, 489] width 101 height 34
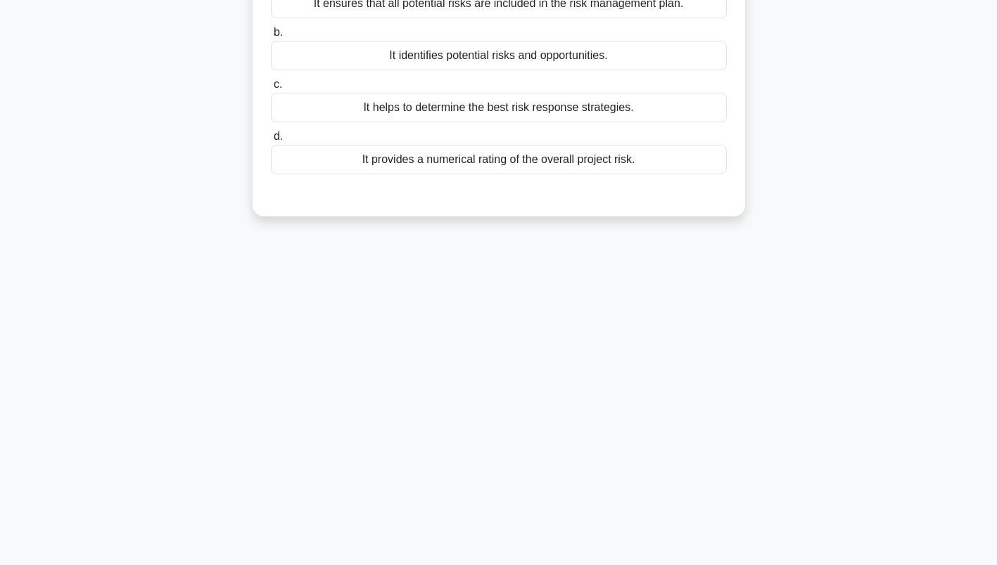
scroll to position [0, 0]
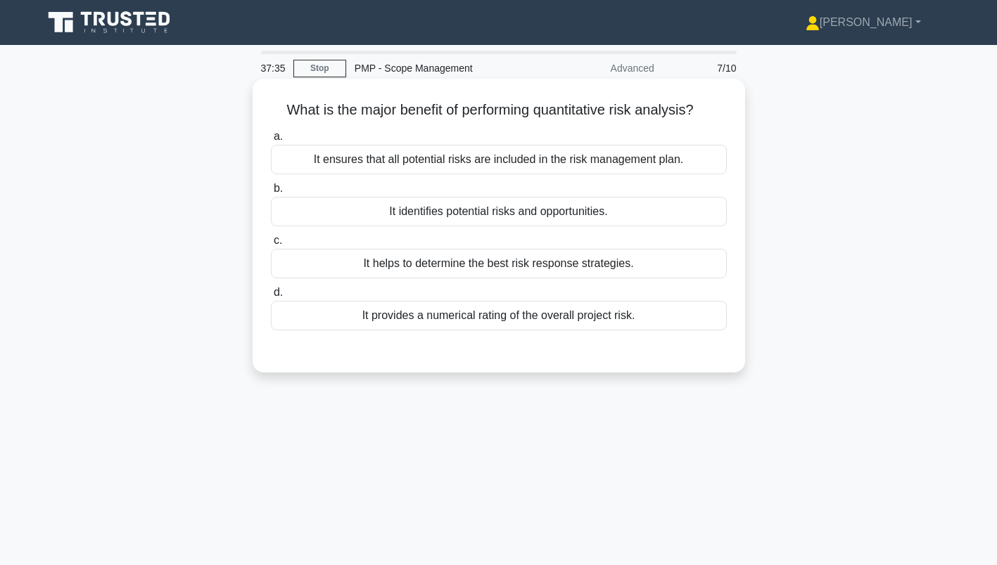
click at [615, 271] on div "It helps to determine the best risk response strategies." at bounding box center [499, 264] width 456 height 30
click at [271, 245] on input "c. It helps to determine the best risk response strategies." at bounding box center [271, 240] width 0 height 9
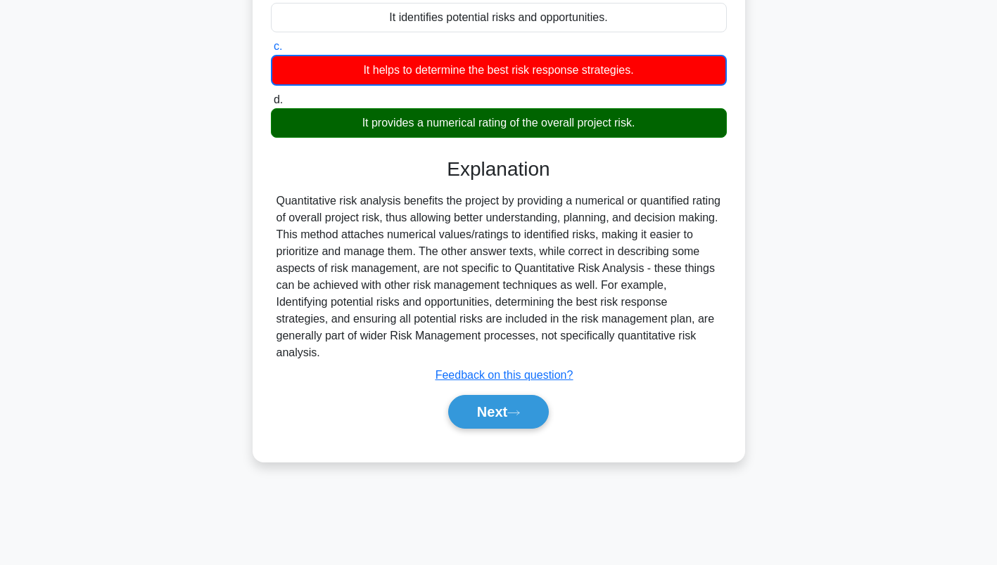
scroll to position [194, 0]
click at [523, 406] on button "Next" at bounding box center [498, 412] width 101 height 34
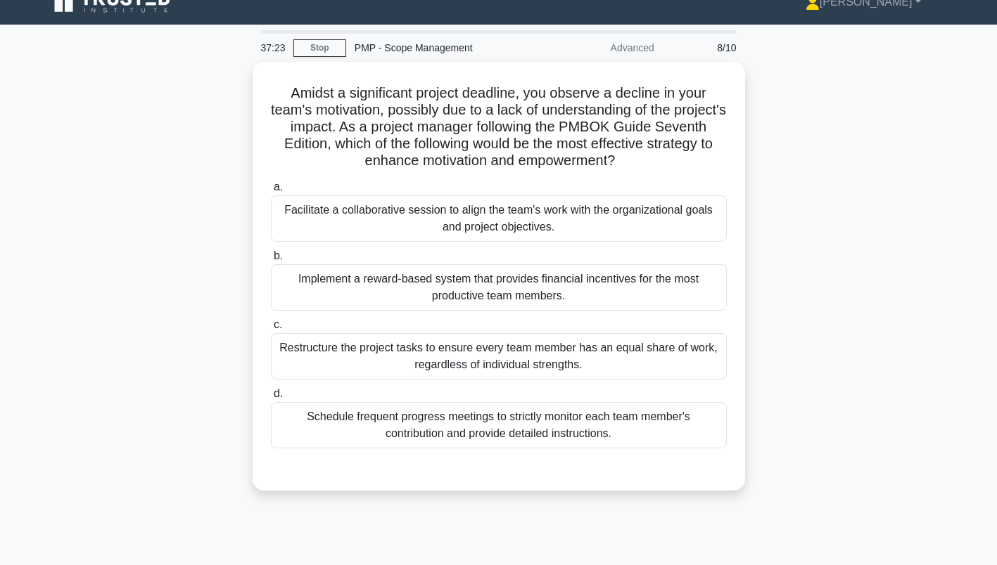
scroll to position [21, 0]
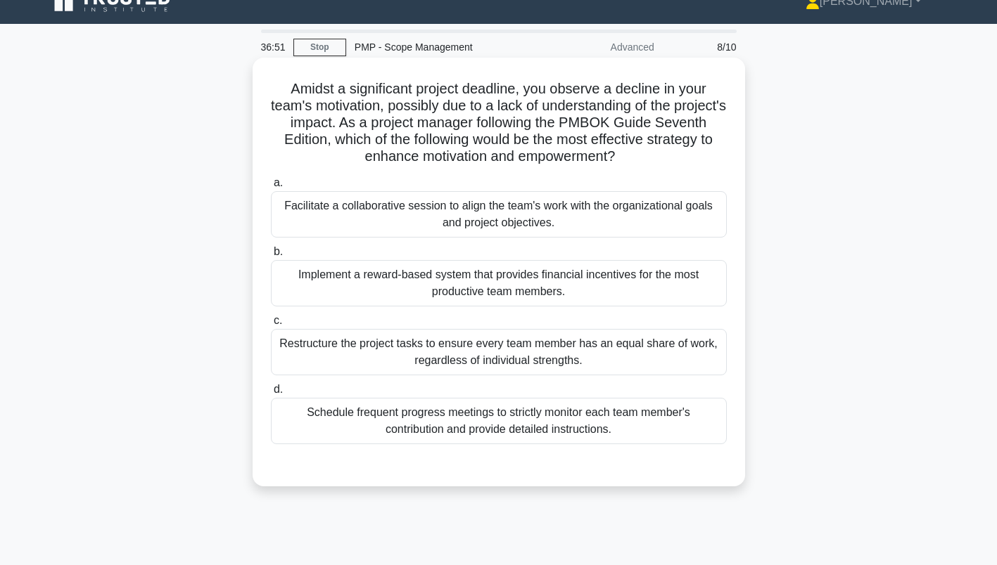
click at [595, 229] on div "Facilitate a collaborative session to align the team's work with the organizati…" at bounding box center [499, 214] width 456 height 46
click at [271, 188] on input "a. Facilitate a collaborative session to align the team's work with the organiz…" at bounding box center [271, 183] width 0 height 9
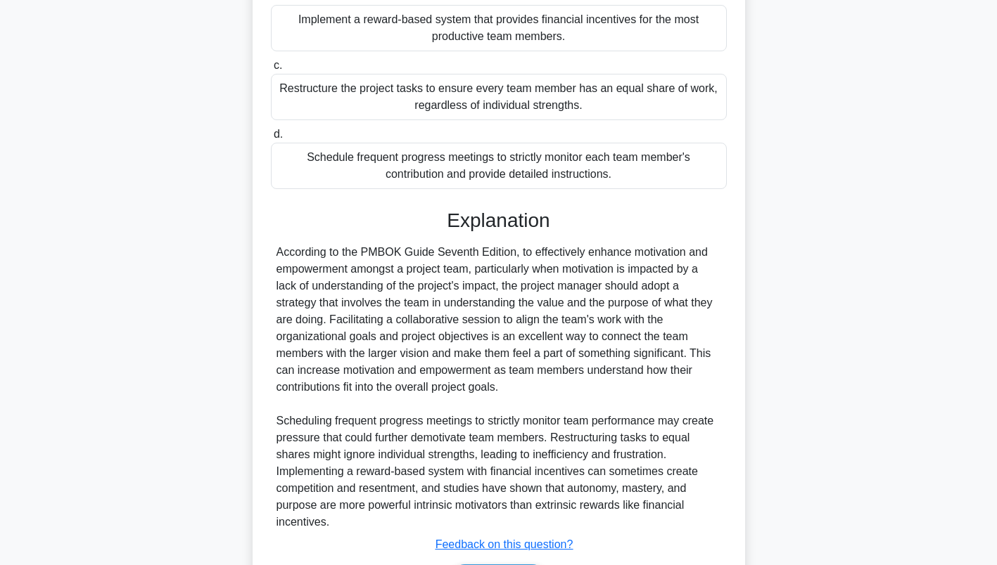
scroll to position [370, 0]
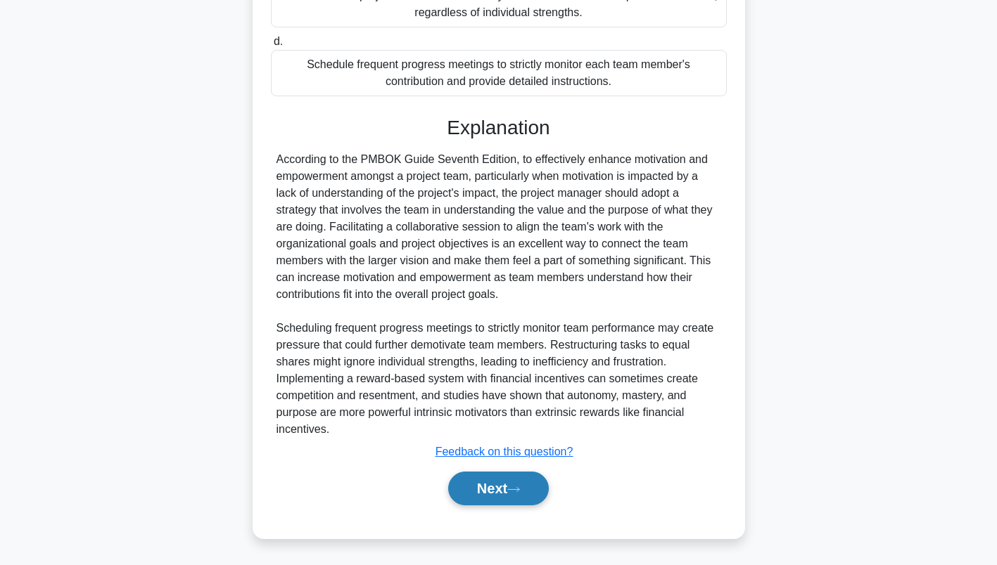
click at [509, 491] on button "Next" at bounding box center [498, 489] width 101 height 34
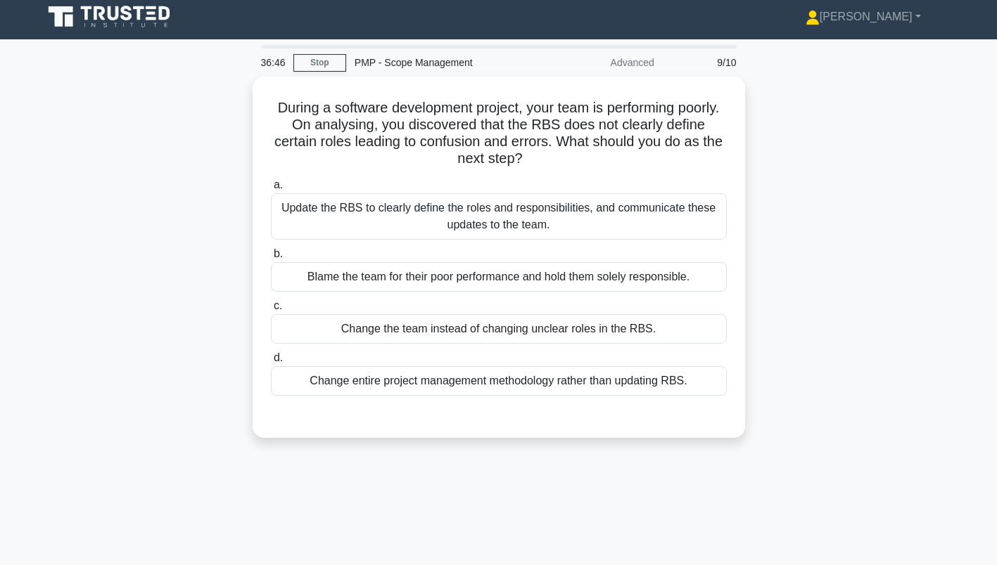
scroll to position [0, 0]
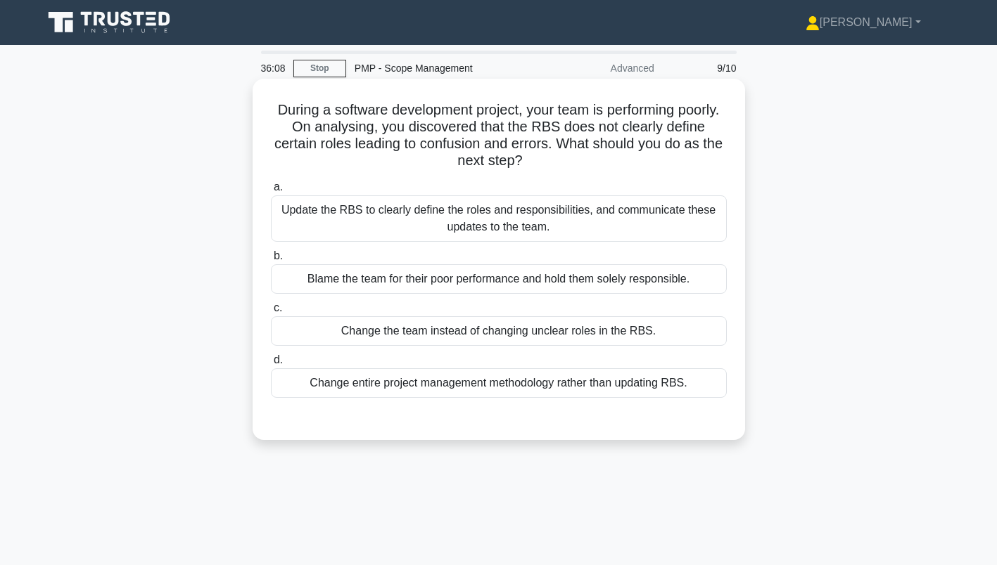
click at [627, 229] on div "Update the RBS to clearly define the roles and responsibilities, and communicat…" at bounding box center [499, 219] width 456 height 46
click at [271, 192] on input "a. Update the RBS to clearly define the roles and responsibilities, and communi…" at bounding box center [271, 187] width 0 height 9
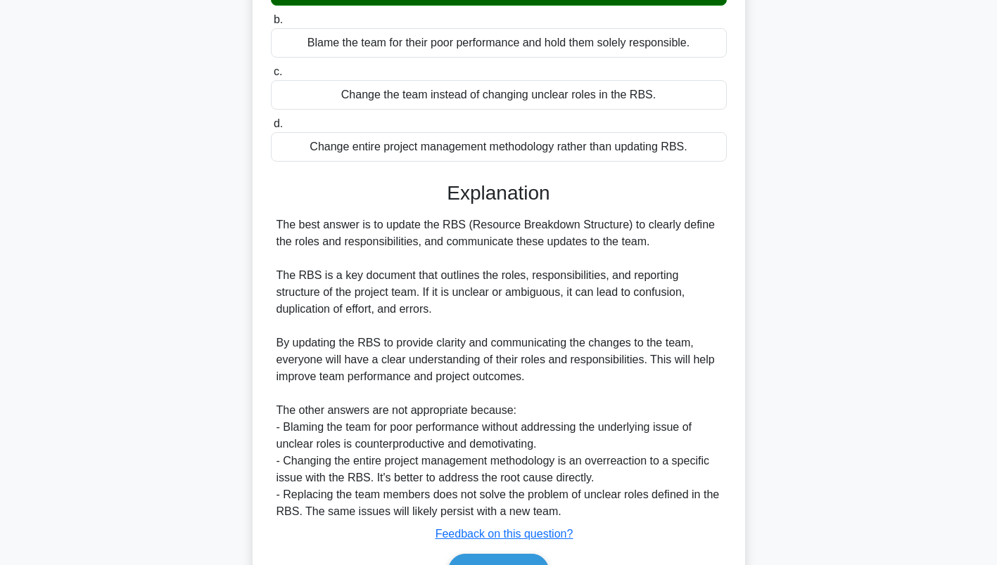
scroll to position [319, 0]
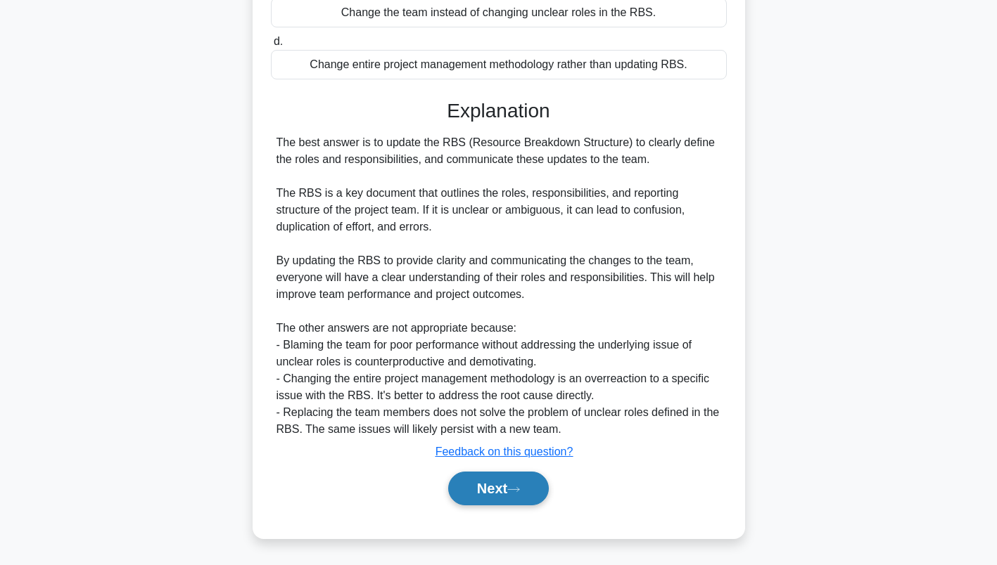
click at [498, 490] on button "Next" at bounding box center [498, 489] width 101 height 34
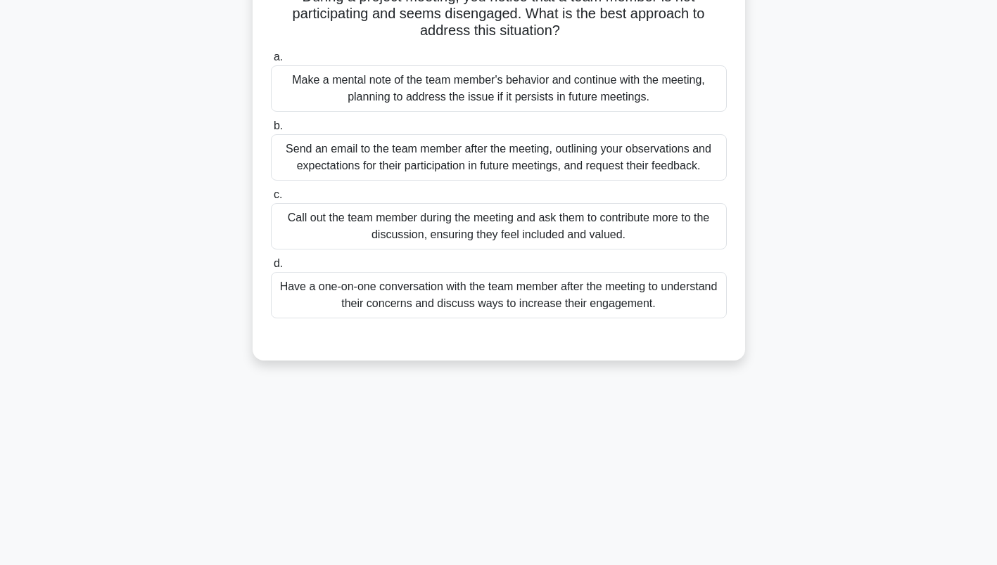
scroll to position [0, 0]
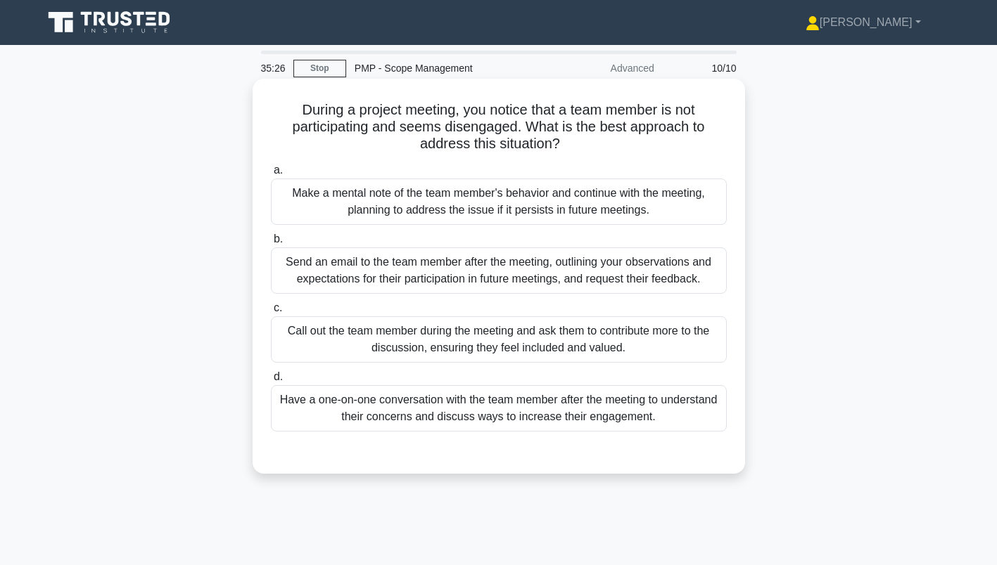
click at [641, 412] on div "Have a one-on-one conversation with the team member after the meeting to unders…" at bounding box center [499, 408] width 456 height 46
click at [271, 382] on input "d. Have a one-on-one conversation with the team member after the meeting to und…" at bounding box center [271, 377] width 0 height 9
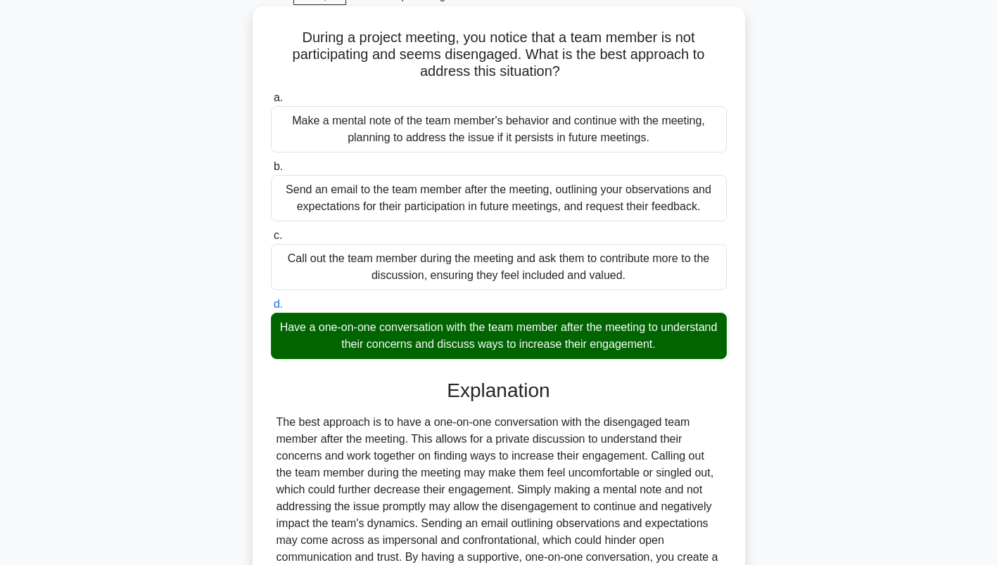
scroll to position [235, 0]
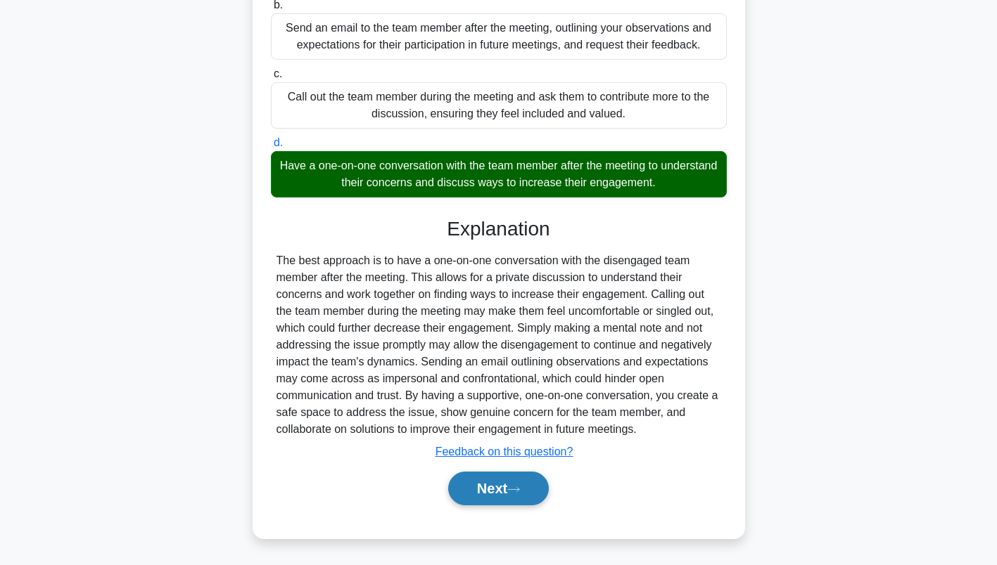
click at [506, 494] on button "Next" at bounding box center [498, 489] width 101 height 34
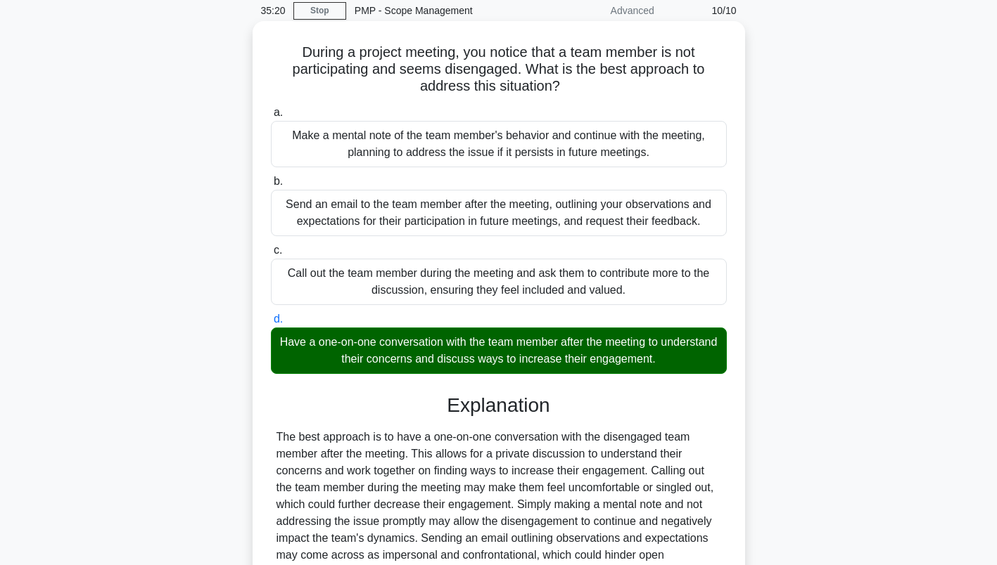
scroll to position [41, 0]
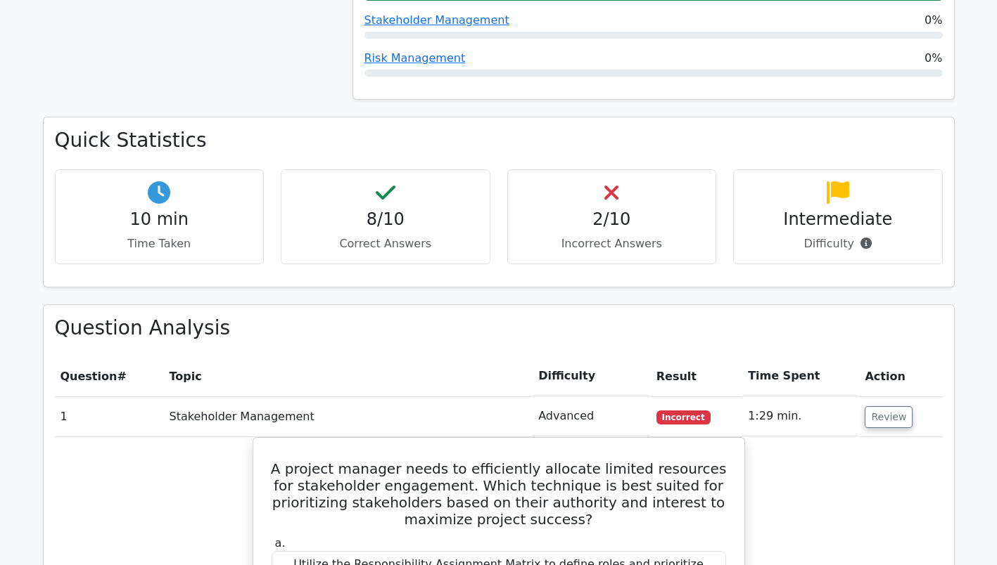
scroll to position [510, 0]
